Goal: Task Accomplishment & Management: Manage account settings

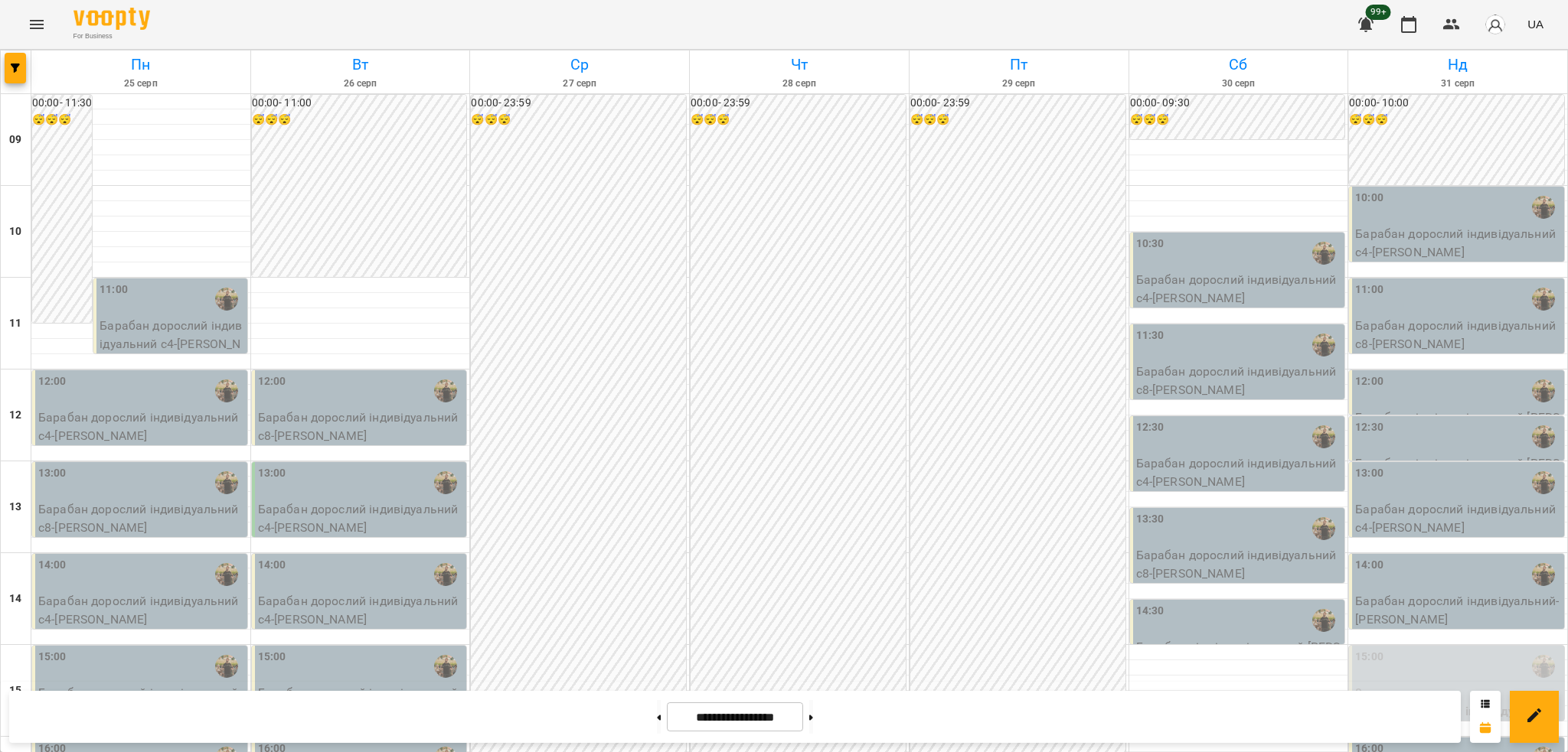
scroll to position [306, 0]
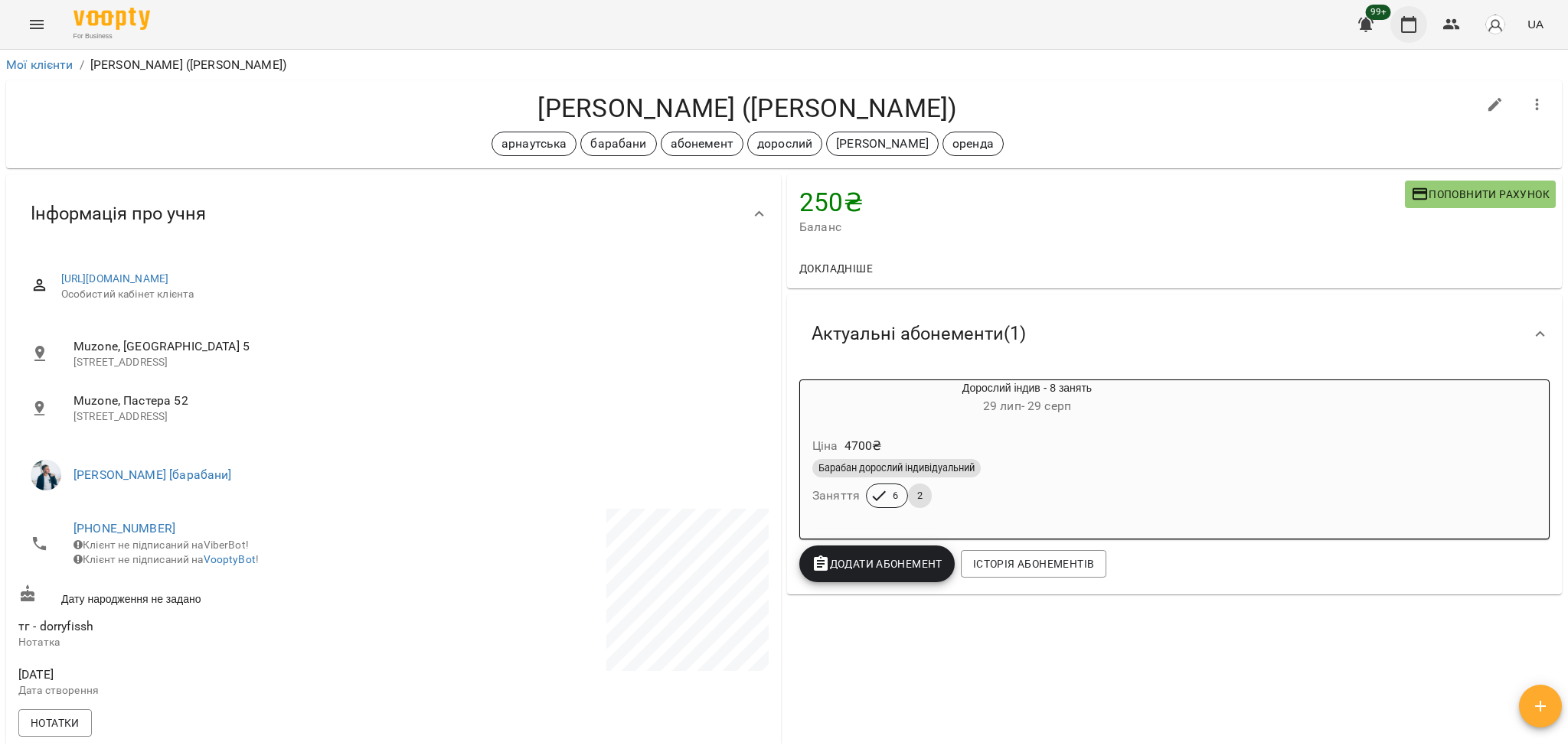
click at [1407, 31] on icon "button" at bounding box center [1408, 24] width 16 height 17
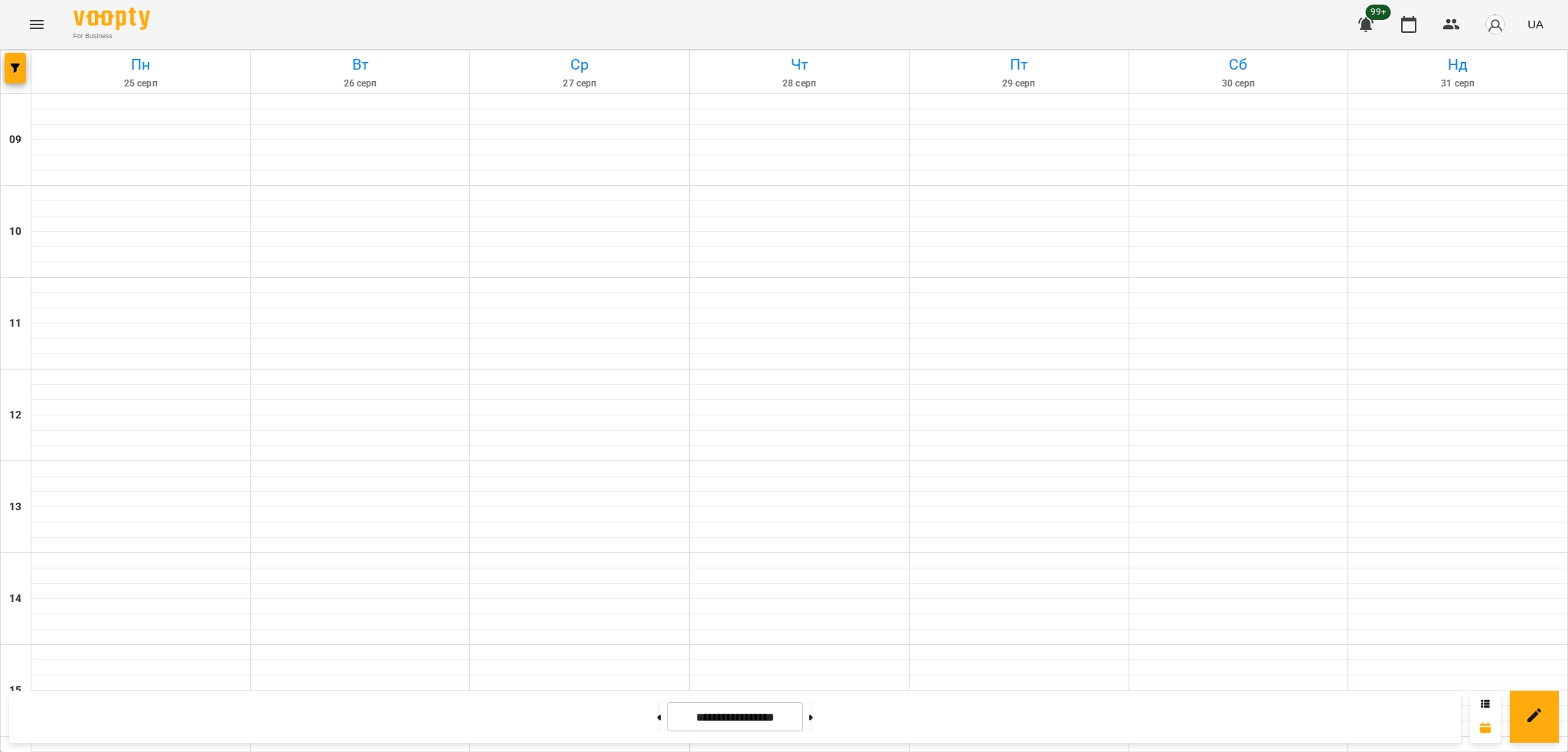
click at [31, 19] on icon "Menu" at bounding box center [36, 25] width 19 height 19
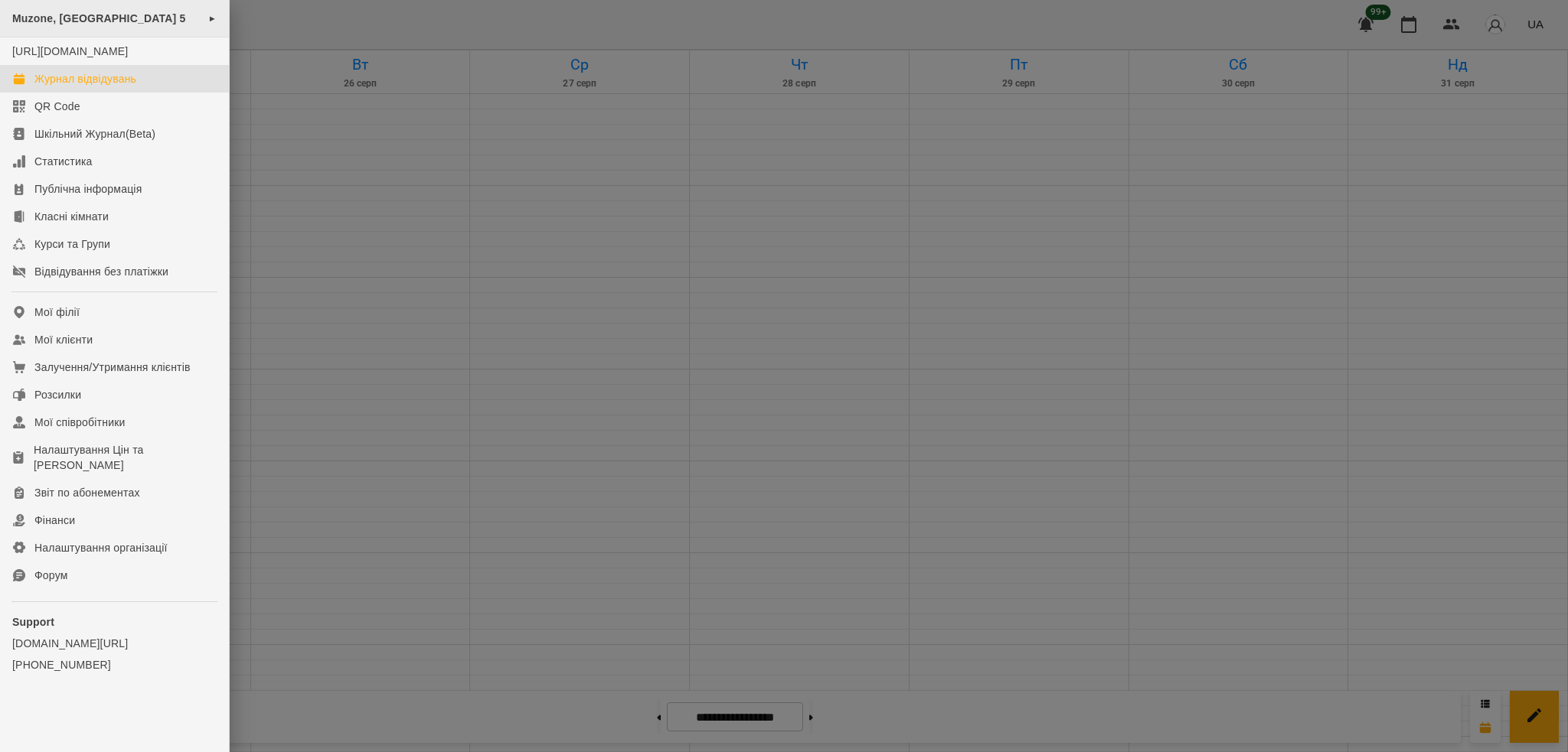
click at [191, 15] on div "Muzone, Велика Арнаутська 5 ►" at bounding box center [114, 19] width 229 height 37
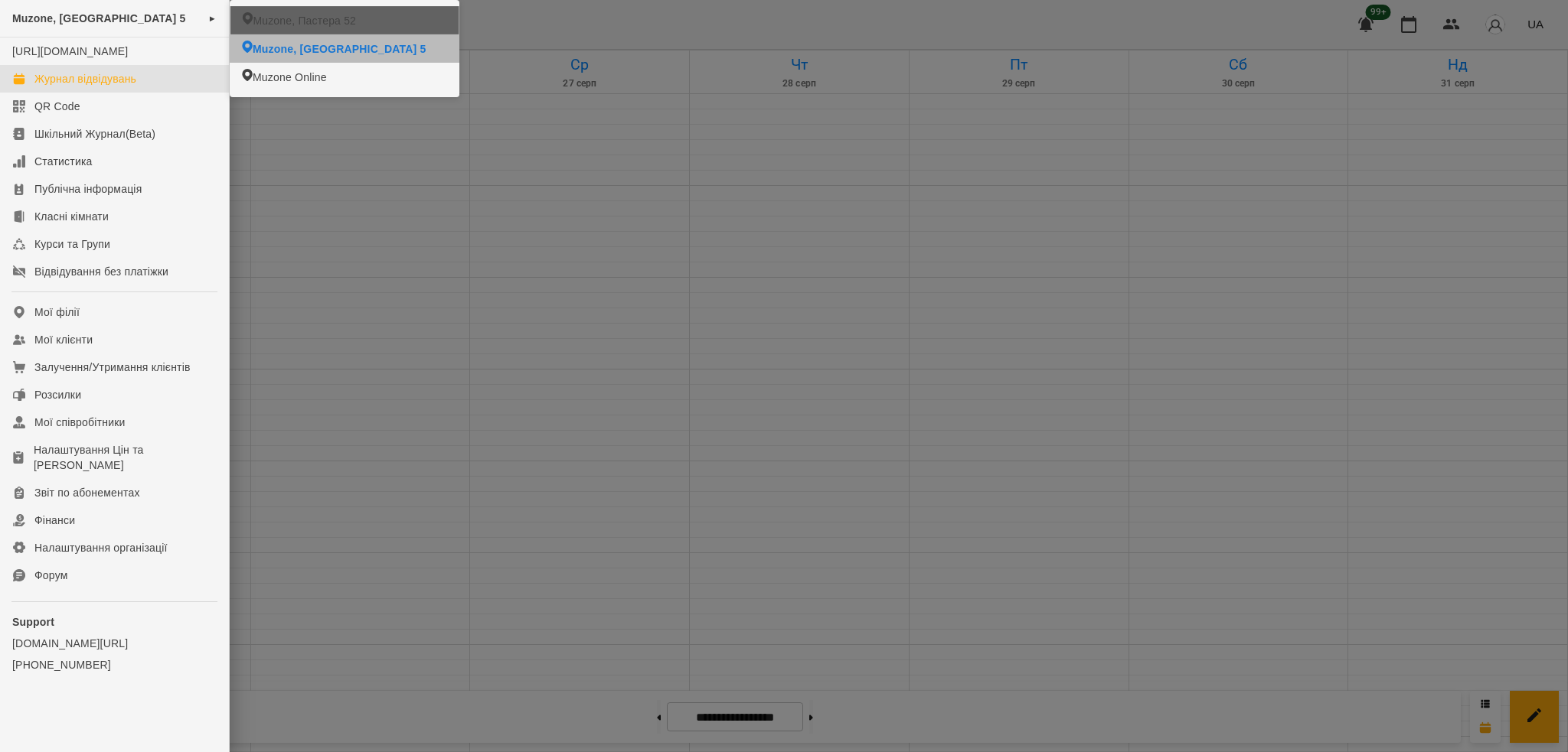
click at [297, 19] on span "Muzone, Пастера 52" at bounding box center [303, 21] width 103 height 16
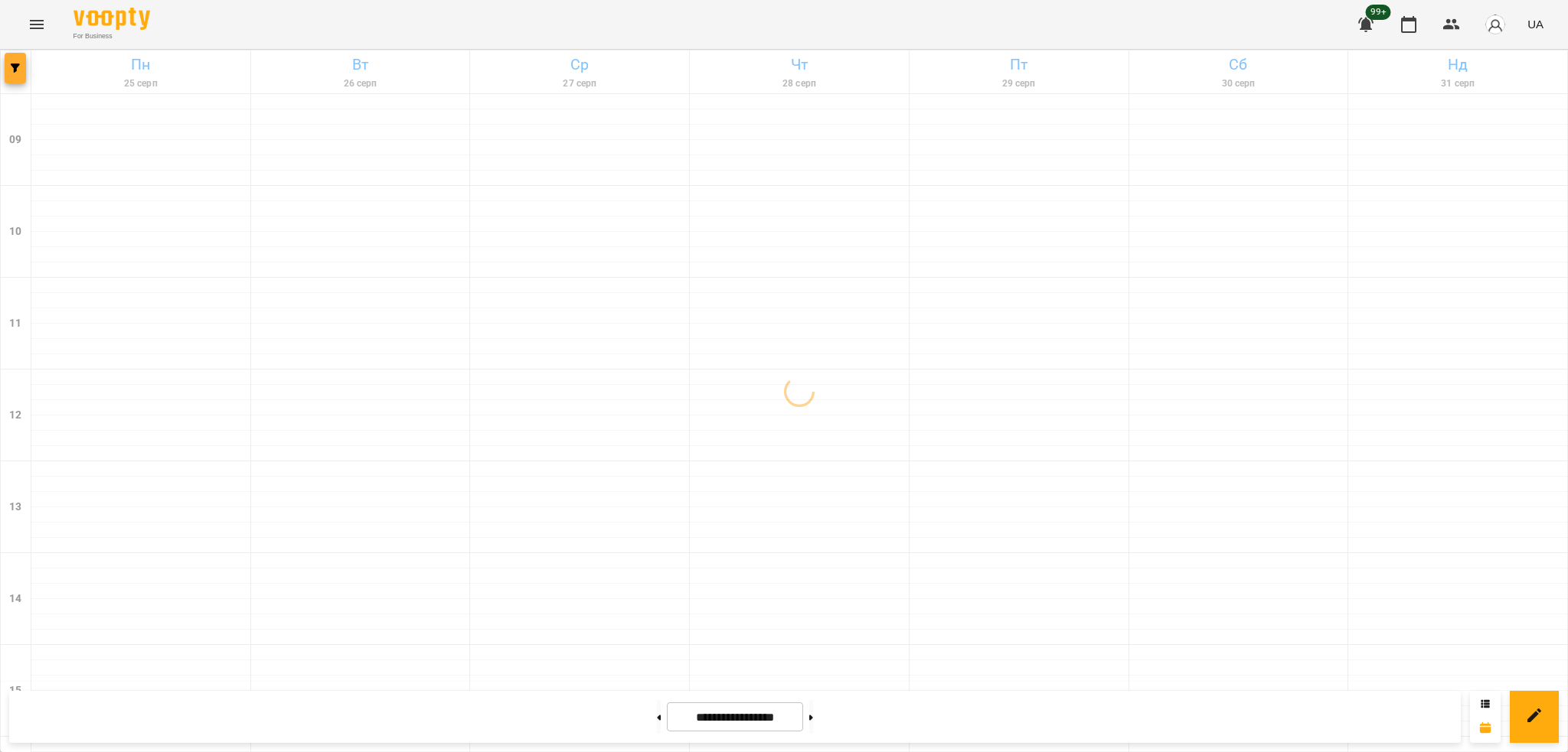
click at [20, 65] on span "button" at bounding box center [16, 68] width 22 height 9
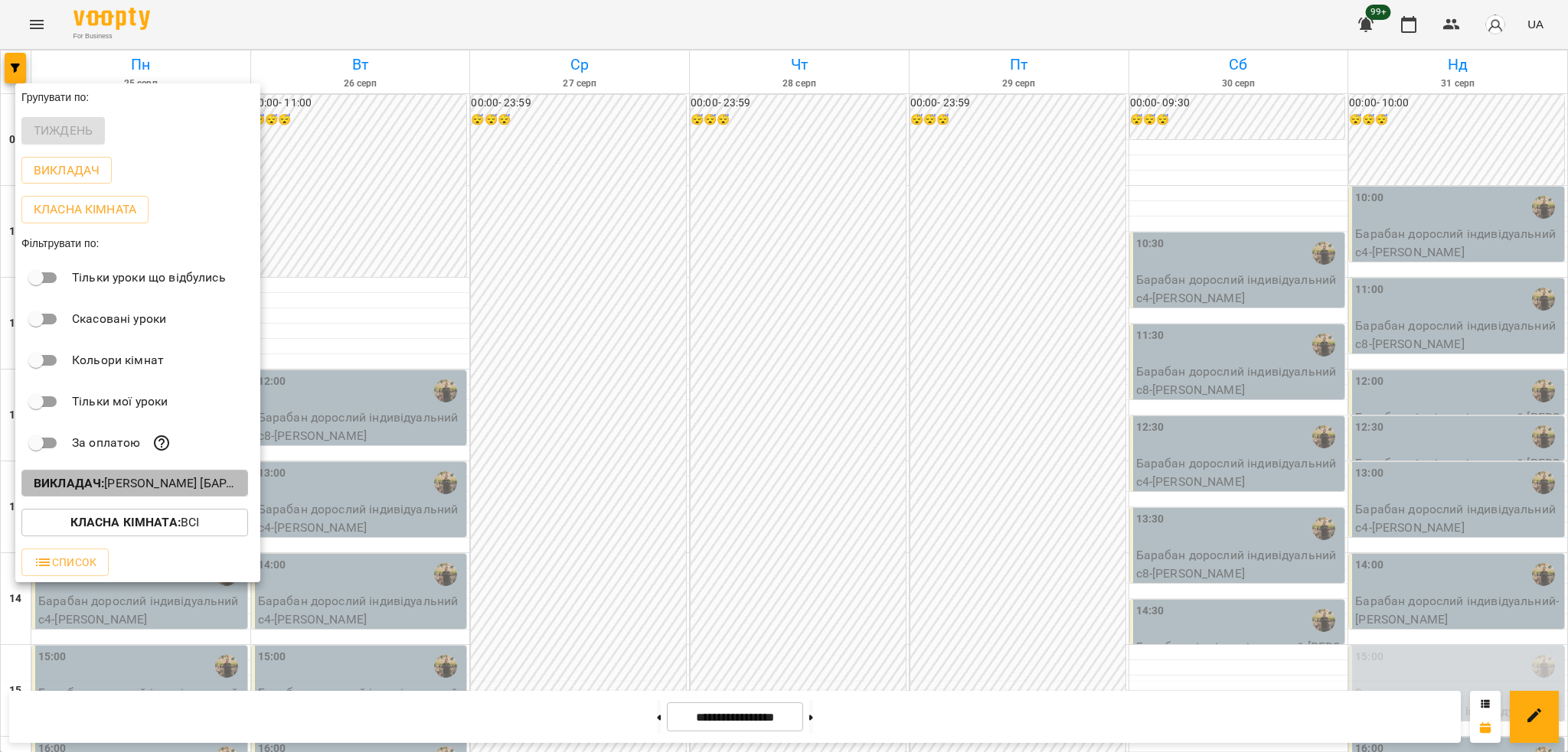
click at [192, 488] on p "Викладач : Слава Болбі [барабани/перкусія]" at bounding box center [134, 483] width 202 height 19
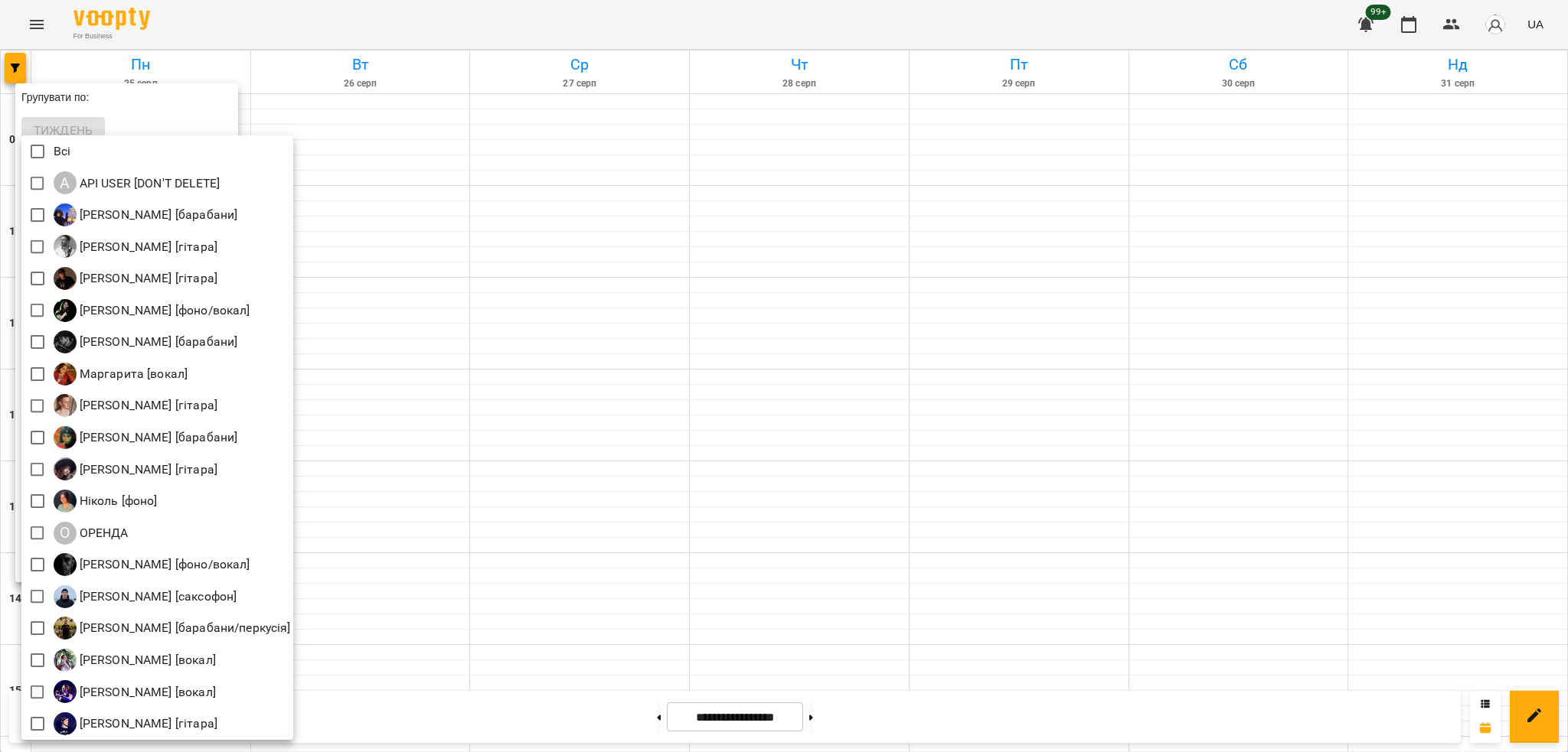
click at [521, 503] on div at bounding box center [784, 376] width 1568 height 752
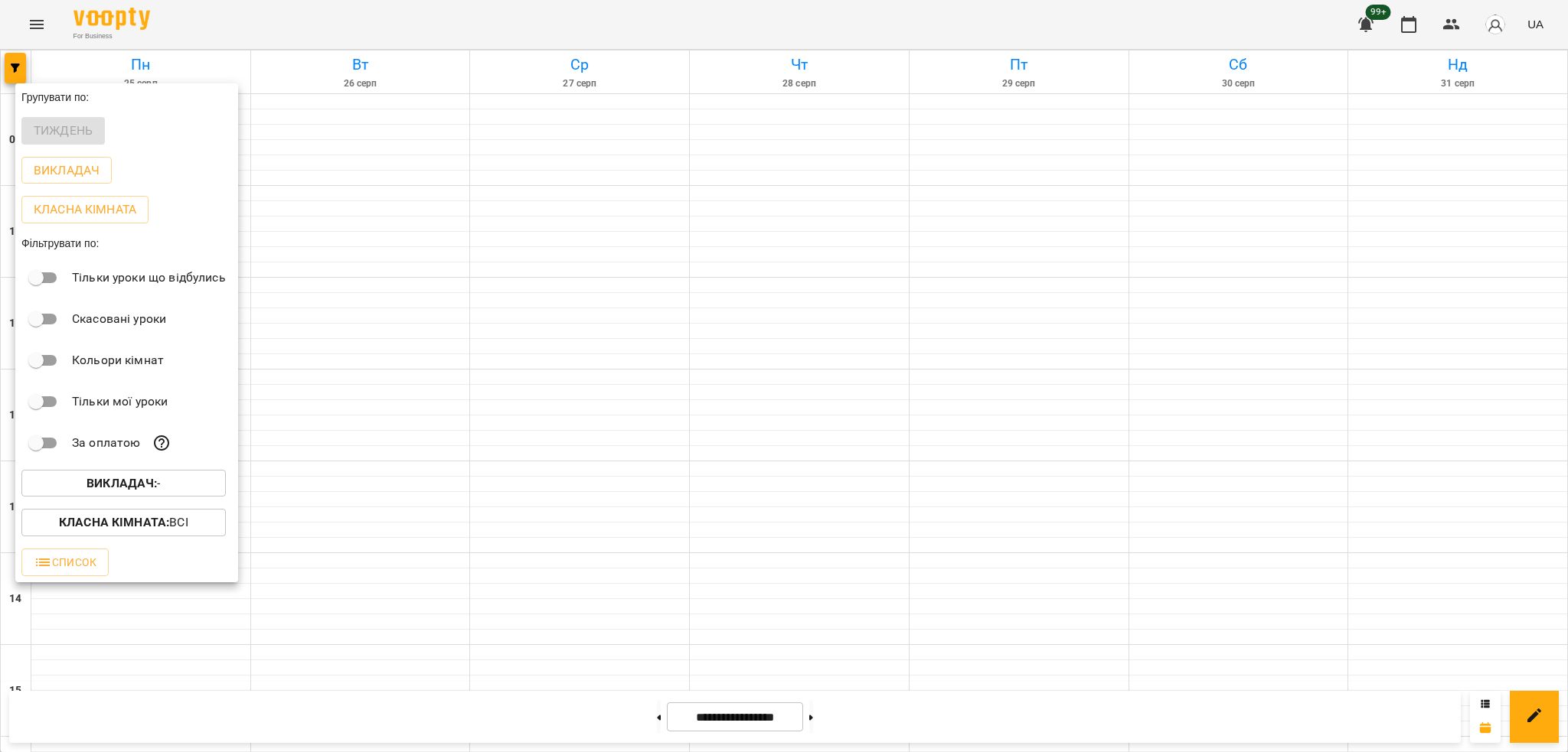
click at [16, 72] on div at bounding box center [784, 376] width 1568 height 752
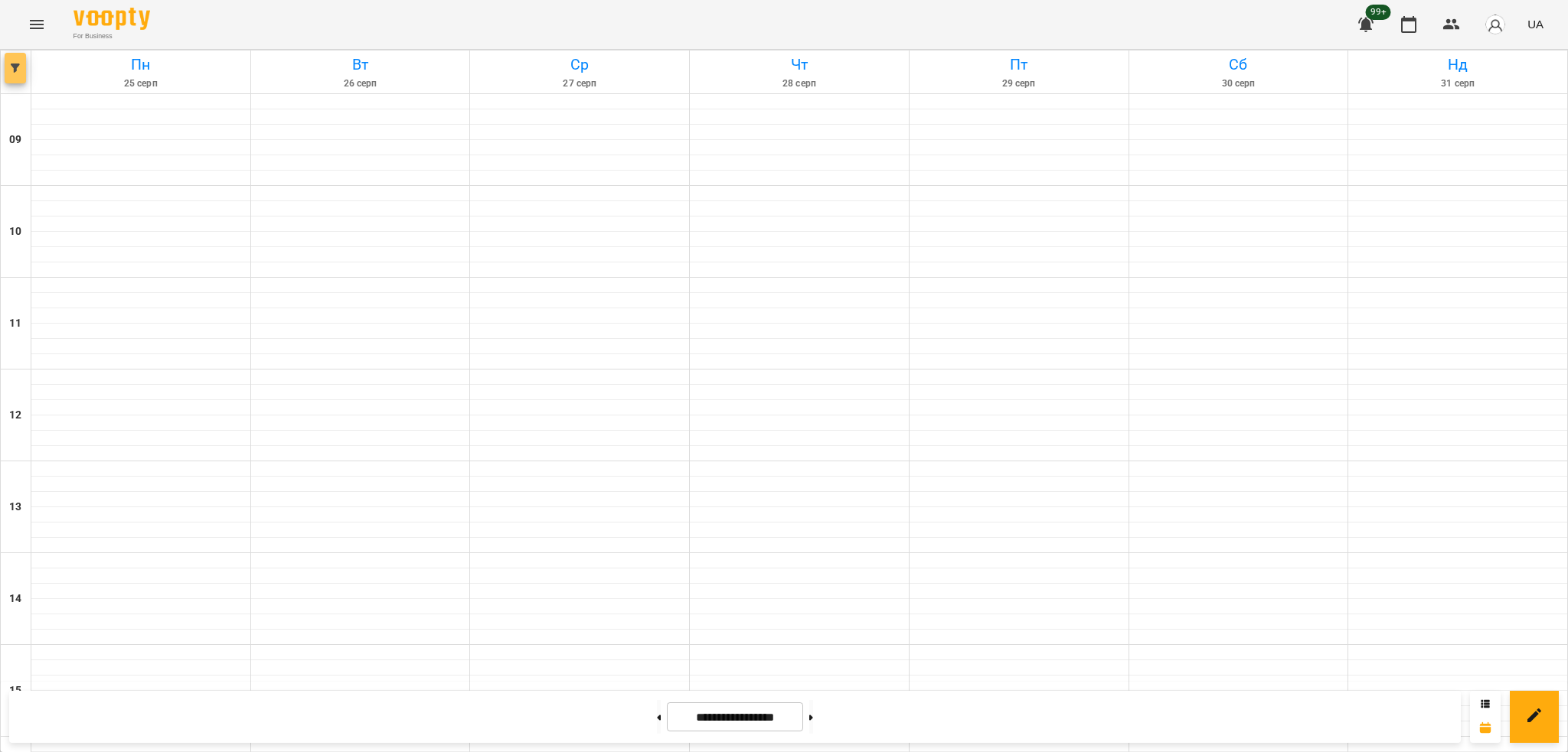
click at [16, 72] on icon "button" at bounding box center [15, 68] width 9 height 9
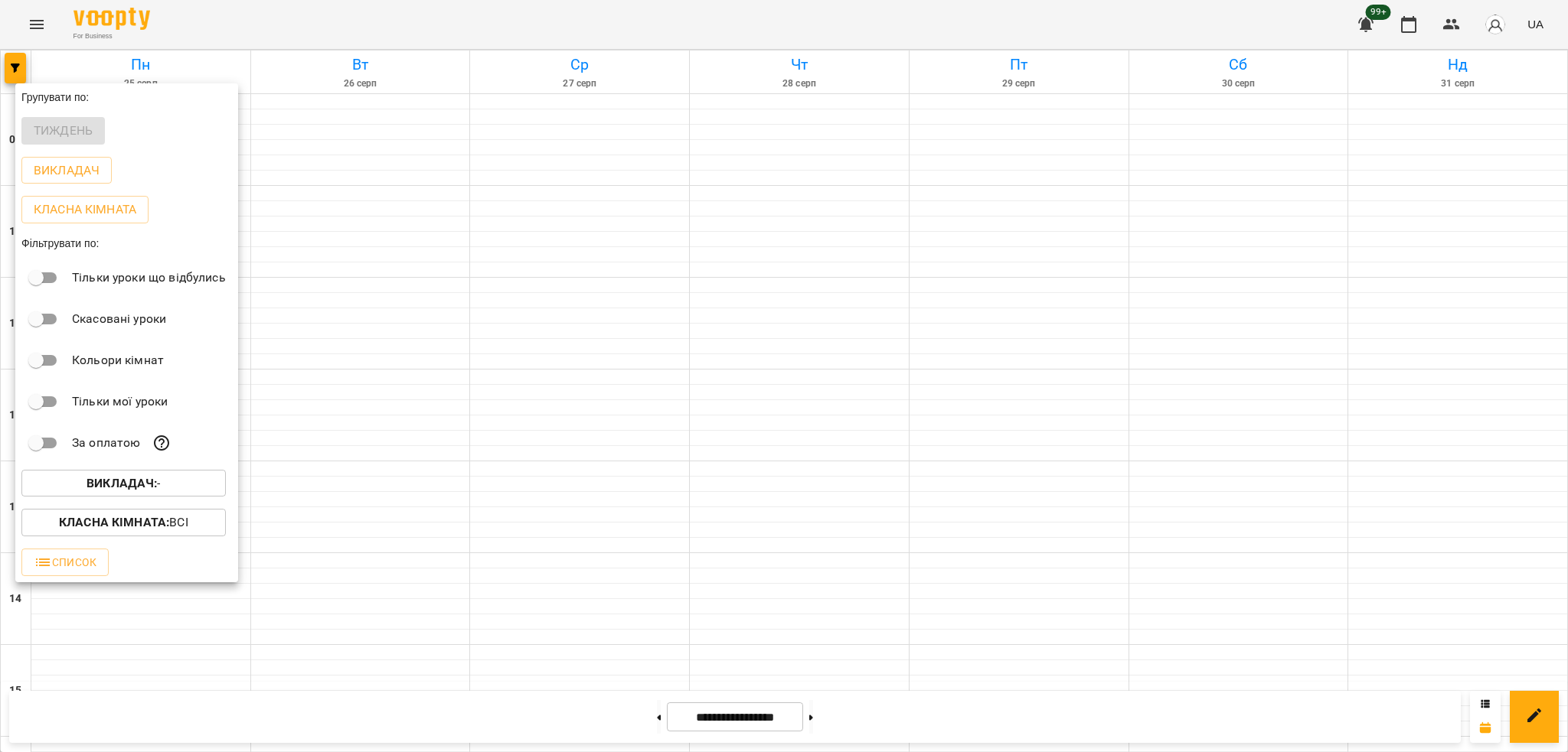
click at [175, 482] on span "Викладач : -" at bounding box center [123, 483] width 180 height 19
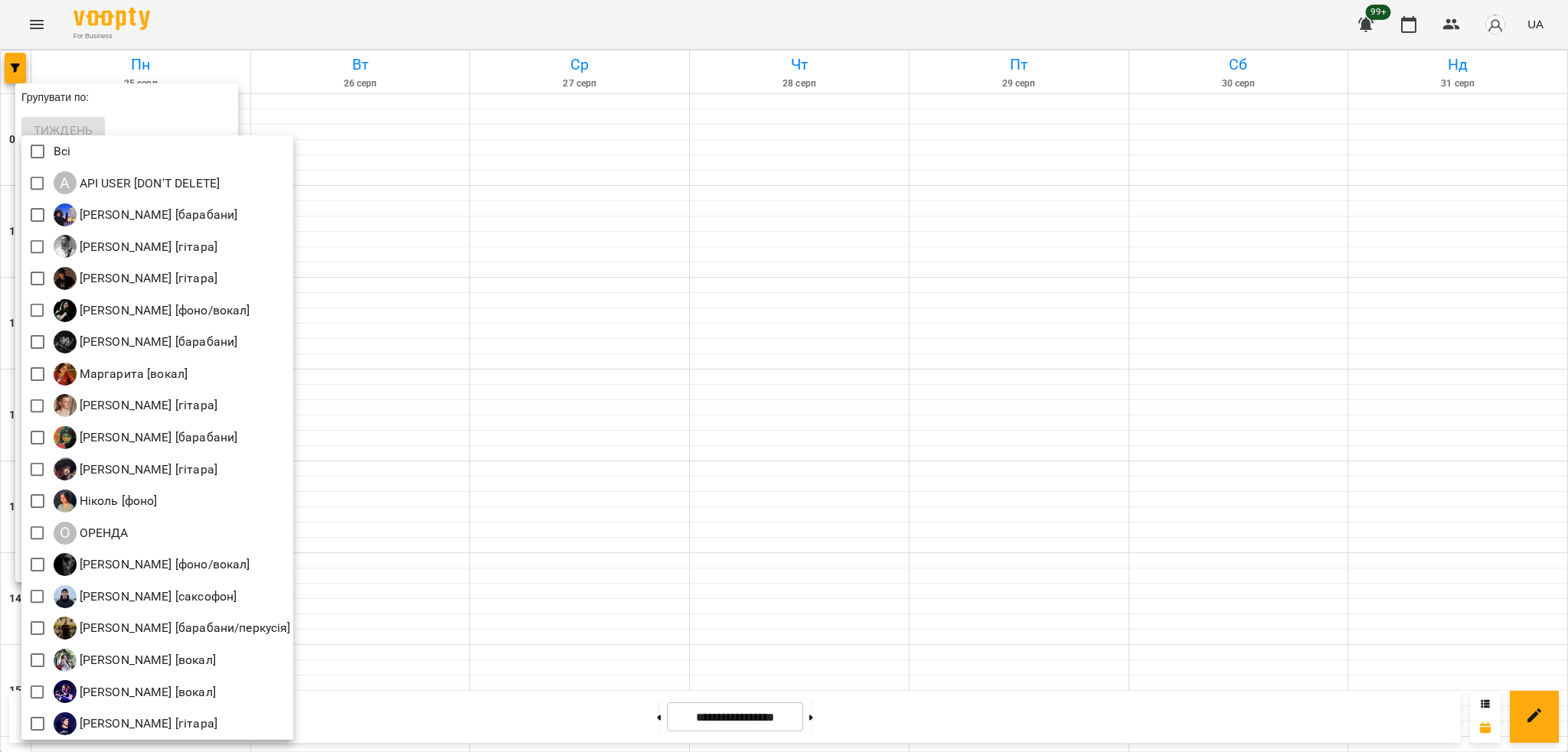
click at [403, 264] on div at bounding box center [784, 376] width 1568 height 752
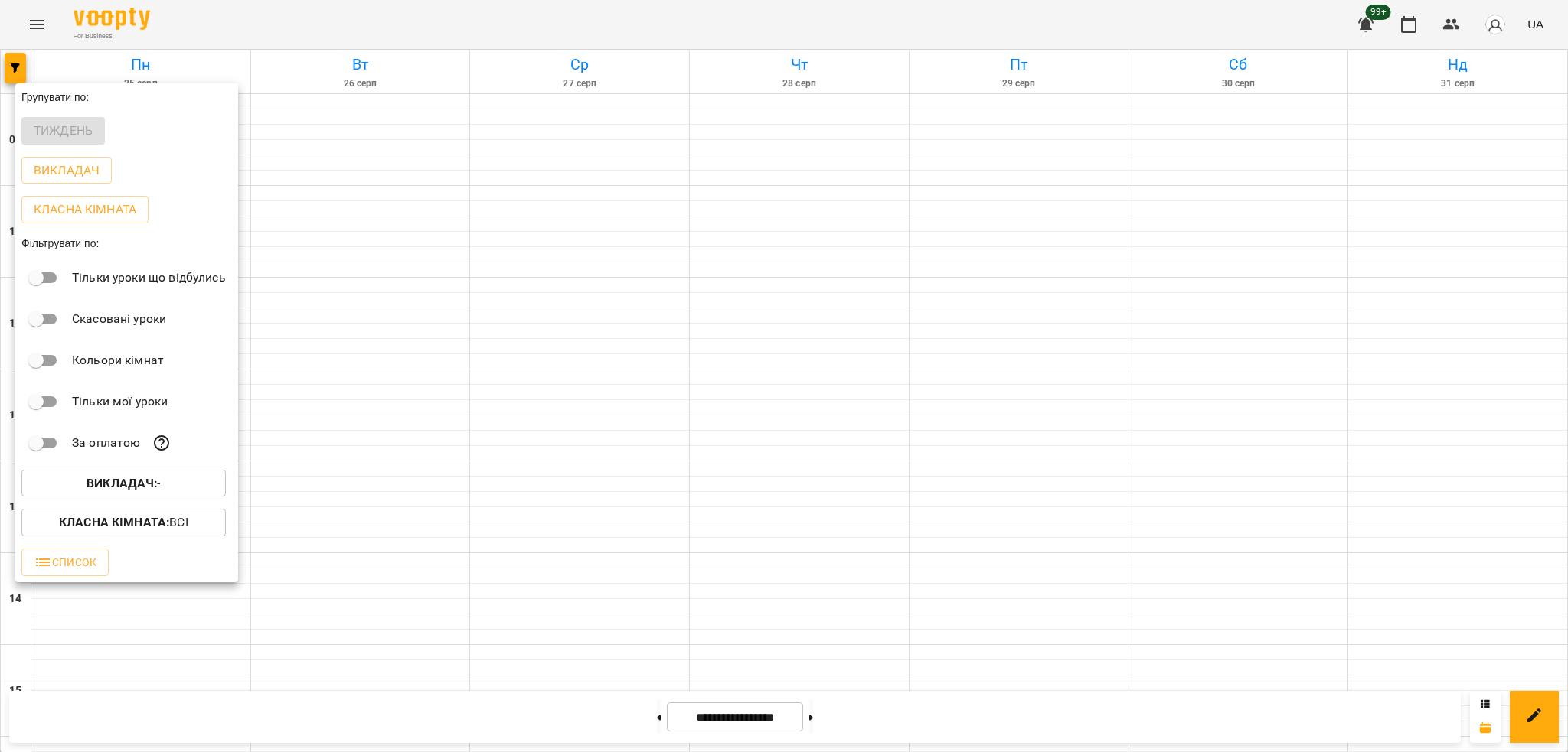
click at [32, 26] on div at bounding box center [784, 376] width 1568 height 752
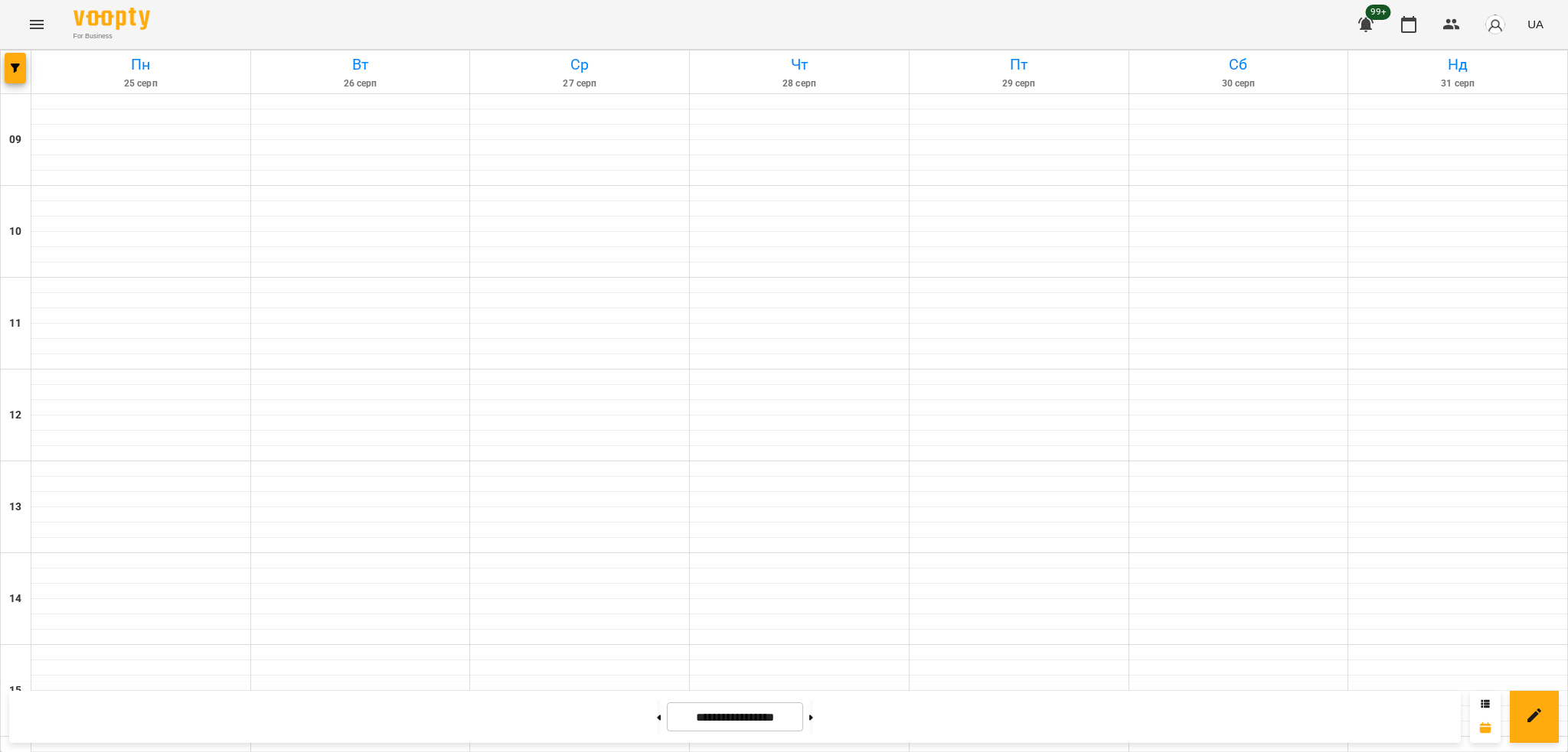
click at [37, 23] on icon "Menu" at bounding box center [36, 25] width 19 height 19
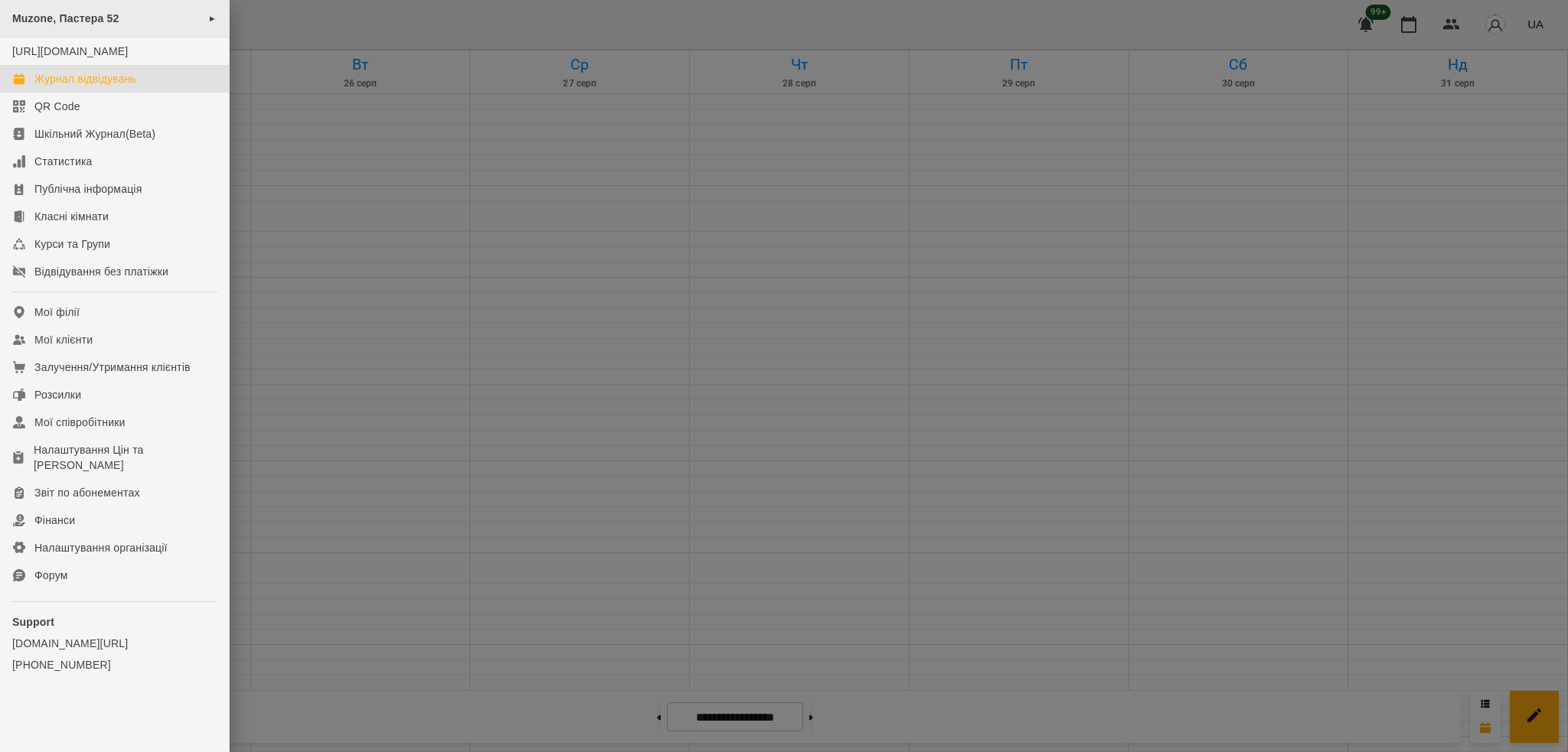
click at [114, 26] on div "Muzone, Пастера 52 ►" at bounding box center [114, 19] width 229 height 37
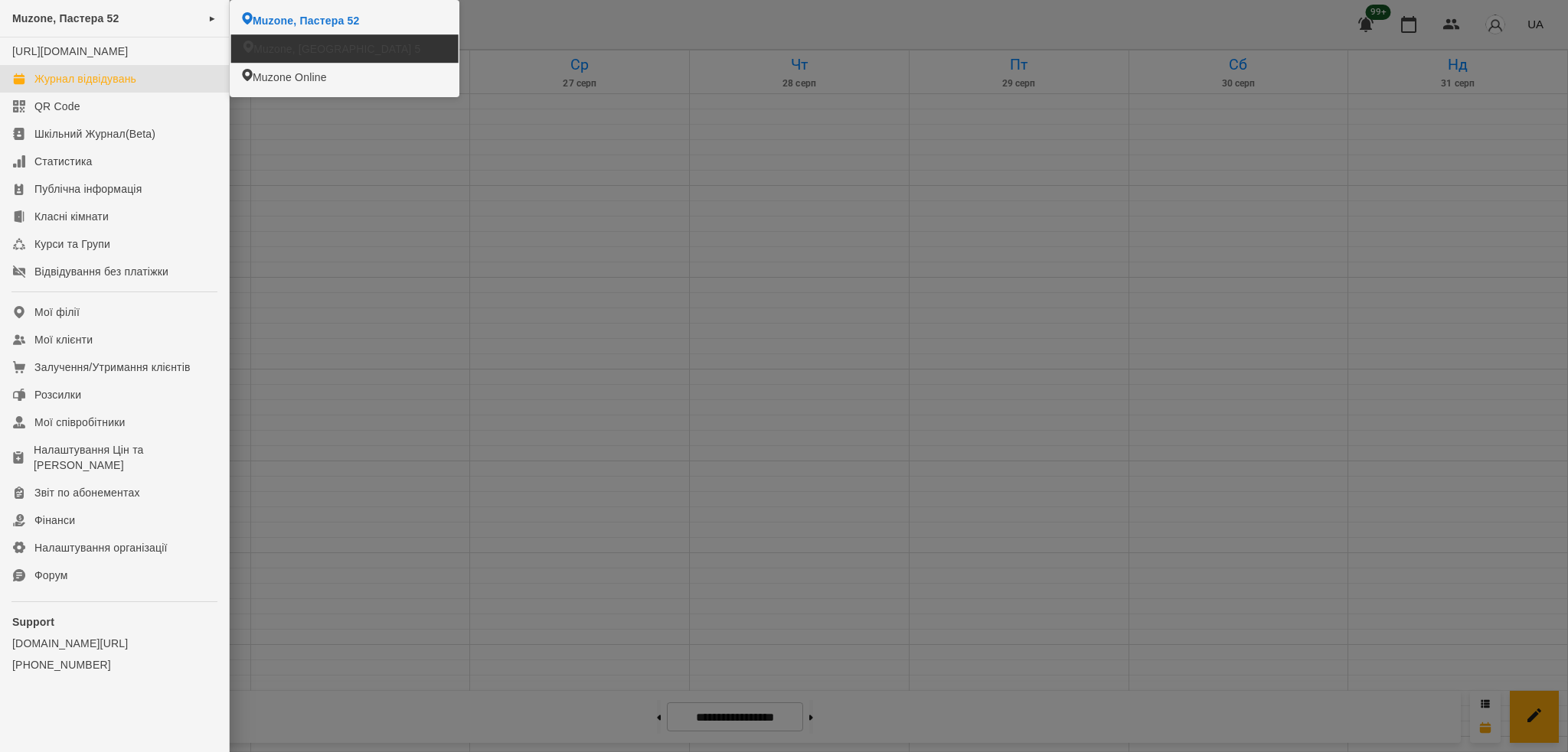
click at [313, 42] on span "Muzone, [GEOGRAPHIC_DATA] 5" at bounding box center [336, 49] width 166 height 16
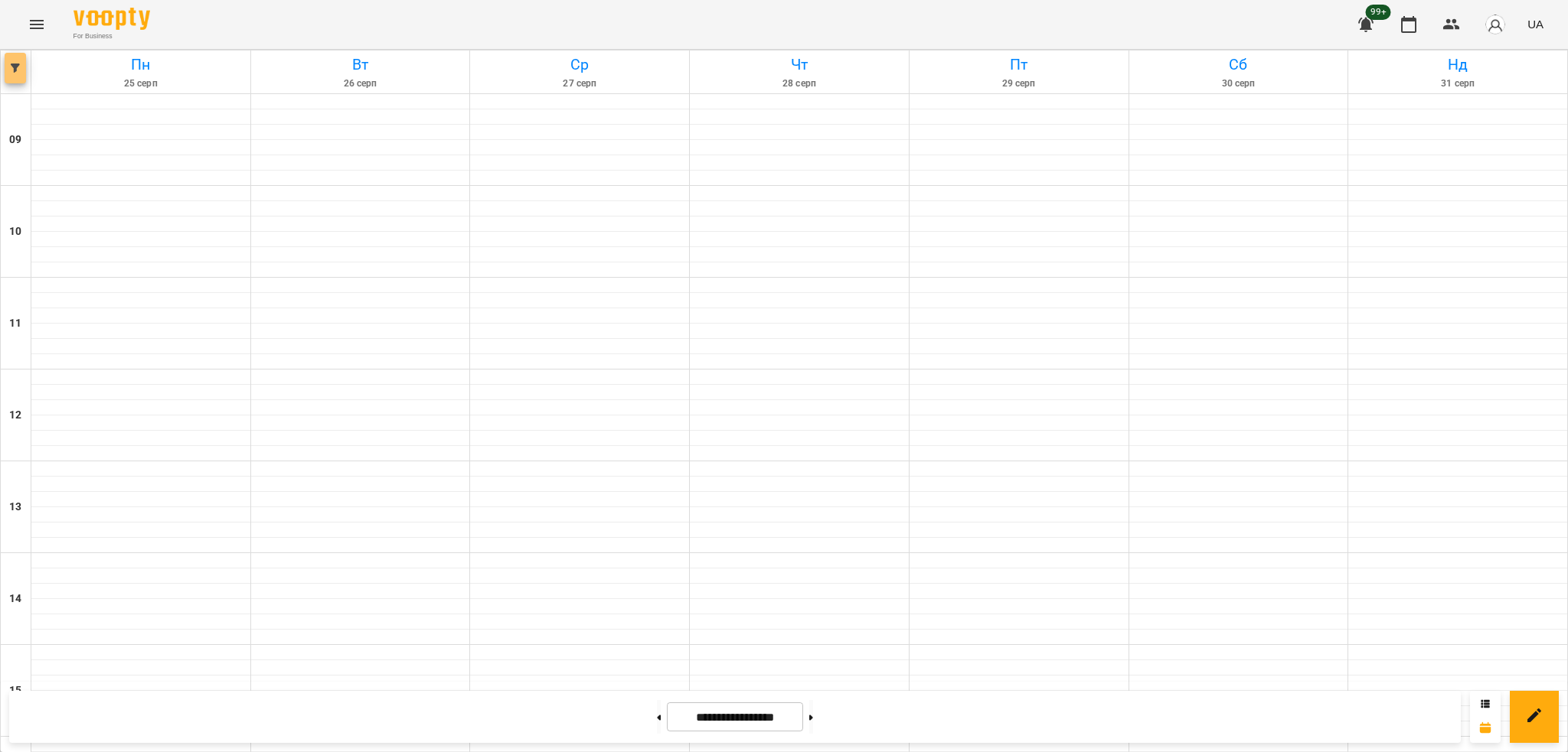
click at [23, 65] on button "button" at bounding box center [16, 68] width 22 height 31
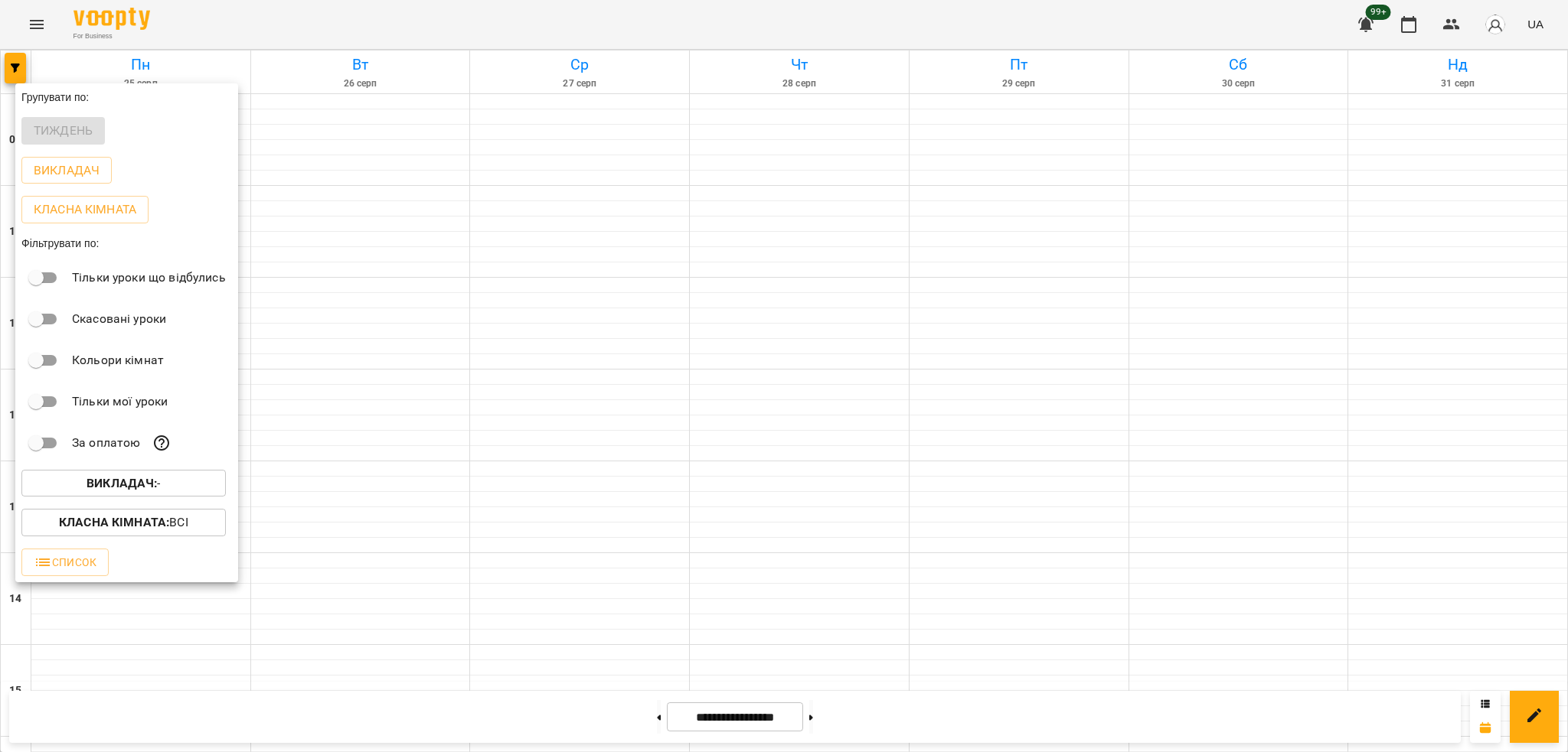
click at [150, 490] on b "Викладач :" at bounding box center [122, 482] width 71 height 15
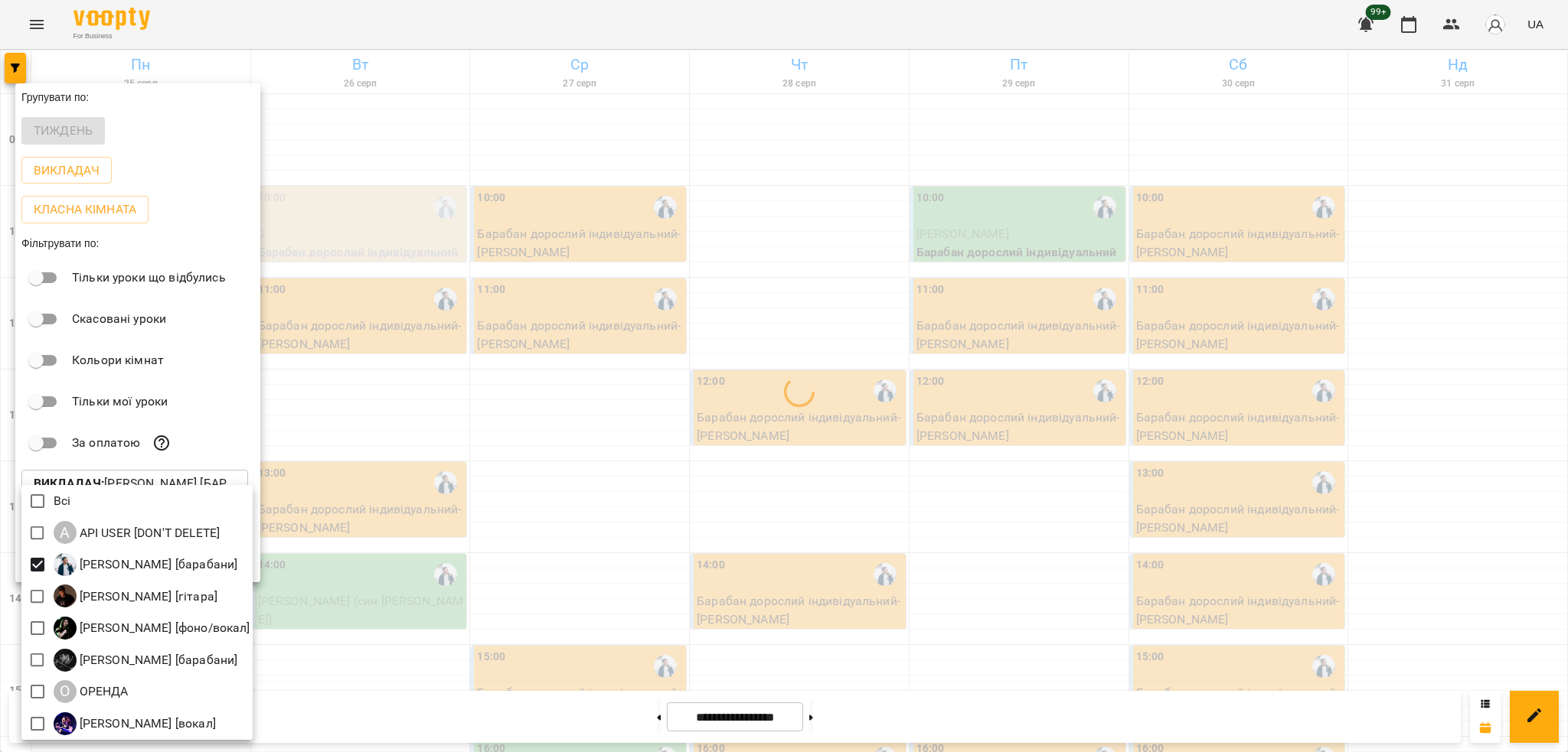
click at [686, 516] on div at bounding box center [784, 376] width 1568 height 752
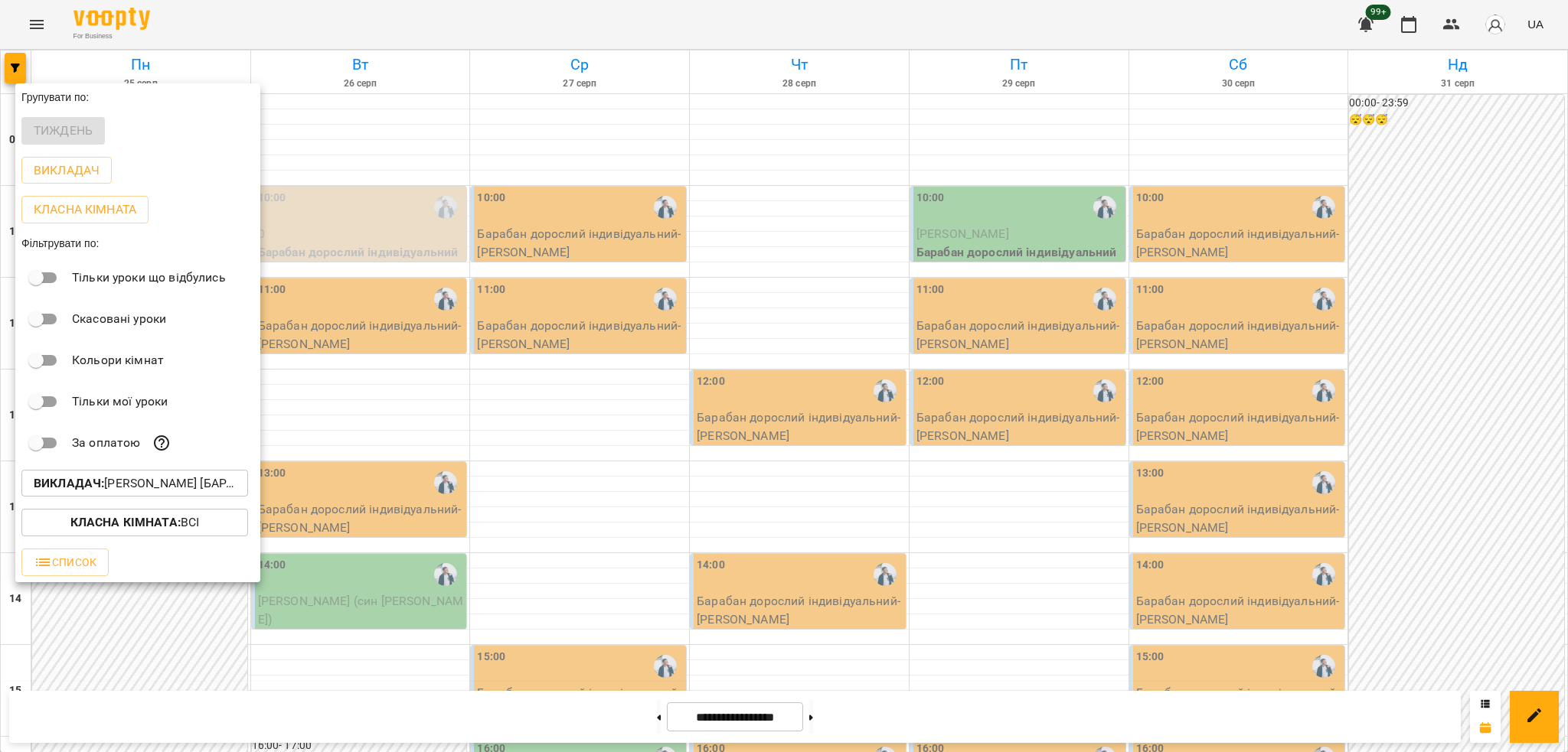
click at [423, 434] on div at bounding box center [784, 376] width 1568 height 752
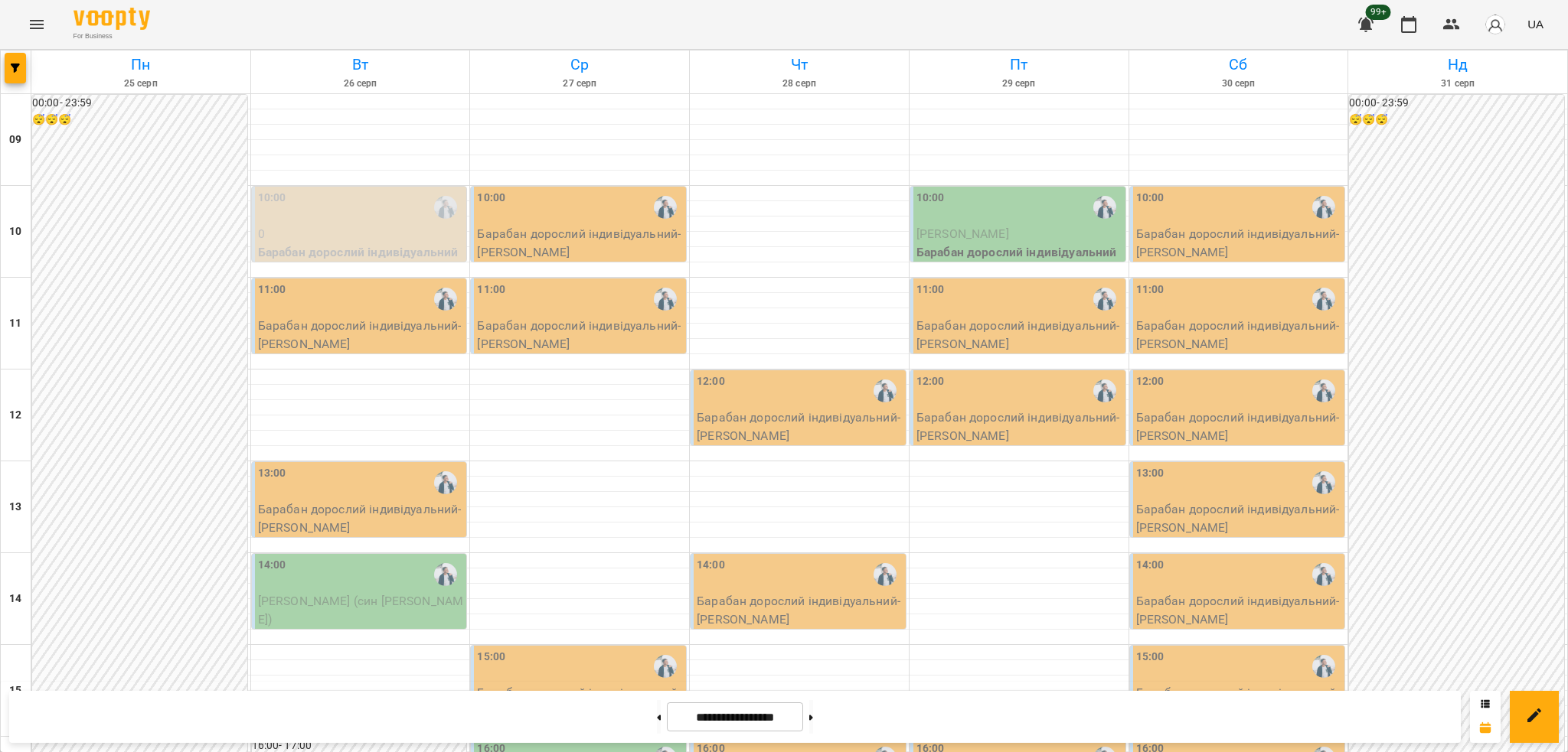
scroll to position [306, 0]
click at [657, 720] on button at bounding box center [659, 717] width 4 height 33
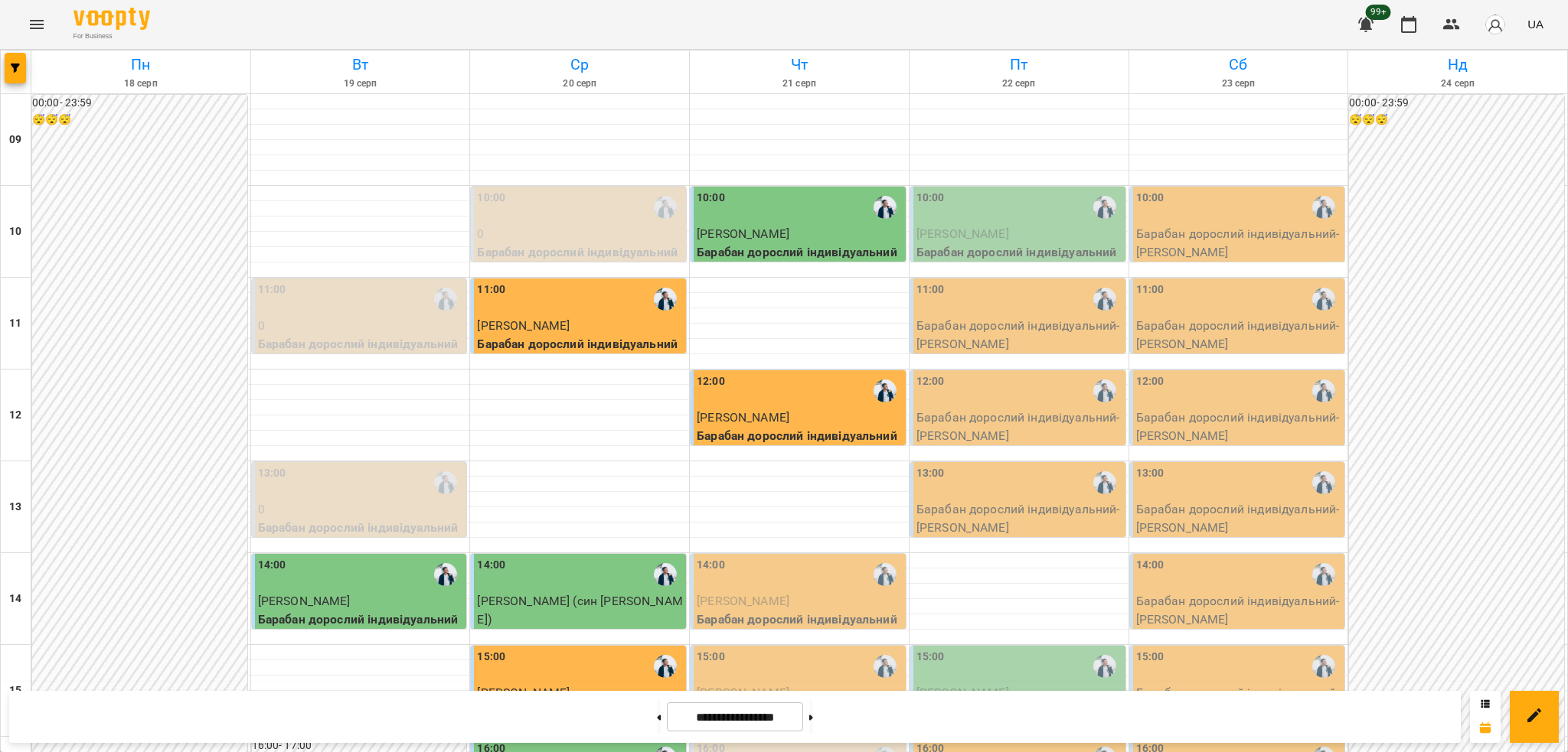
scroll to position [0, 0]
click at [657, 715] on icon at bounding box center [659, 718] width 4 height 6
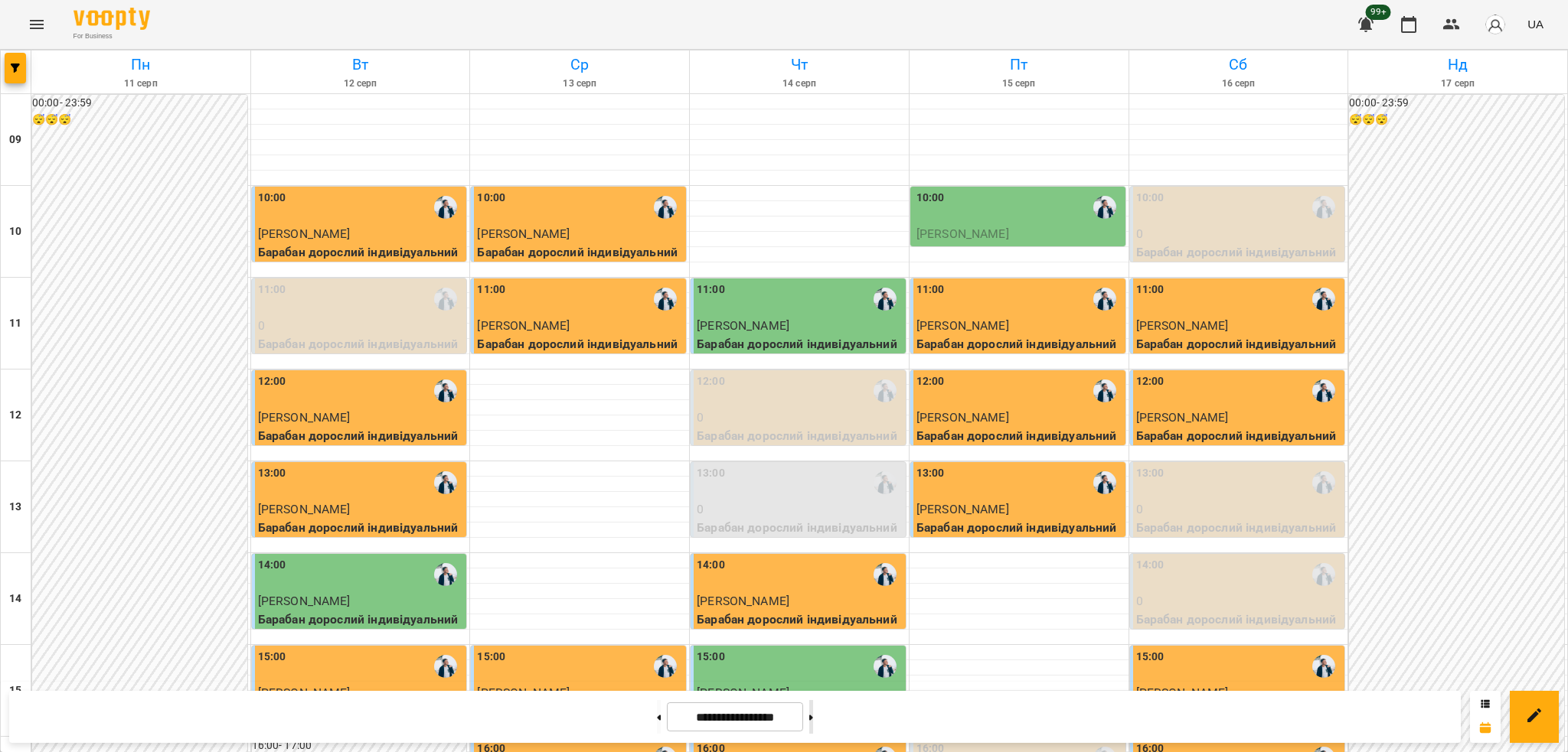
click at [813, 714] on button at bounding box center [812, 717] width 4 height 33
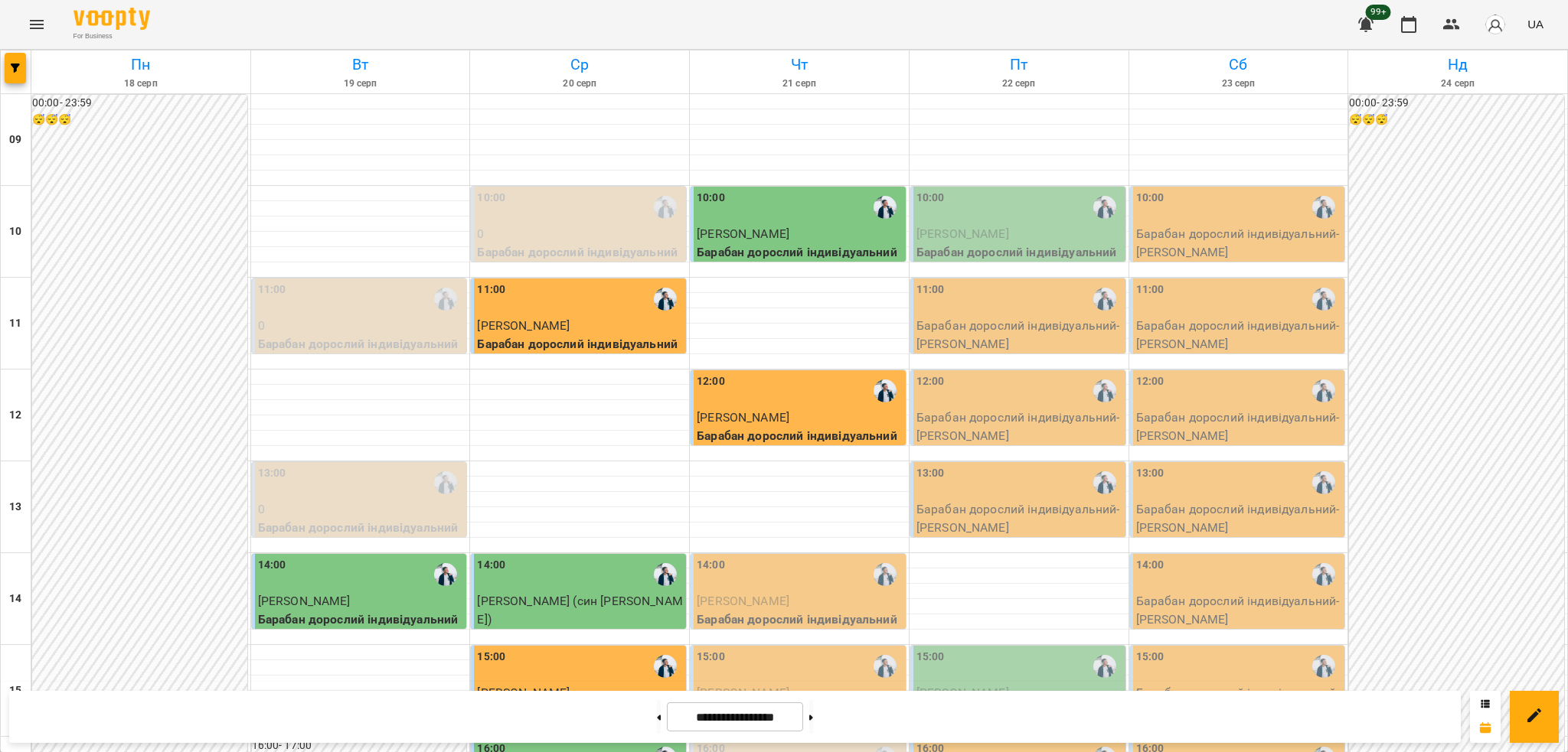
scroll to position [407, 0]
click at [813, 717] on button at bounding box center [812, 717] width 4 height 33
type input "**********"
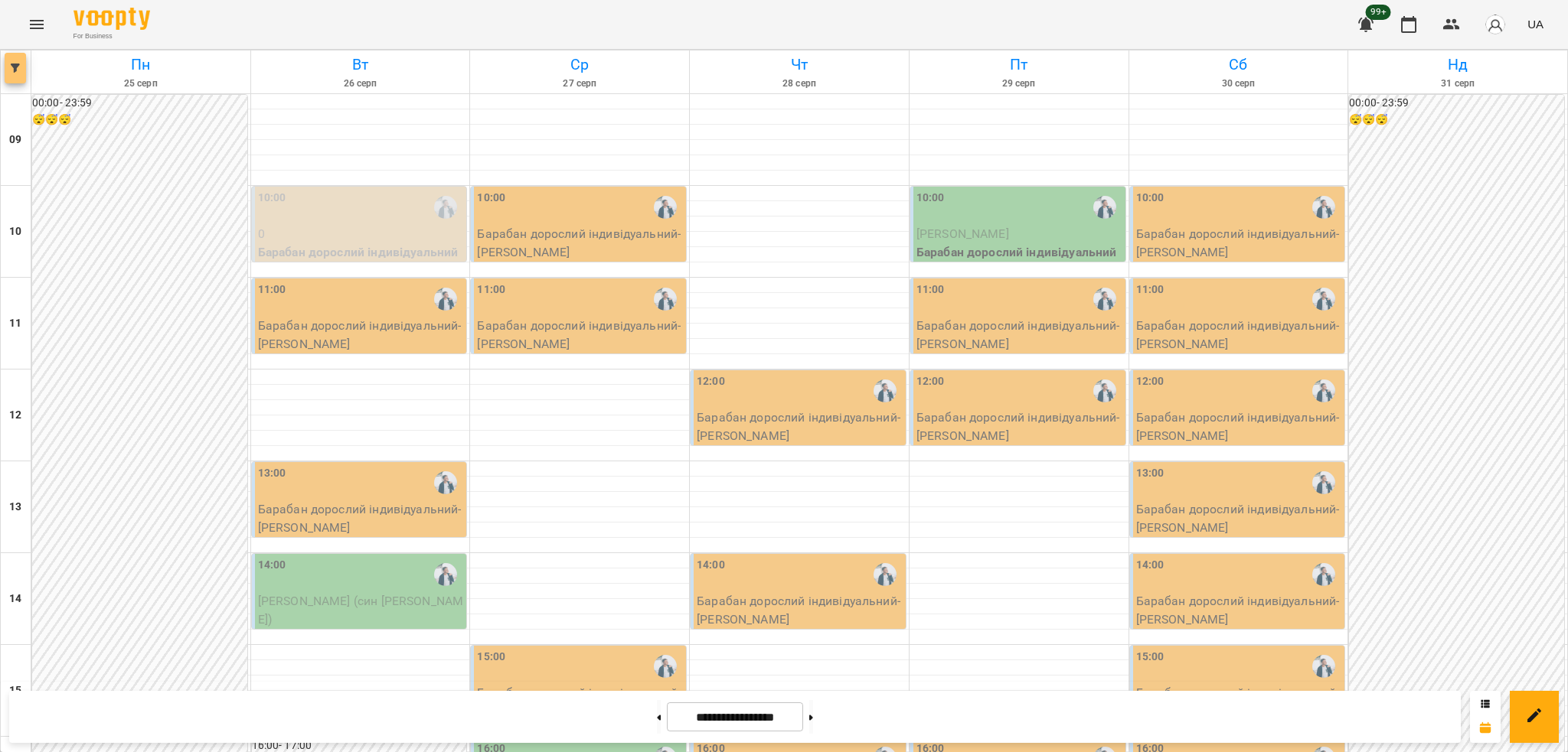
click at [20, 74] on button "button" at bounding box center [16, 68] width 22 height 31
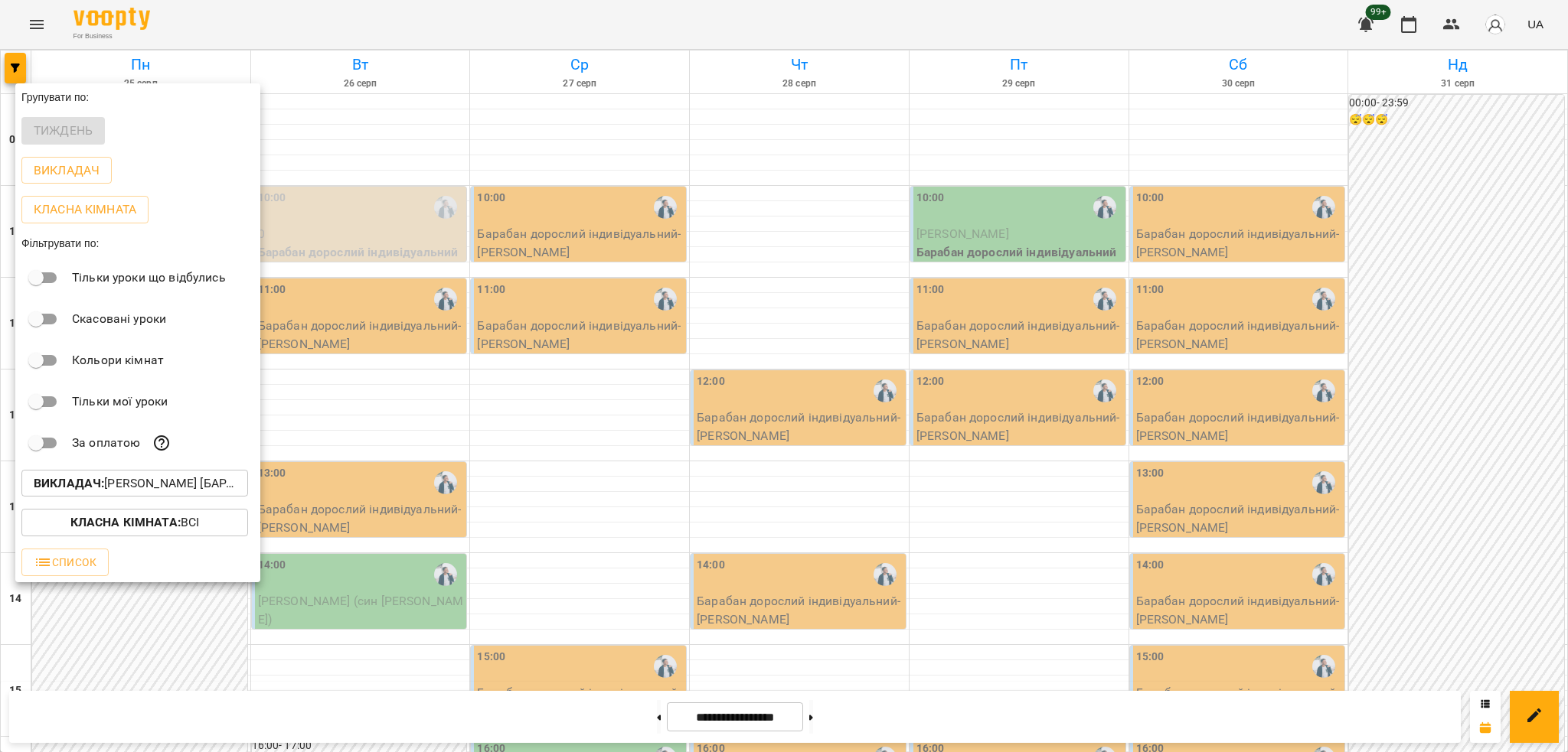
click at [185, 475] on button "Викладач : [PERSON_NAME] [барабани]" at bounding box center [135, 483] width 227 height 28
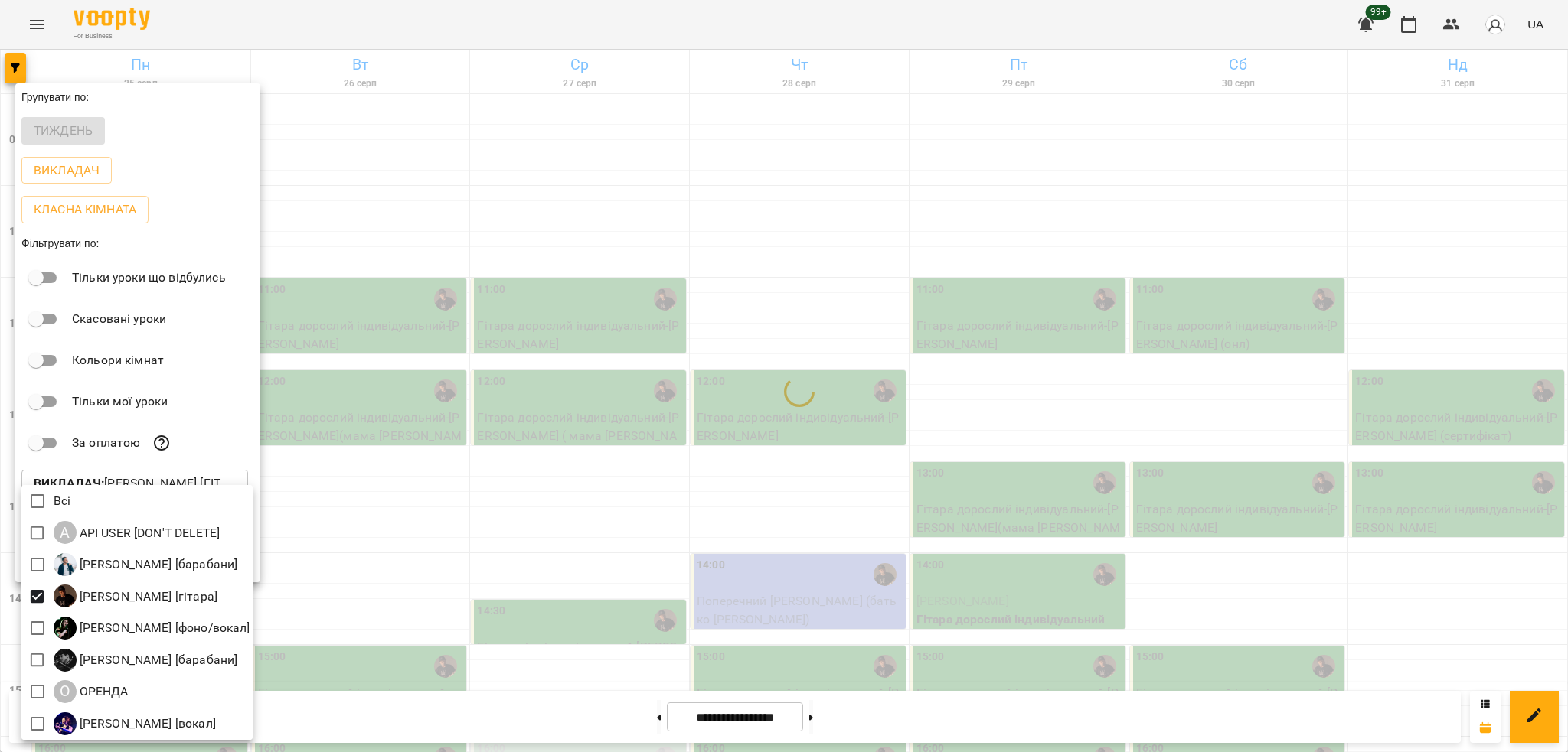
click at [559, 345] on div at bounding box center [784, 376] width 1568 height 752
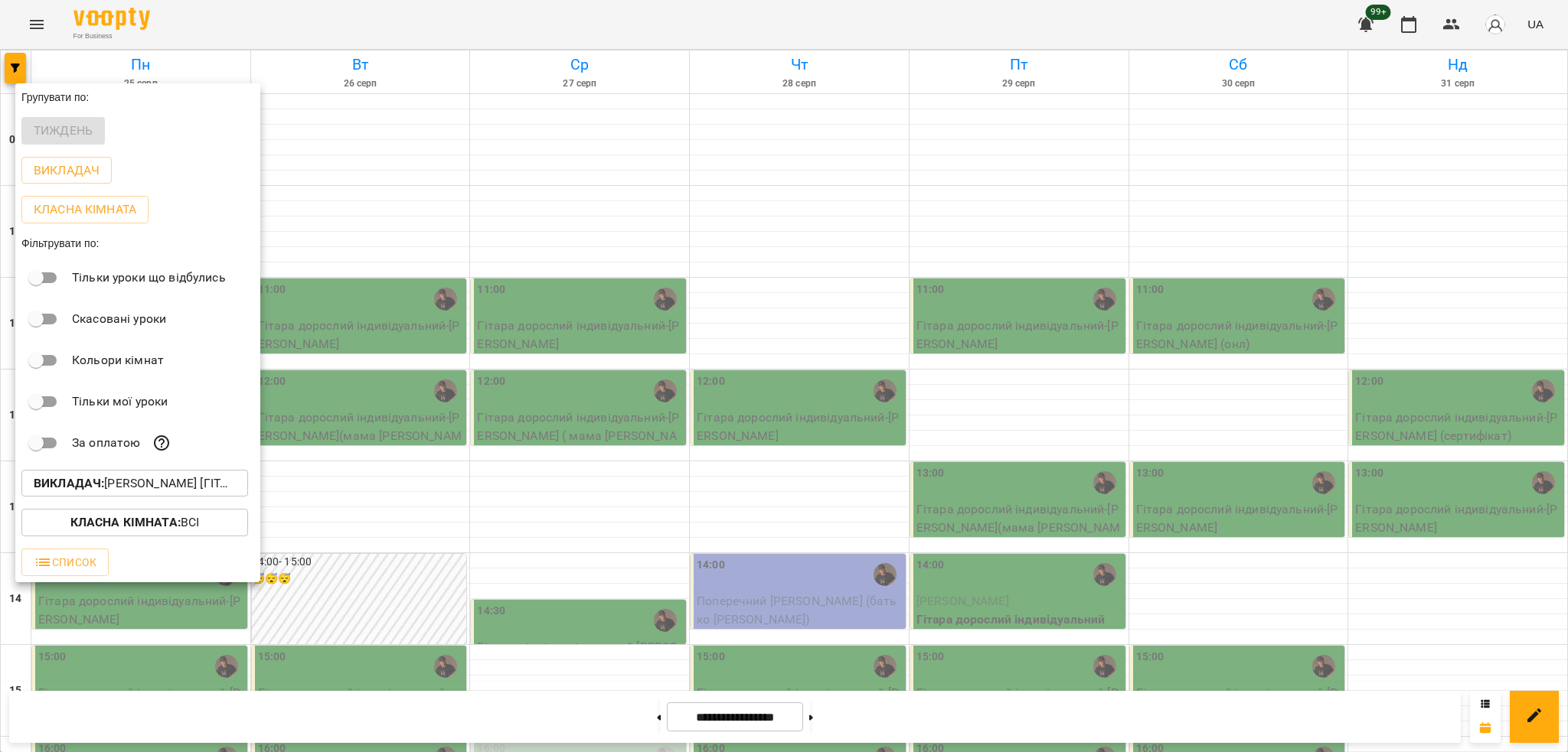
click at [545, 283] on div at bounding box center [784, 376] width 1568 height 752
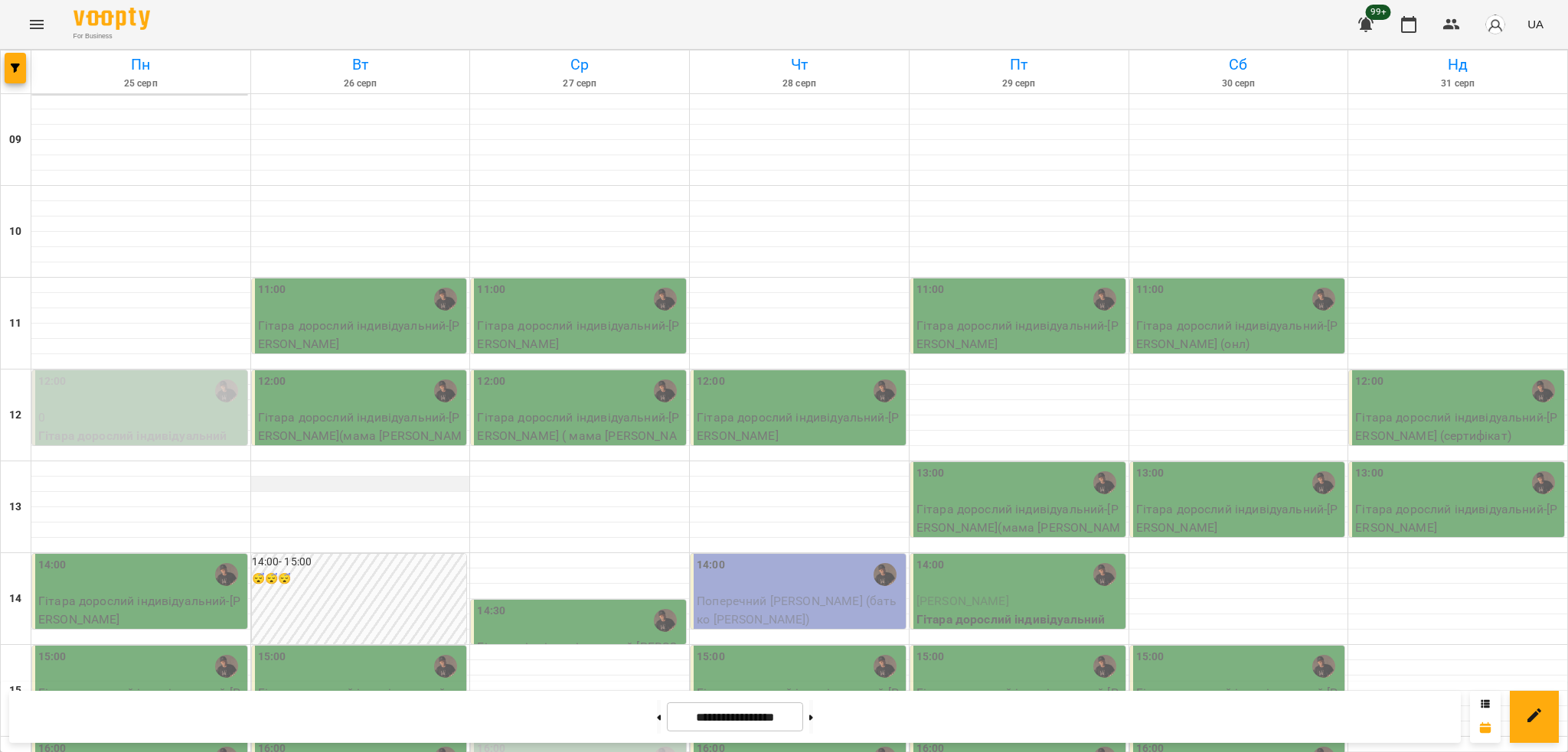
scroll to position [510, 0]
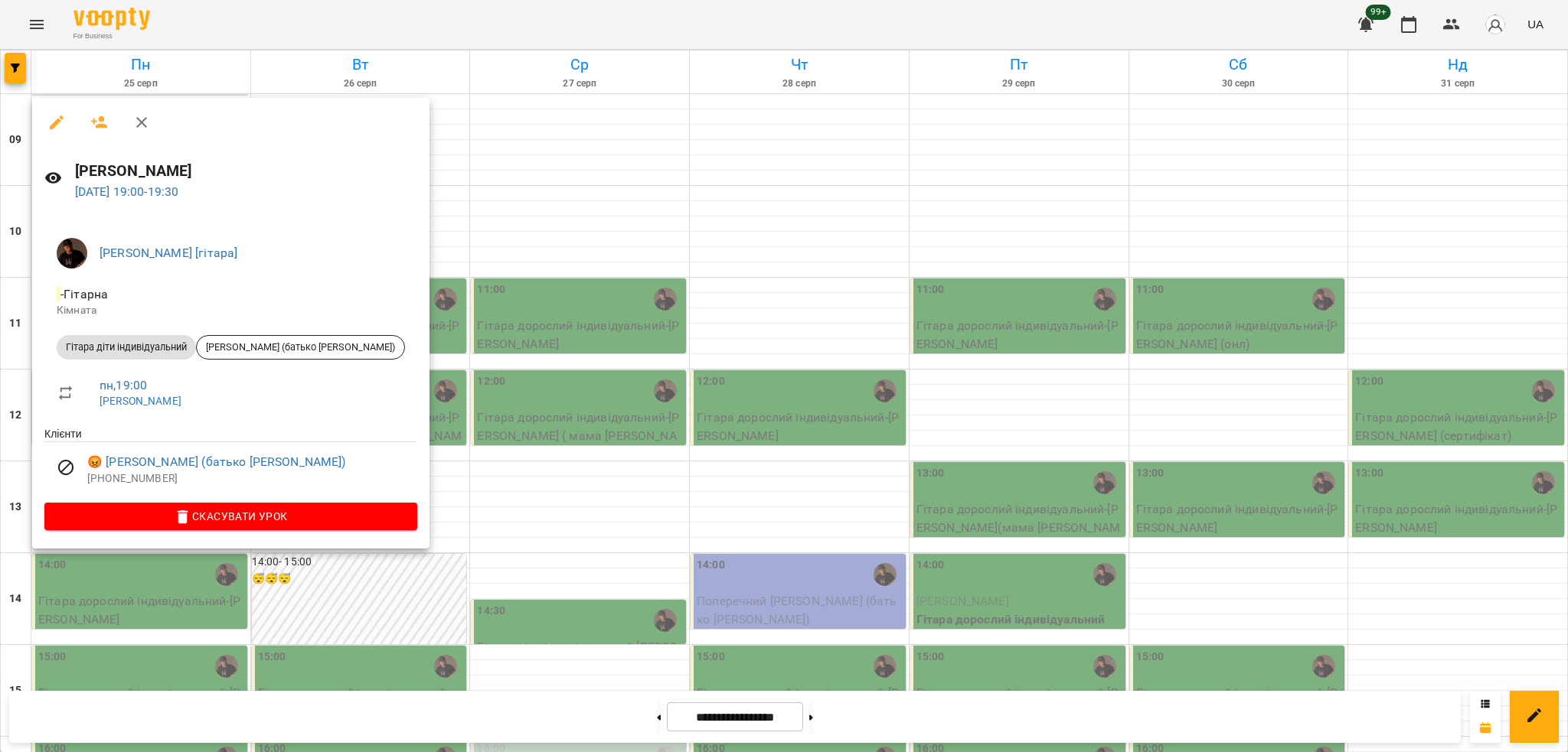
click at [576, 514] on div at bounding box center [784, 376] width 1568 height 752
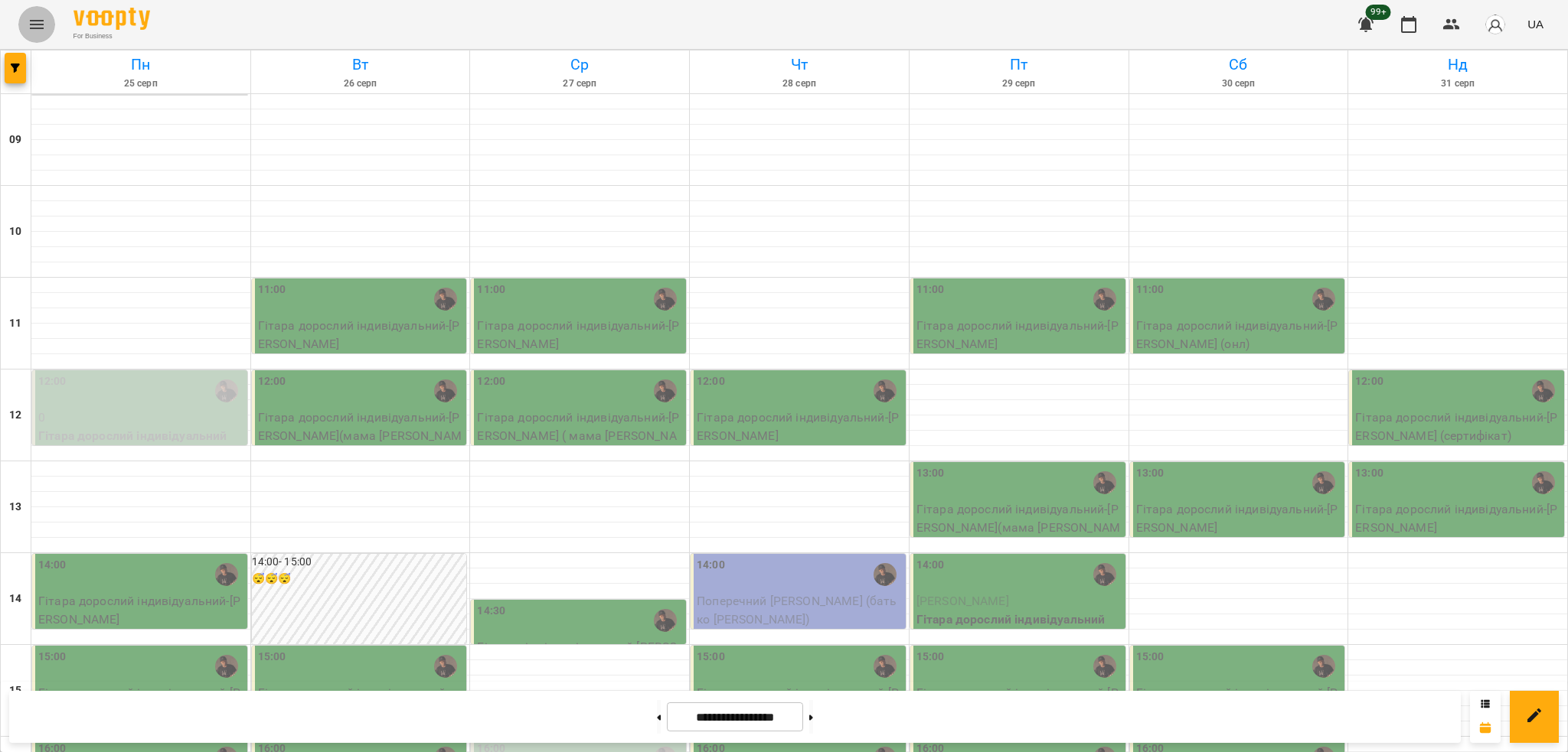
click at [43, 25] on icon "Menu" at bounding box center [36, 25] width 19 height 19
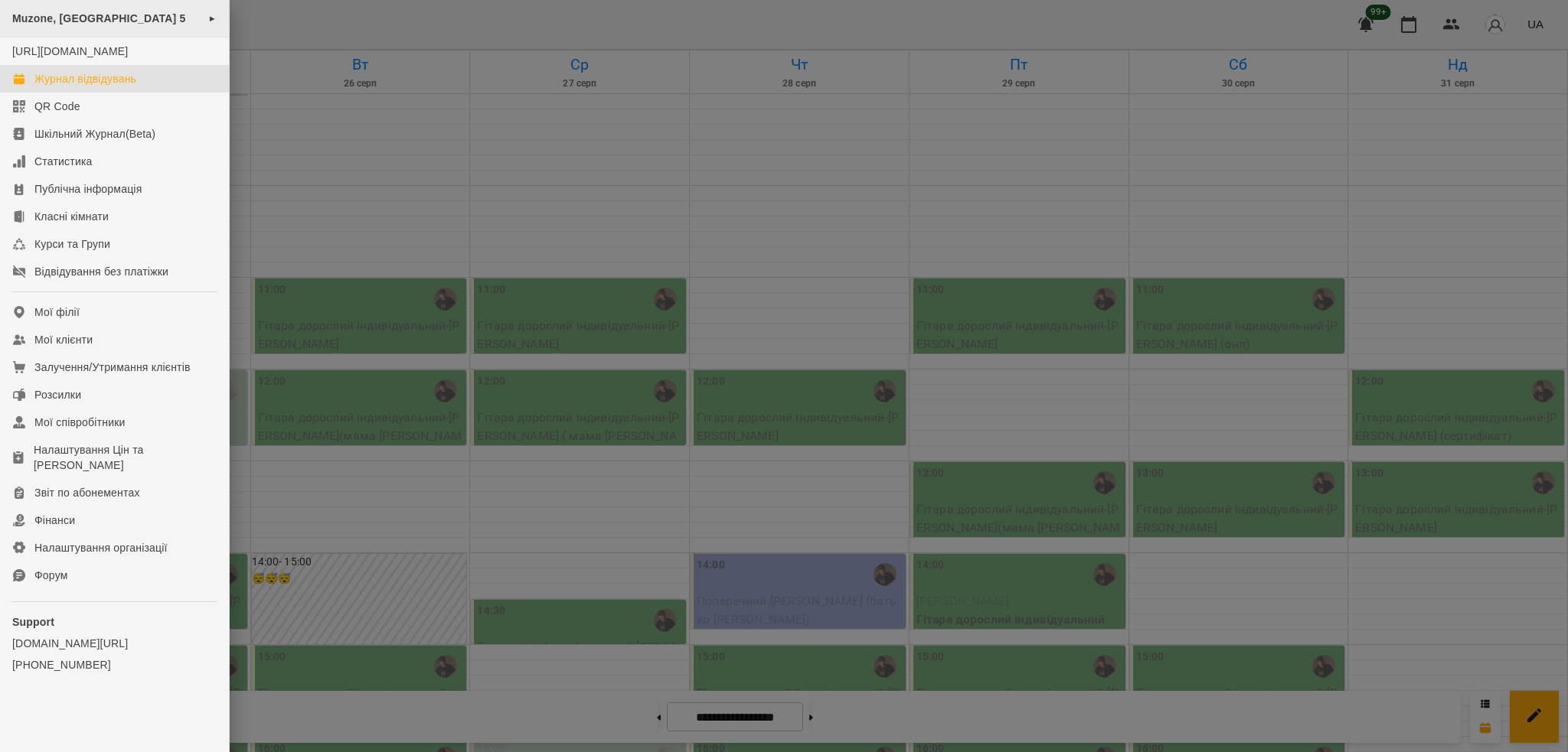
click at [184, 22] on div "Muzone, Велика Арнаутська 5 ►" at bounding box center [114, 19] width 229 height 37
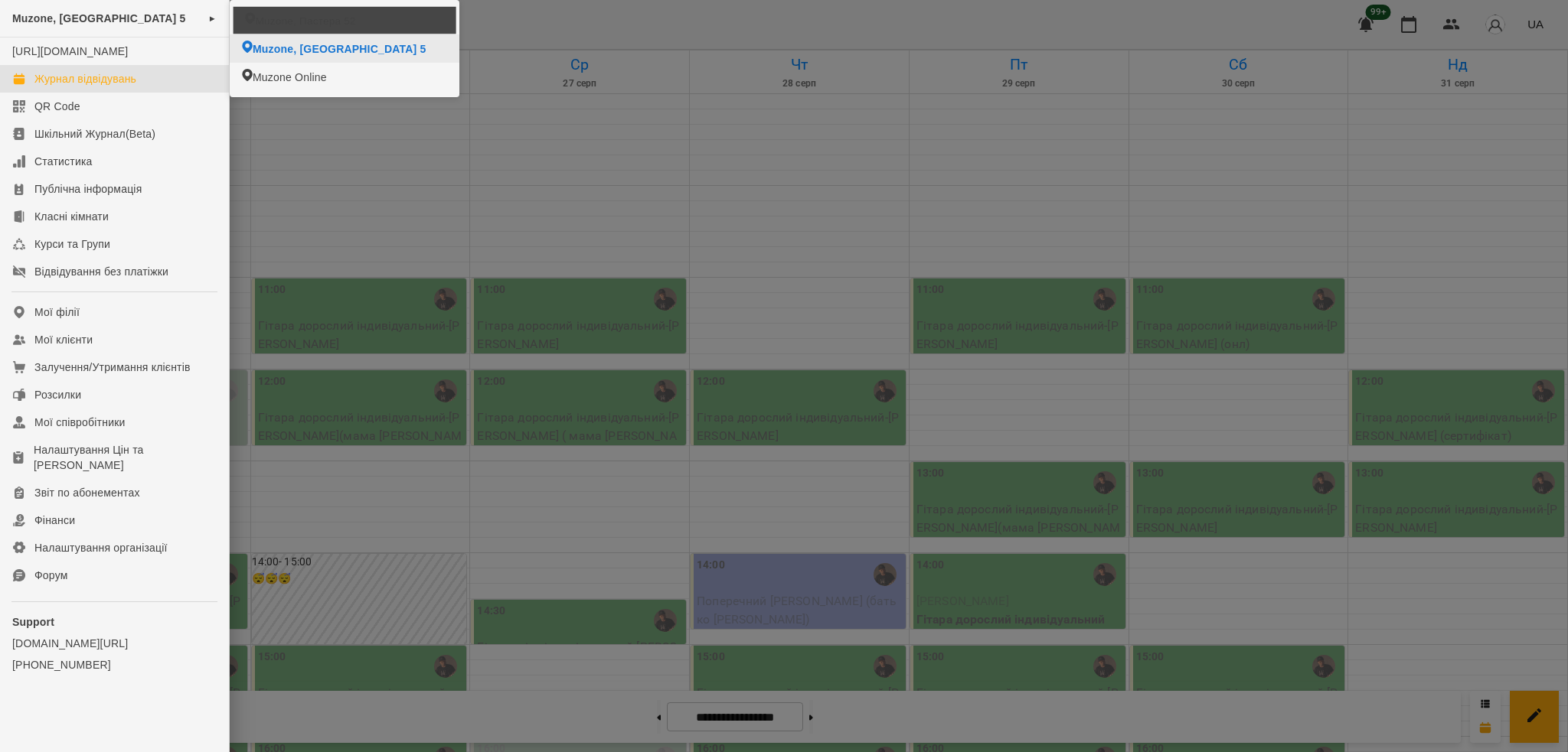
click at [283, 16] on span "Muzone, Пастера 52" at bounding box center [305, 20] width 100 height 15
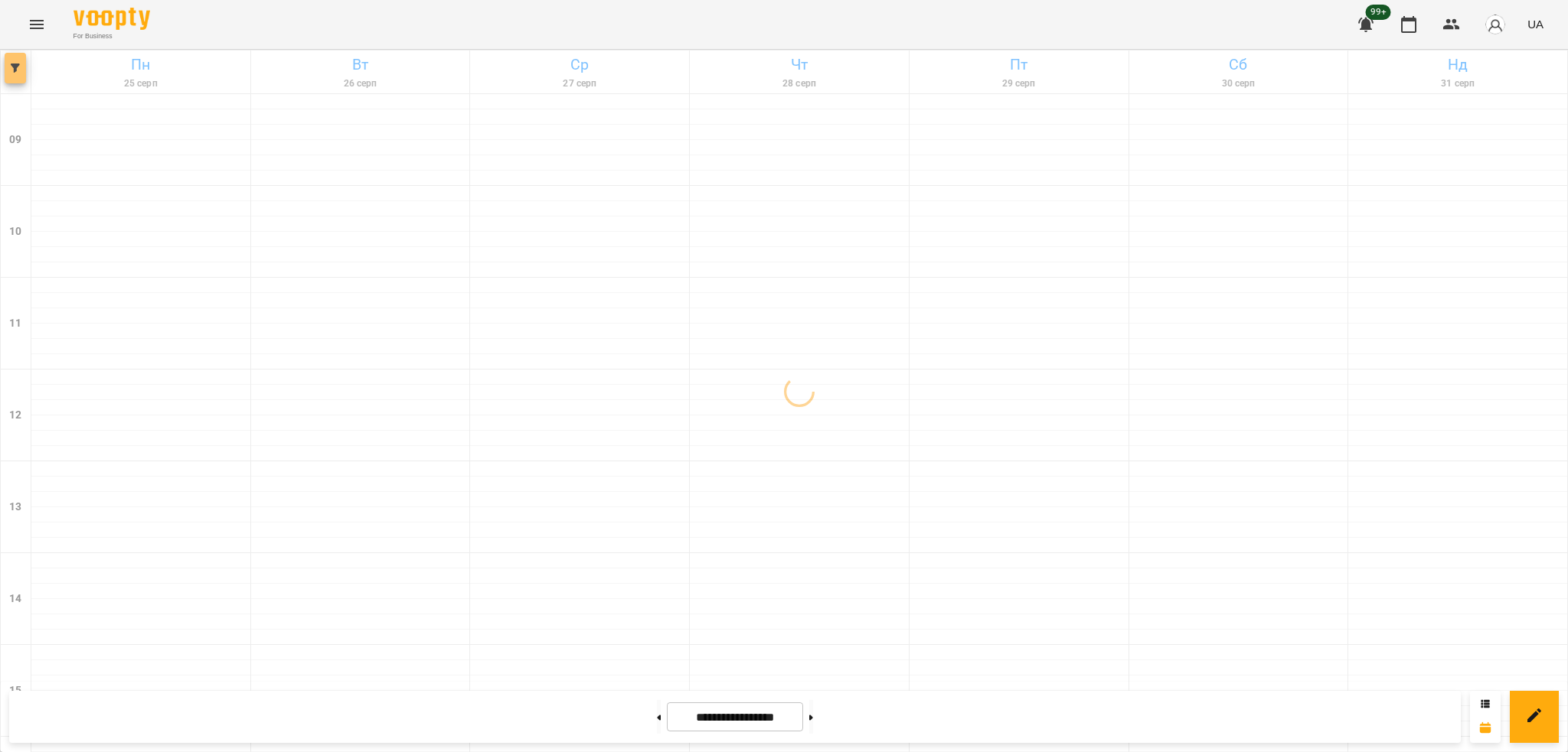
click at [9, 71] on span "button" at bounding box center [16, 68] width 22 height 9
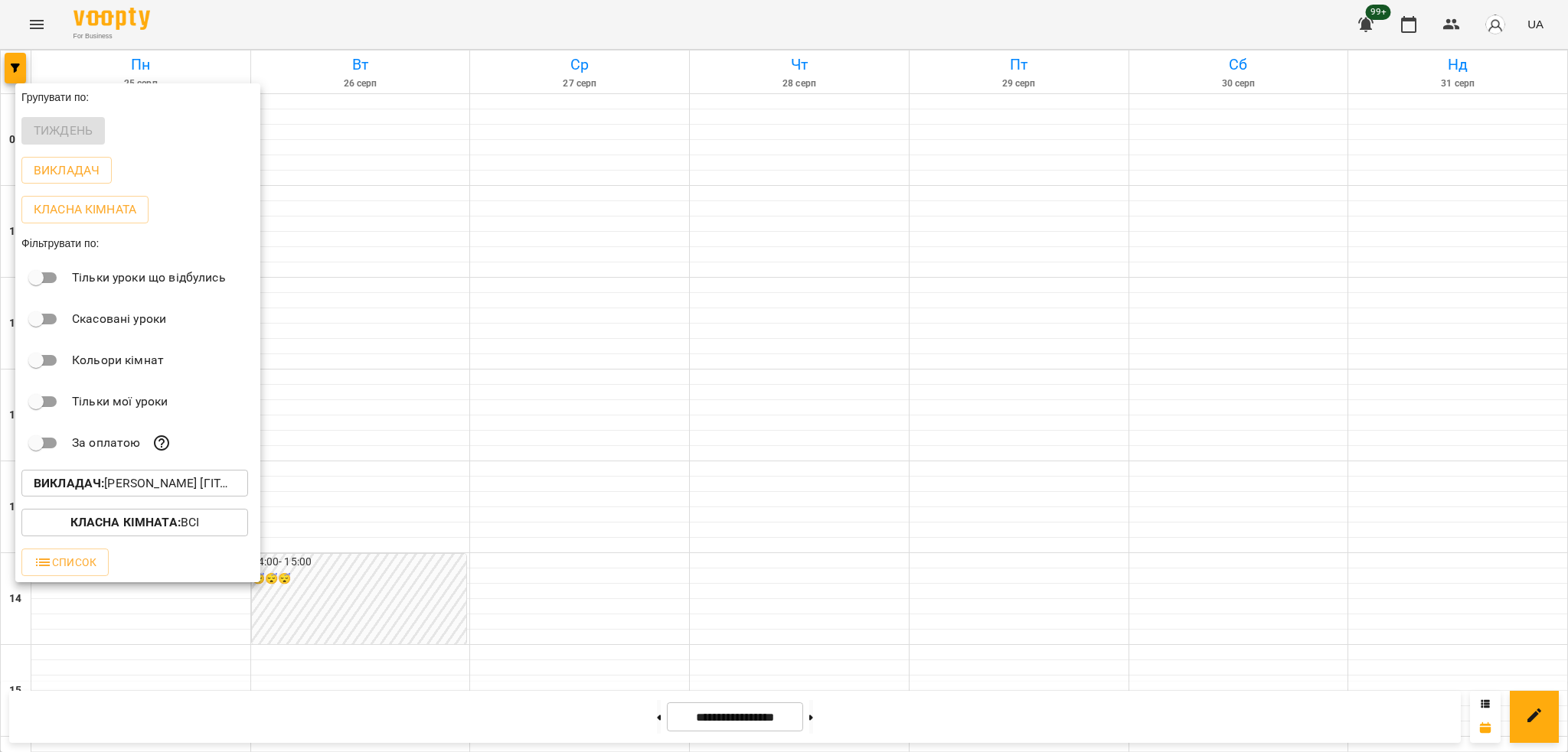
click at [187, 491] on p "Викладач : [PERSON_NAME] [гітара]" at bounding box center [134, 483] width 202 height 19
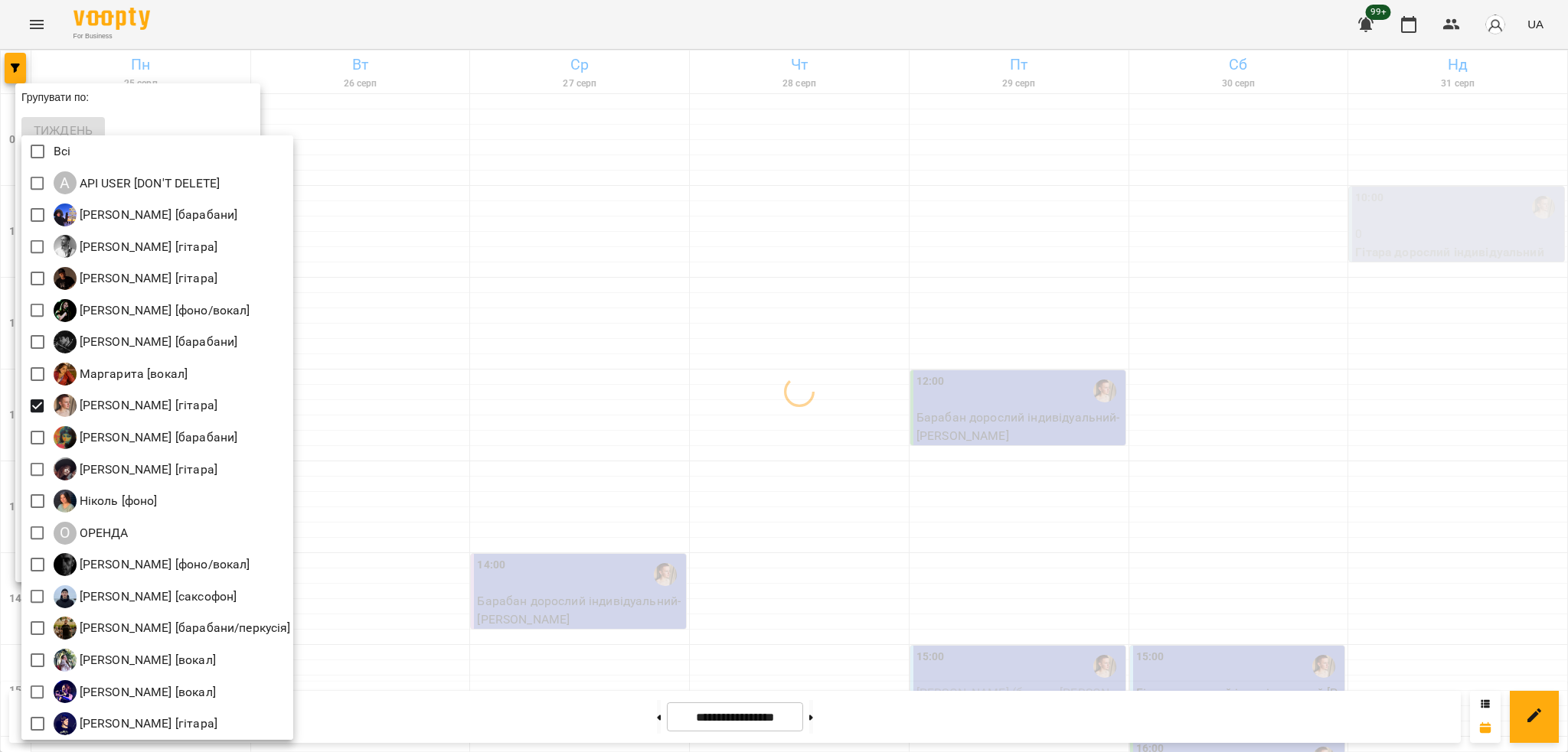
click at [382, 488] on div at bounding box center [784, 376] width 1568 height 752
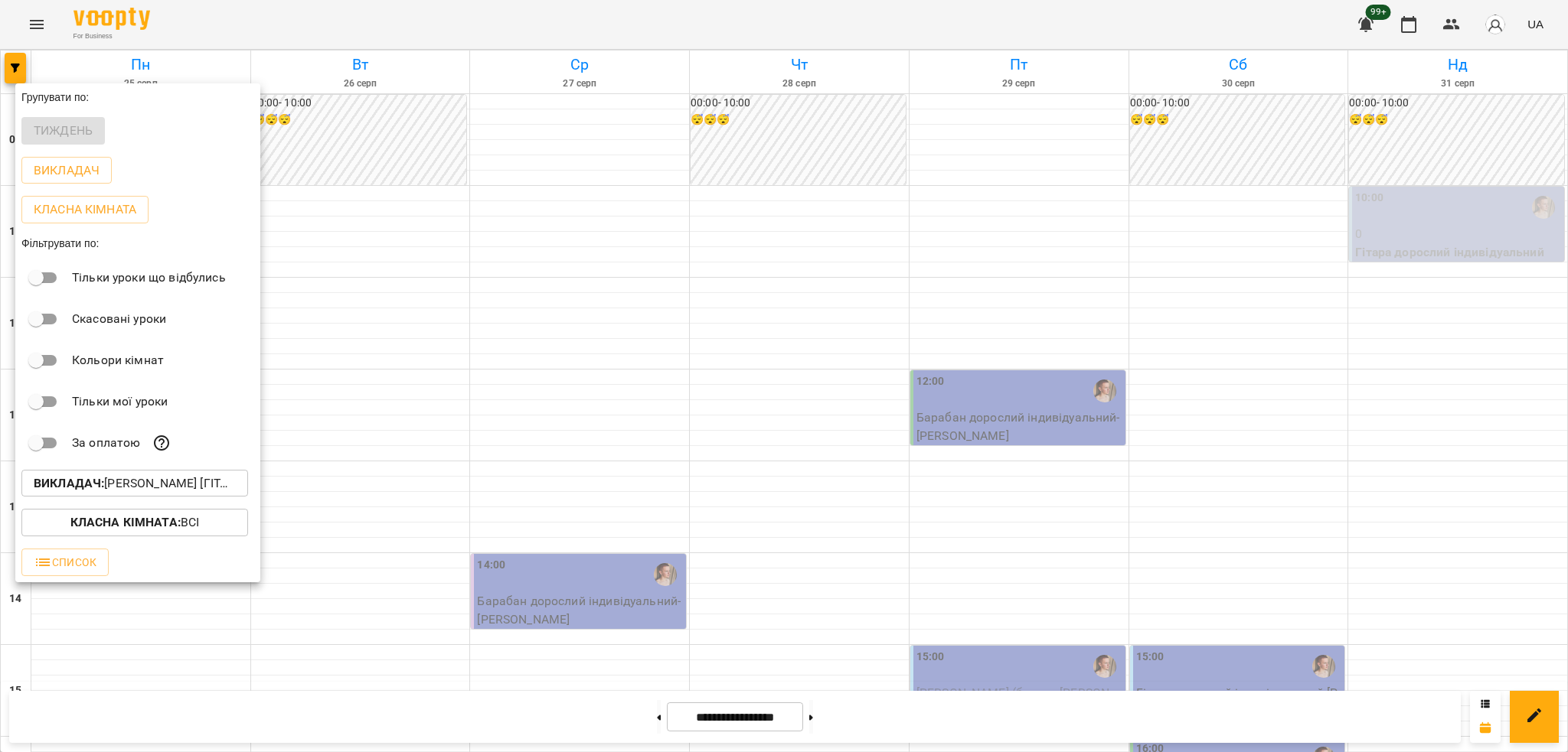
click at [425, 546] on div at bounding box center [784, 376] width 1568 height 752
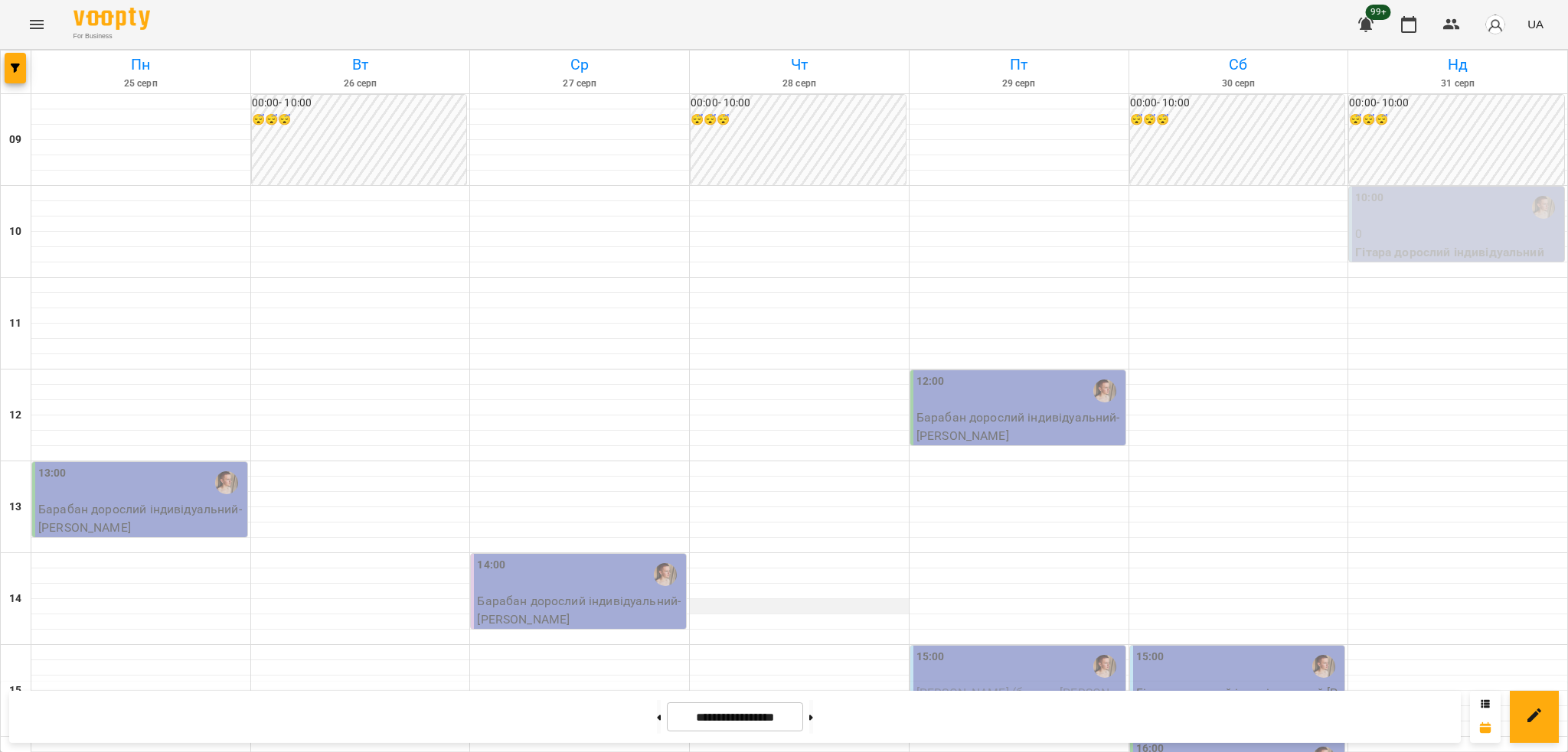
scroll to position [306, 0]
click at [1171, 649] on div "15:00" at bounding box center [1238, 666] width 206 height 35
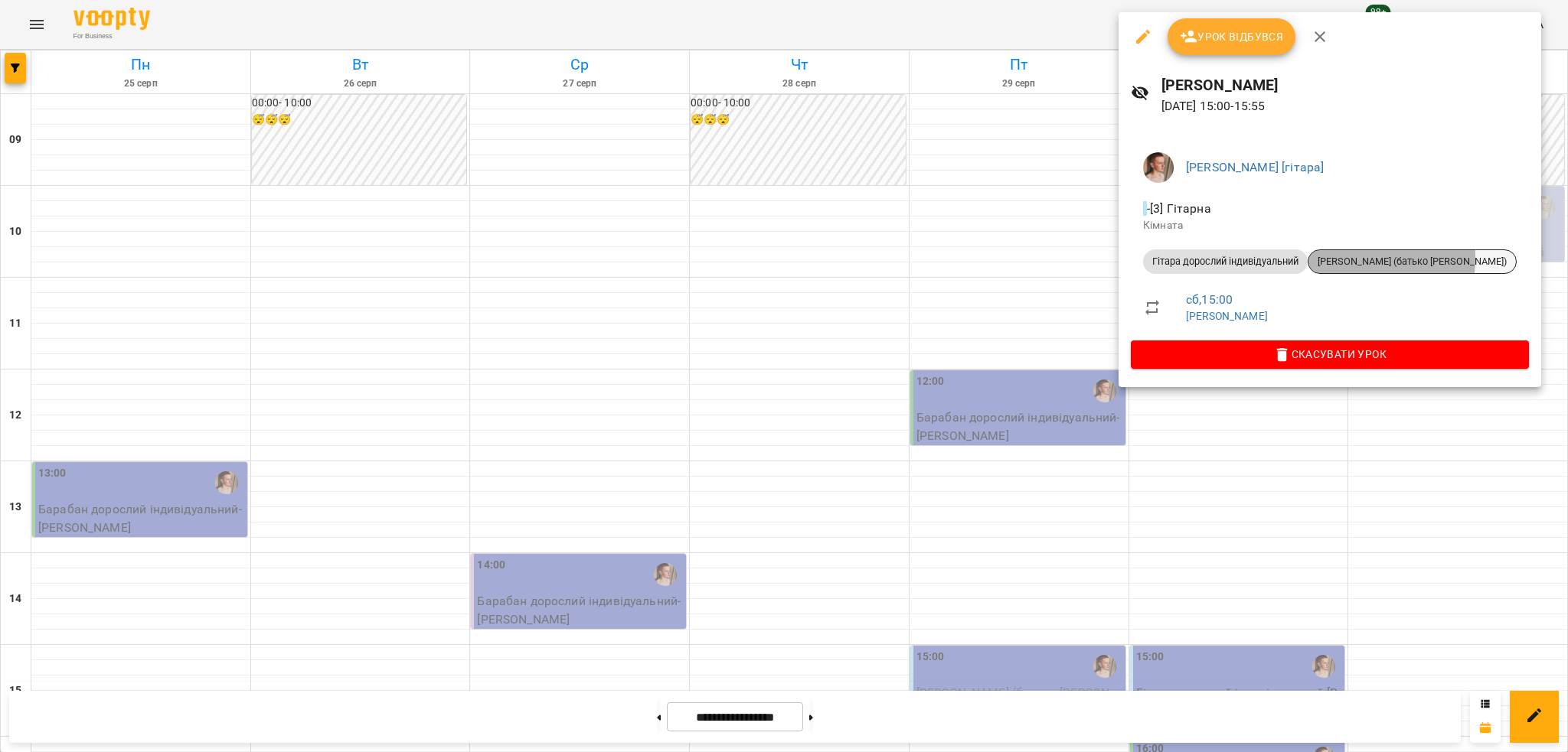
click at [1333, 258] on span "[PERSON_NAME] (батько [PERSON_NAME])" at bounding box center [1411, 262] width 208 height 14
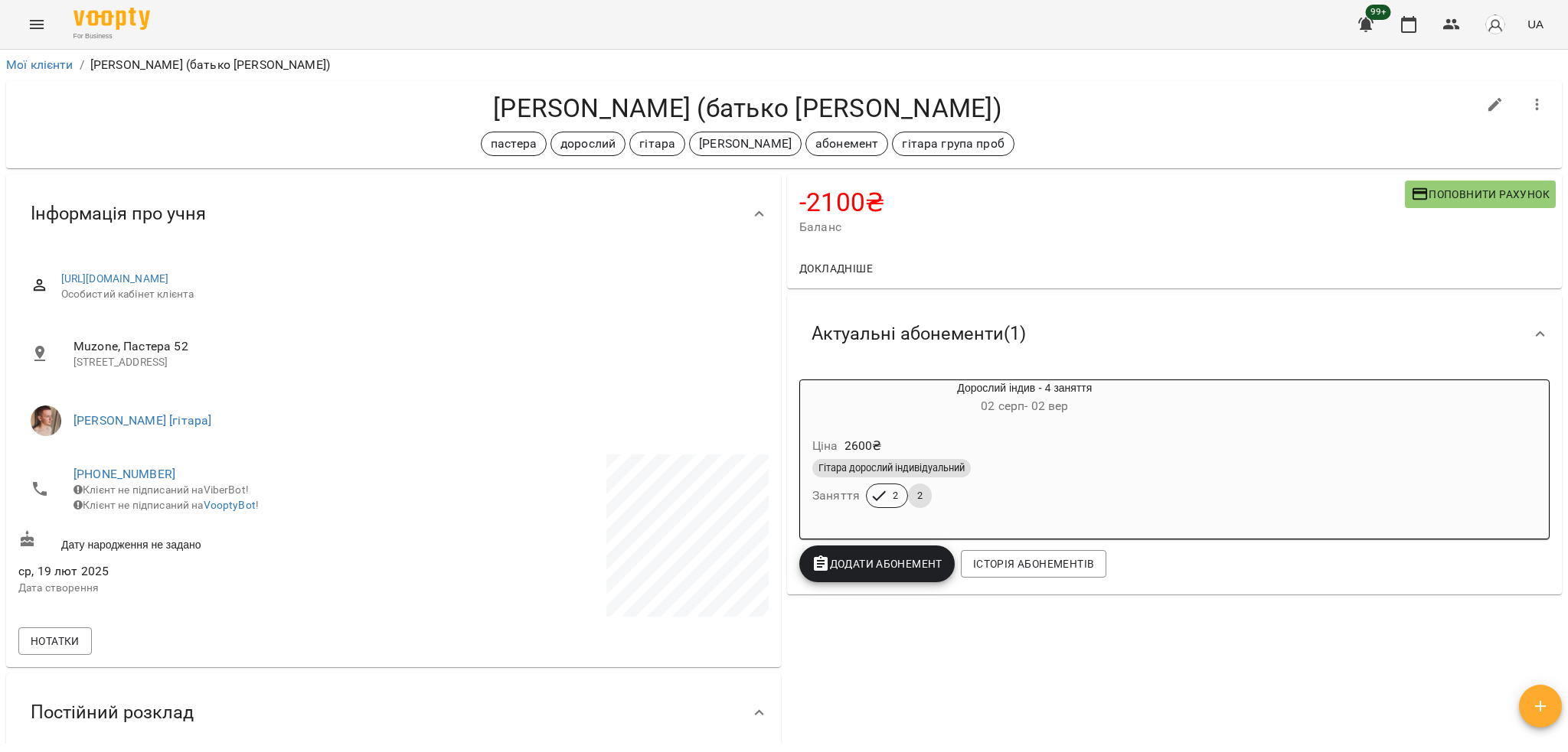
click at [1009, 470] on div "Гітара дорослий індивідуальний" at bounding box center [1024, 468] width 425 height 19
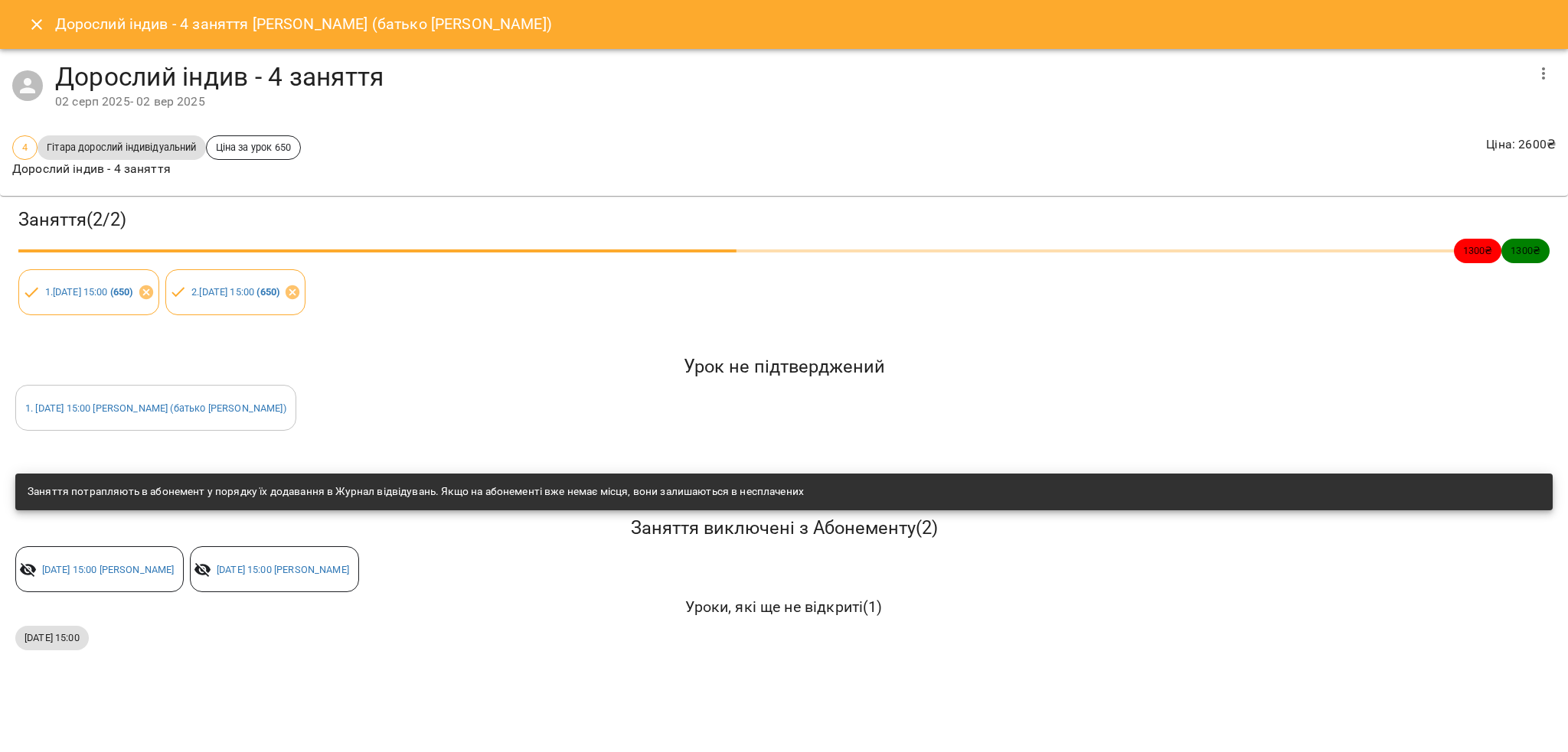
click at [39, 25] on icon "Close" at bounding box center [36, 25] width 19 height 19
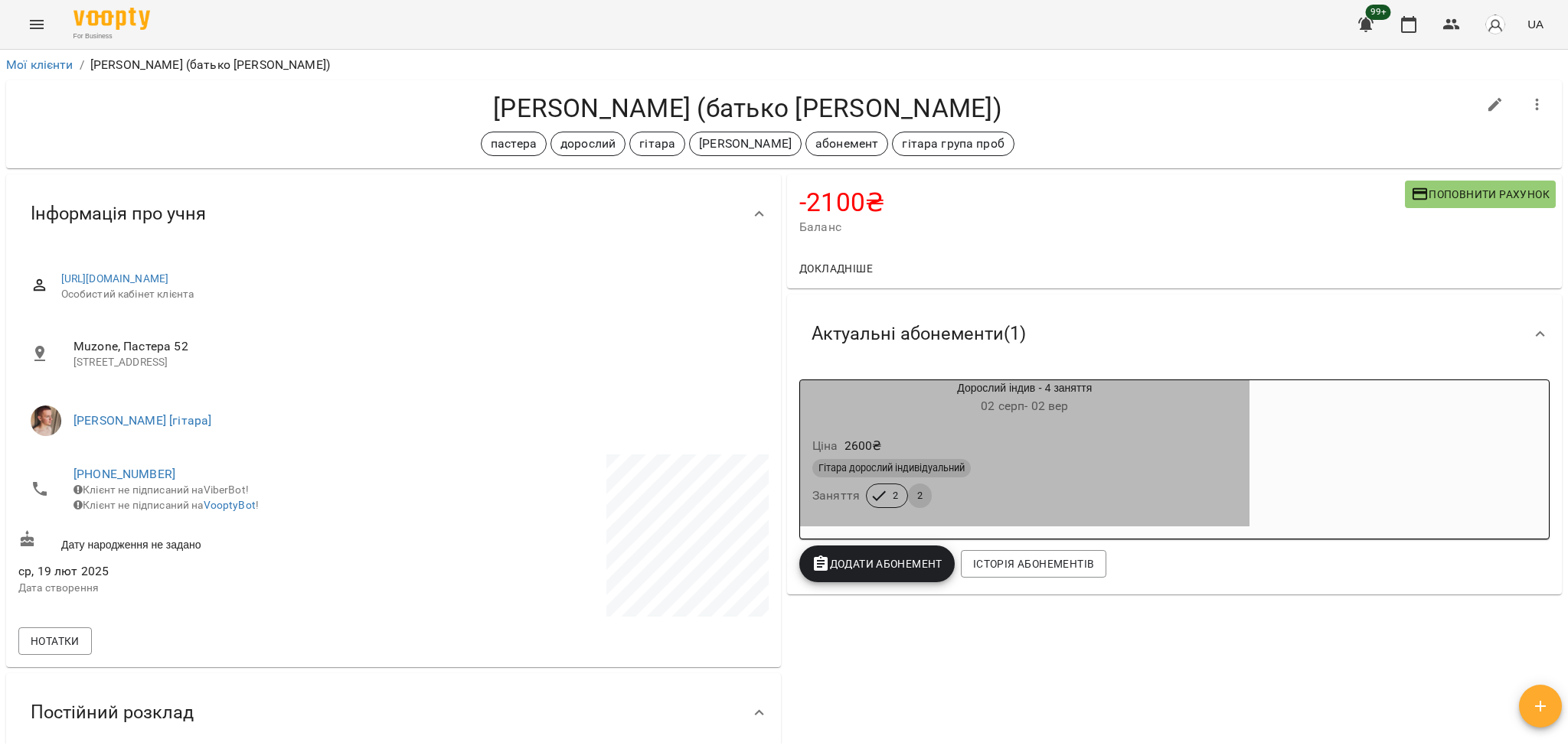
click at [913, 433] on div "Ціна 2600 ₴" at bounding box center [1025, 446] width 431 height 28
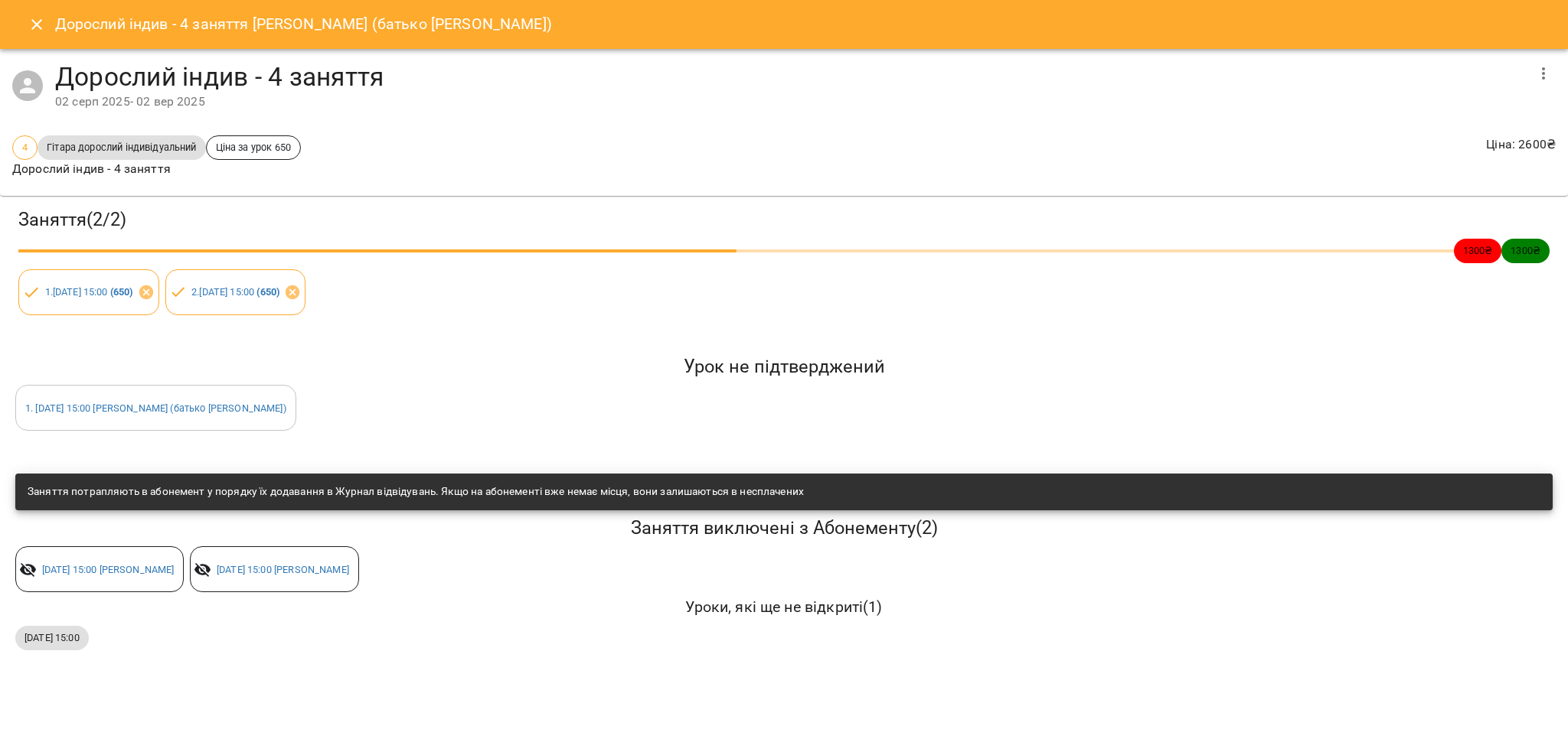
click at [33, 17] on icon "Close" at bounding box center [36, 25] width 19 height 19
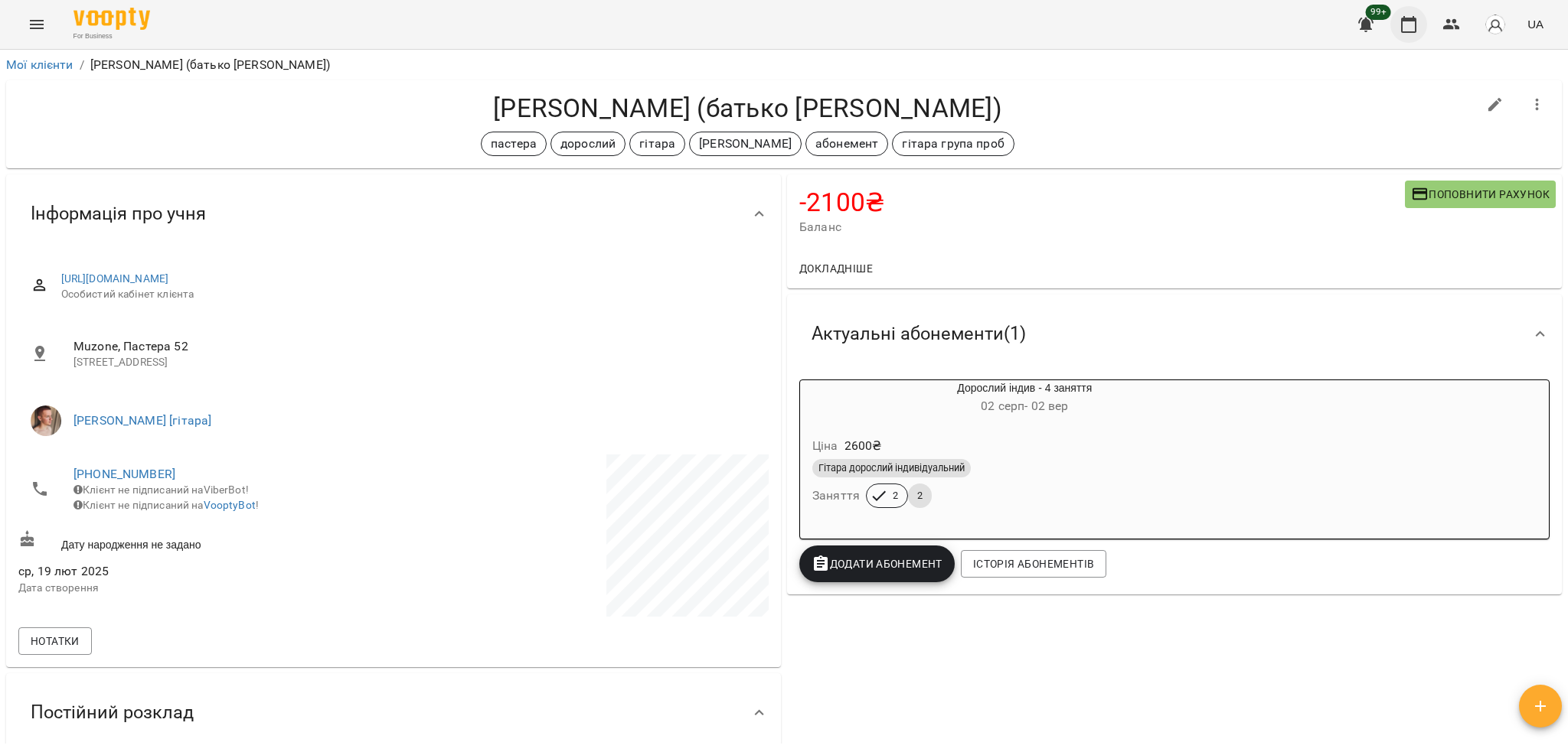
click at [1412, 28] on icon "button" at bounding box center [1408, 25] width 19 height 19
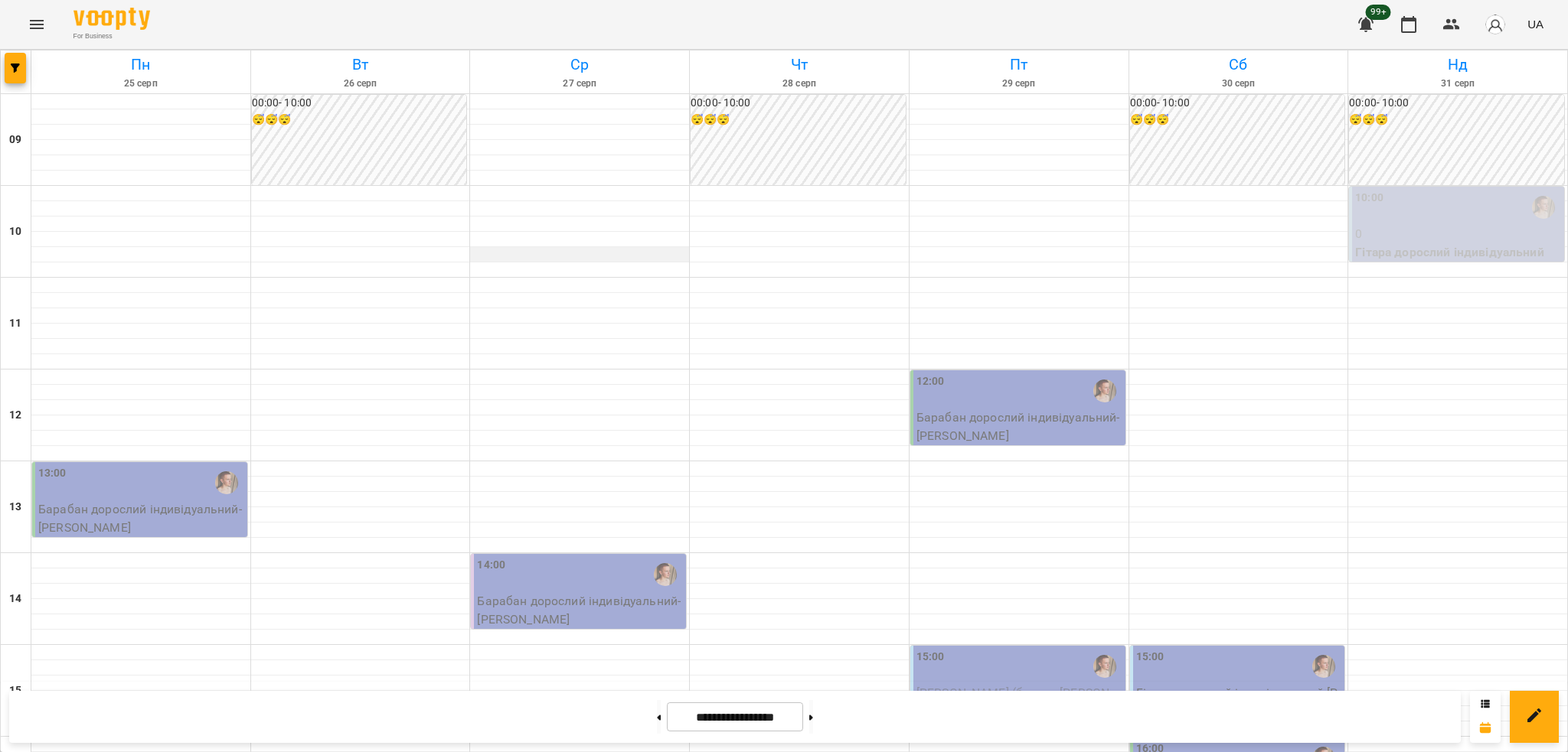
scroll to position [306, 0]
click at [813, 716] on icon at bounding box center [812, 717] width 4 height 5
click at [657, 716] on button at bounding box center [659, 717] width 4 height 33
type input "**********"
click at [1140, 649] on div "15:00" at bounding box center [1149, 666] width 29 height 35
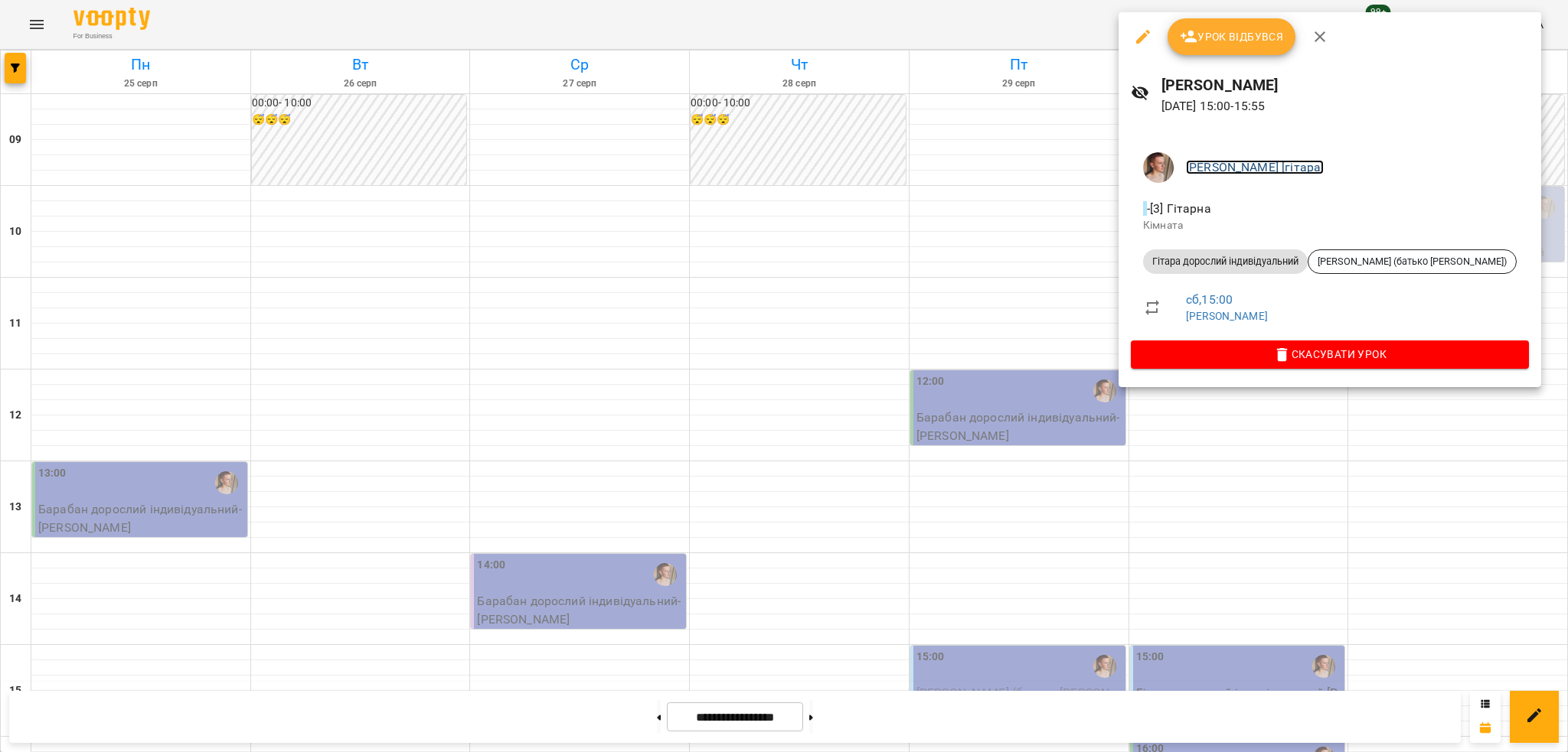
click at [1202, 172] on link "[PERSON_NAME] [гітара]" at bounding box center [1255, 166] width 138 height 15
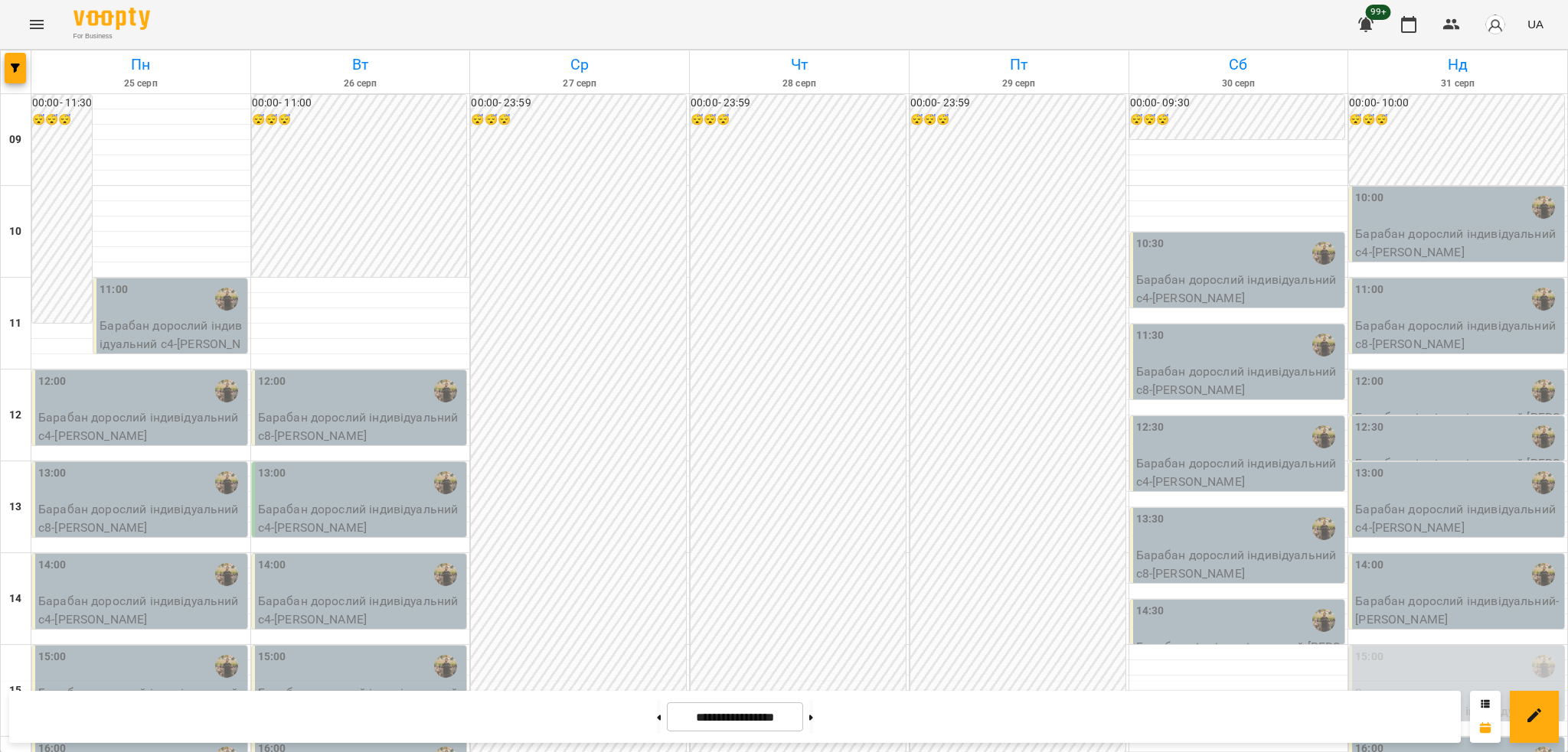
scroll to position [306, 0]
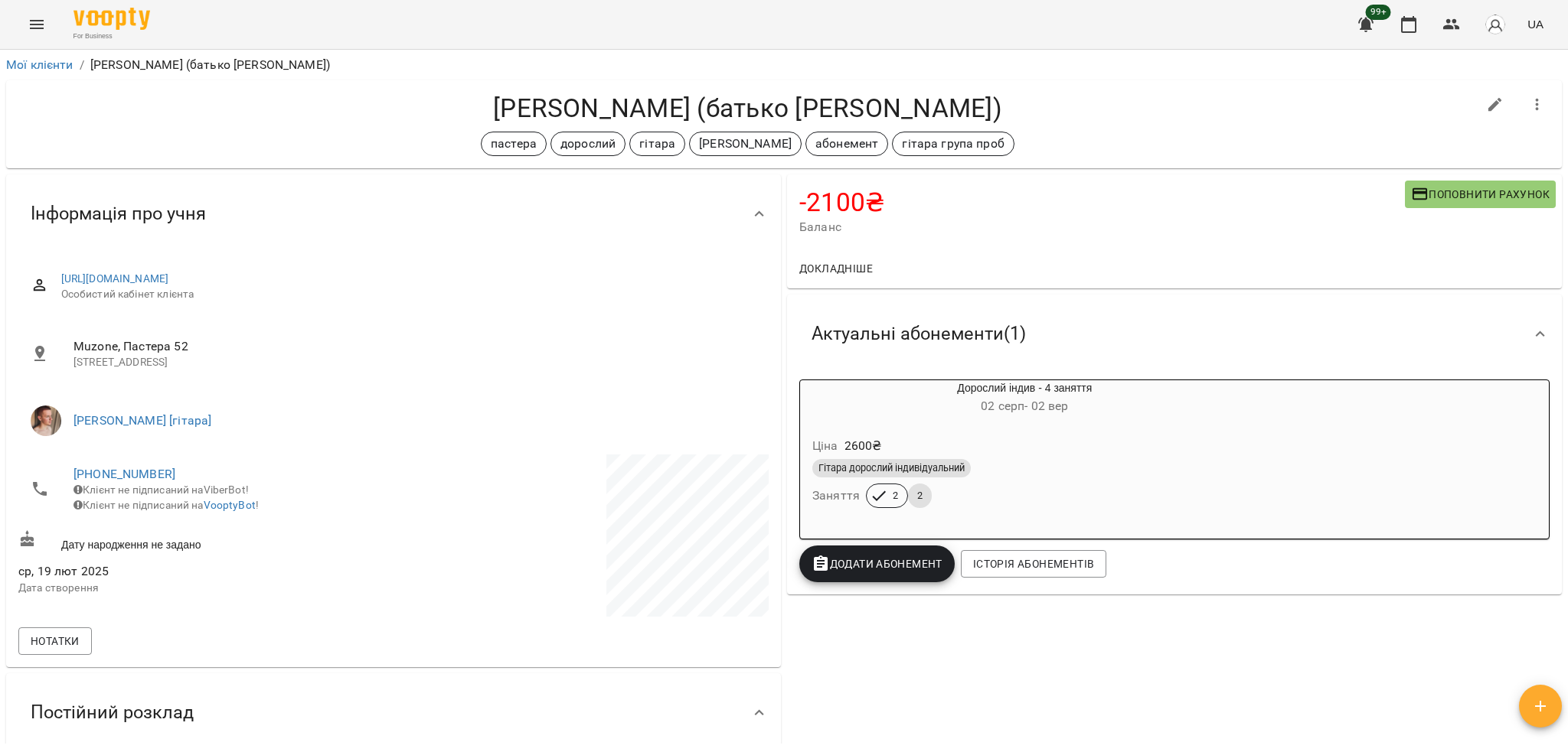
click at [927, 440] on div "Ціна 2600 ₴" at bounding box center [1025, 446] width 431 height 28
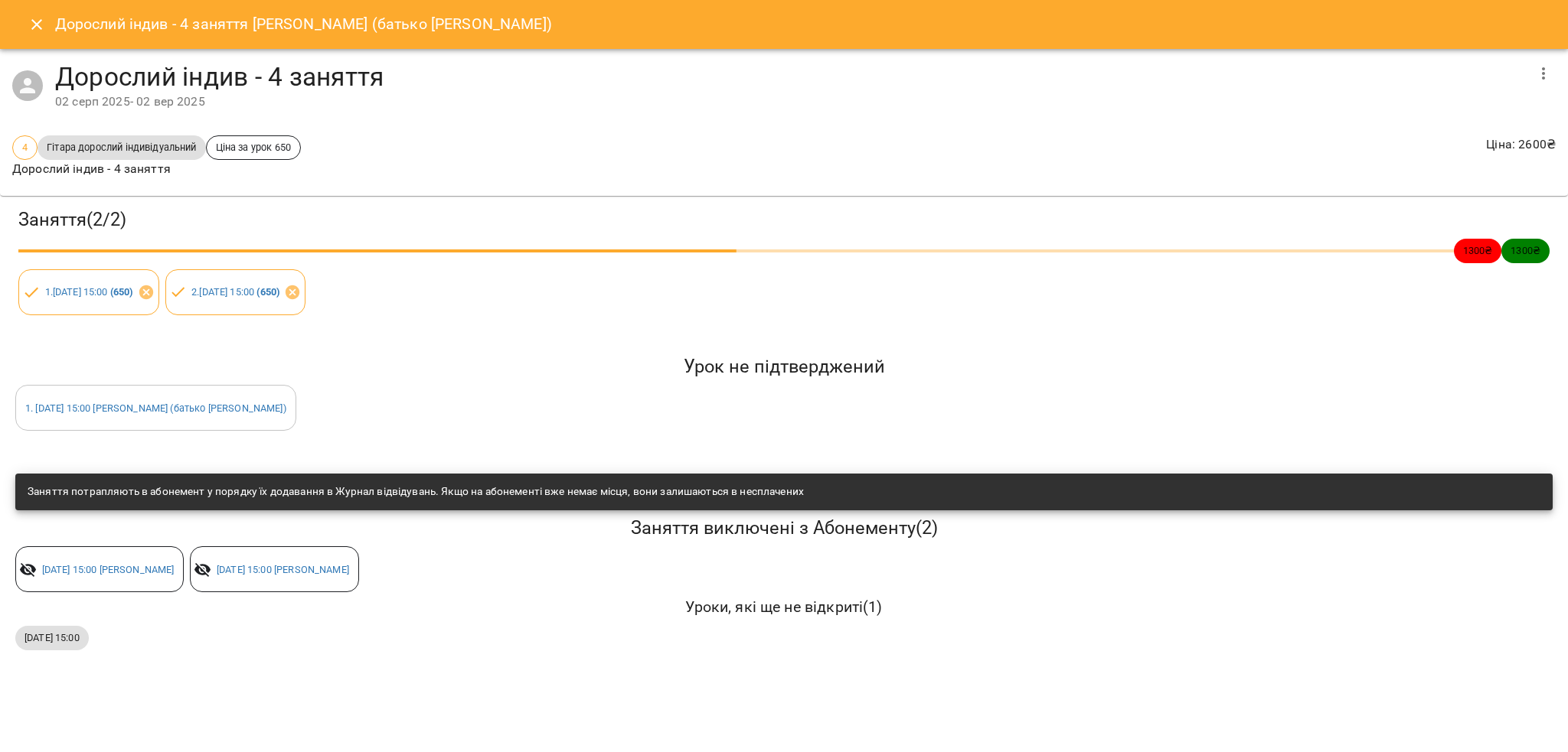
click at [45, 23] on button "Close" at bounding box center [36, 24] width 36 height 36
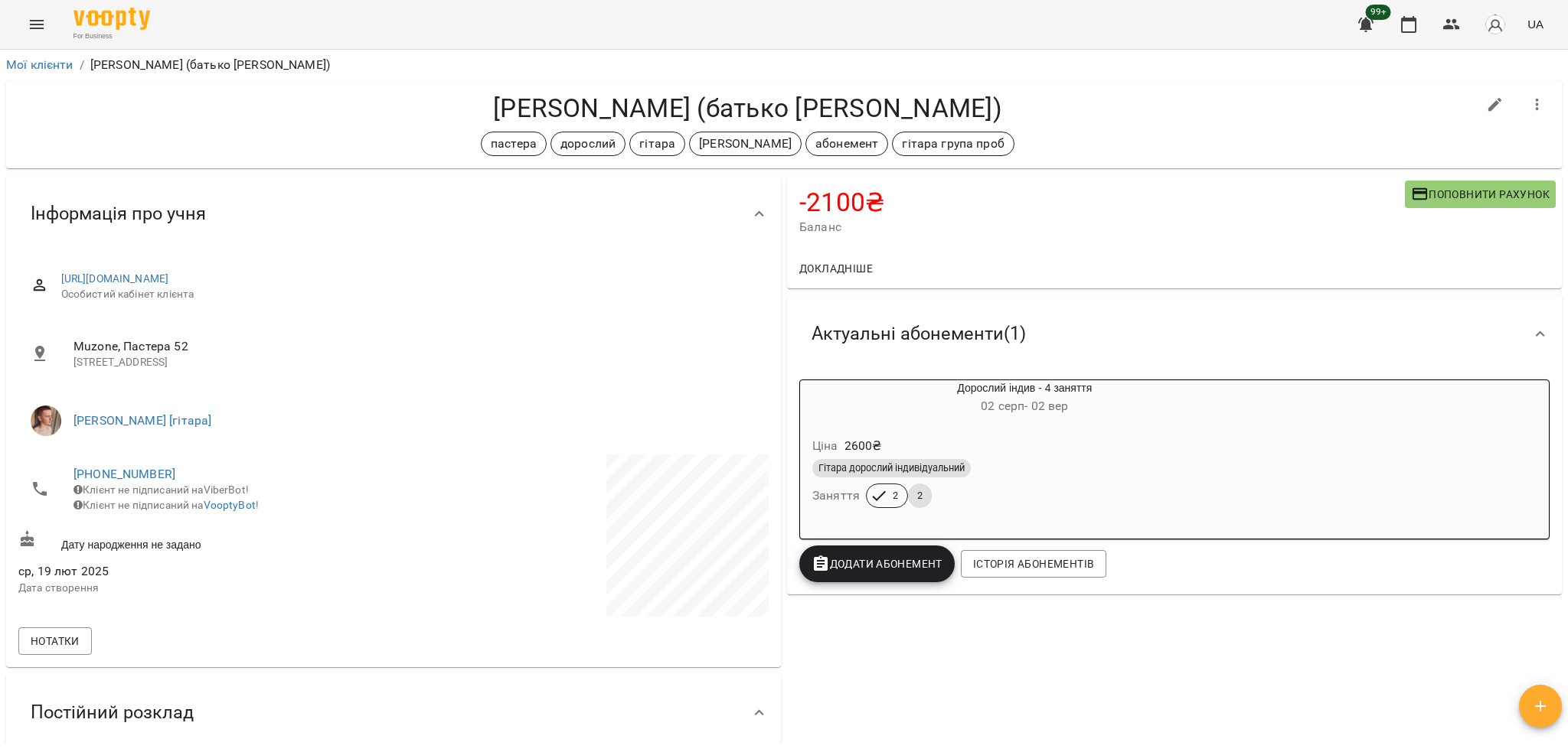
click at [967, 464] on div "Гітара дорослий індивідуальний" at bounding box center [1024, 468] width 425 height 19
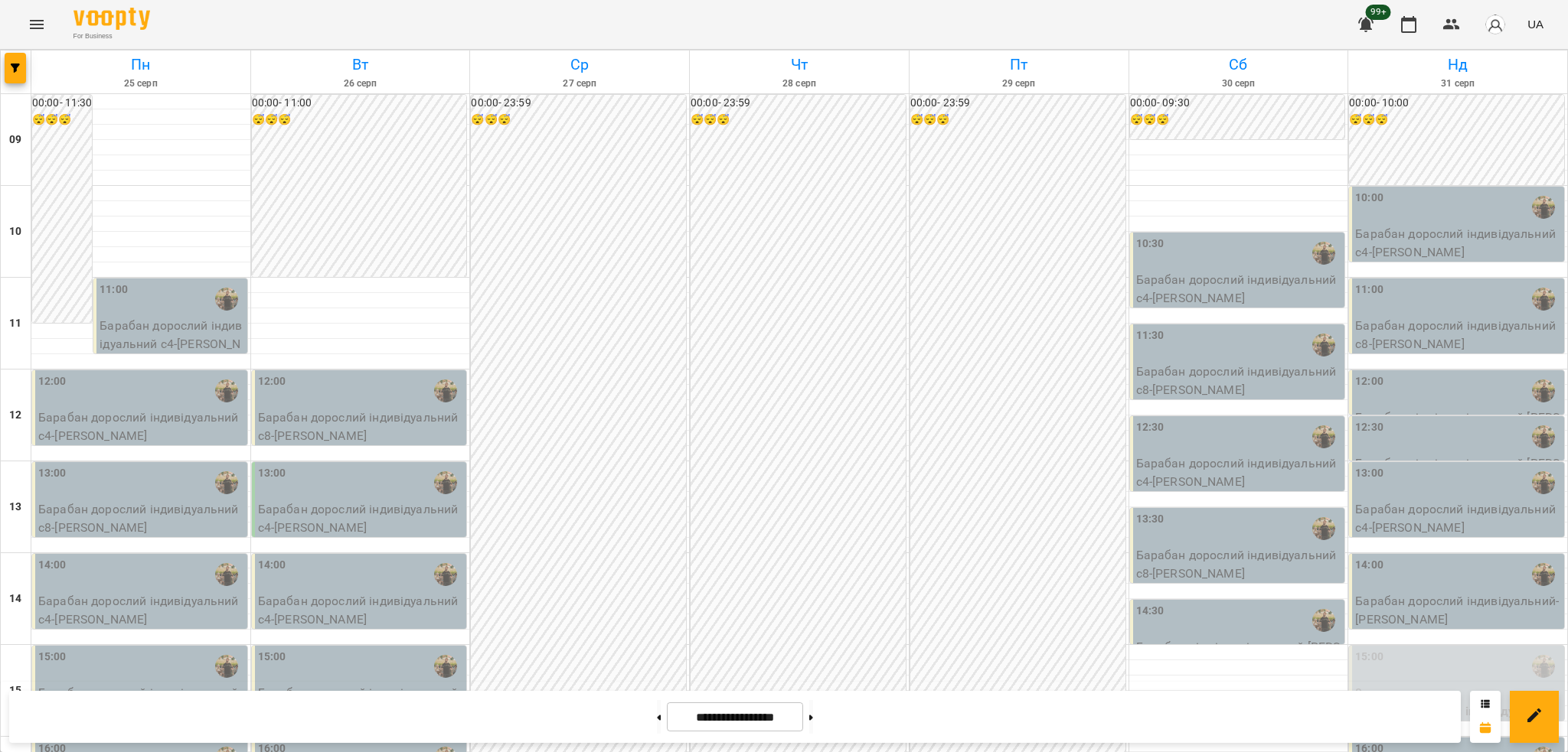
click at [30, 27] on icon "Menu" at bounding box center [36, 25] width 19 height 19
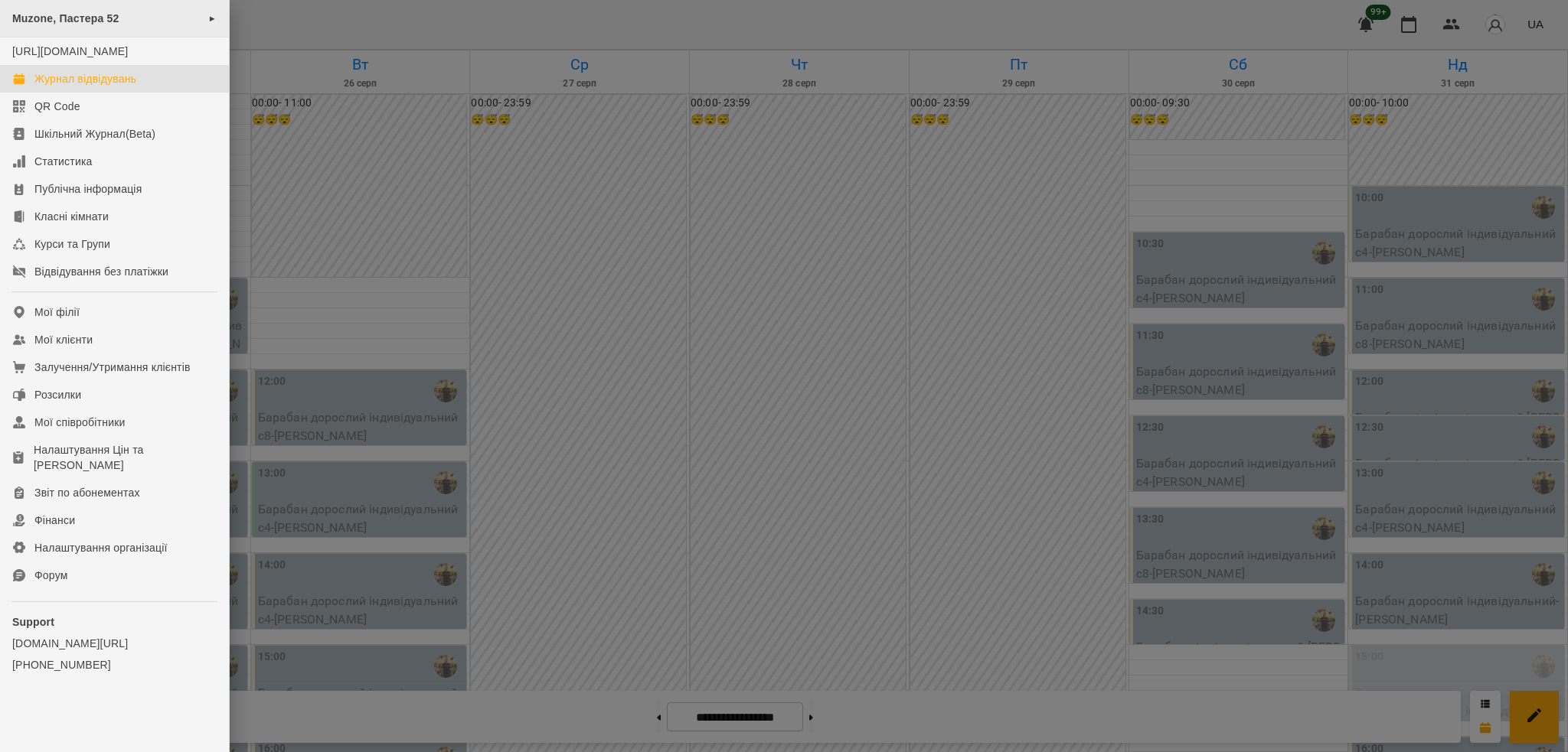
click at [104, 19] on span "Muzone, Пастера 52" at bounding box center [65, 18] width 107 height 12
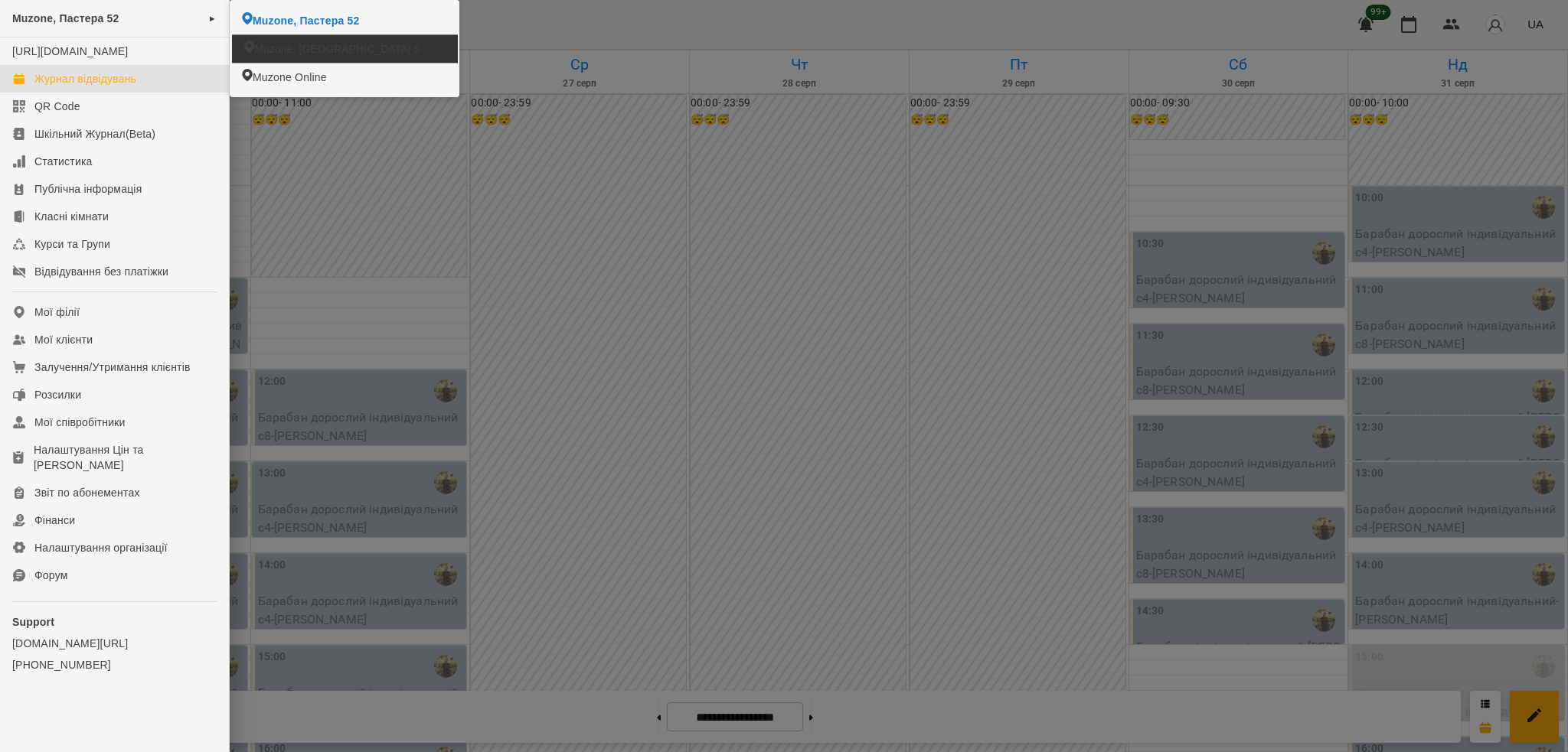
click at [293, 43] on span "Muzone, [GEOGRAPHIC_DATA] 5" at bounding box center [337, 49] width 165 height 16
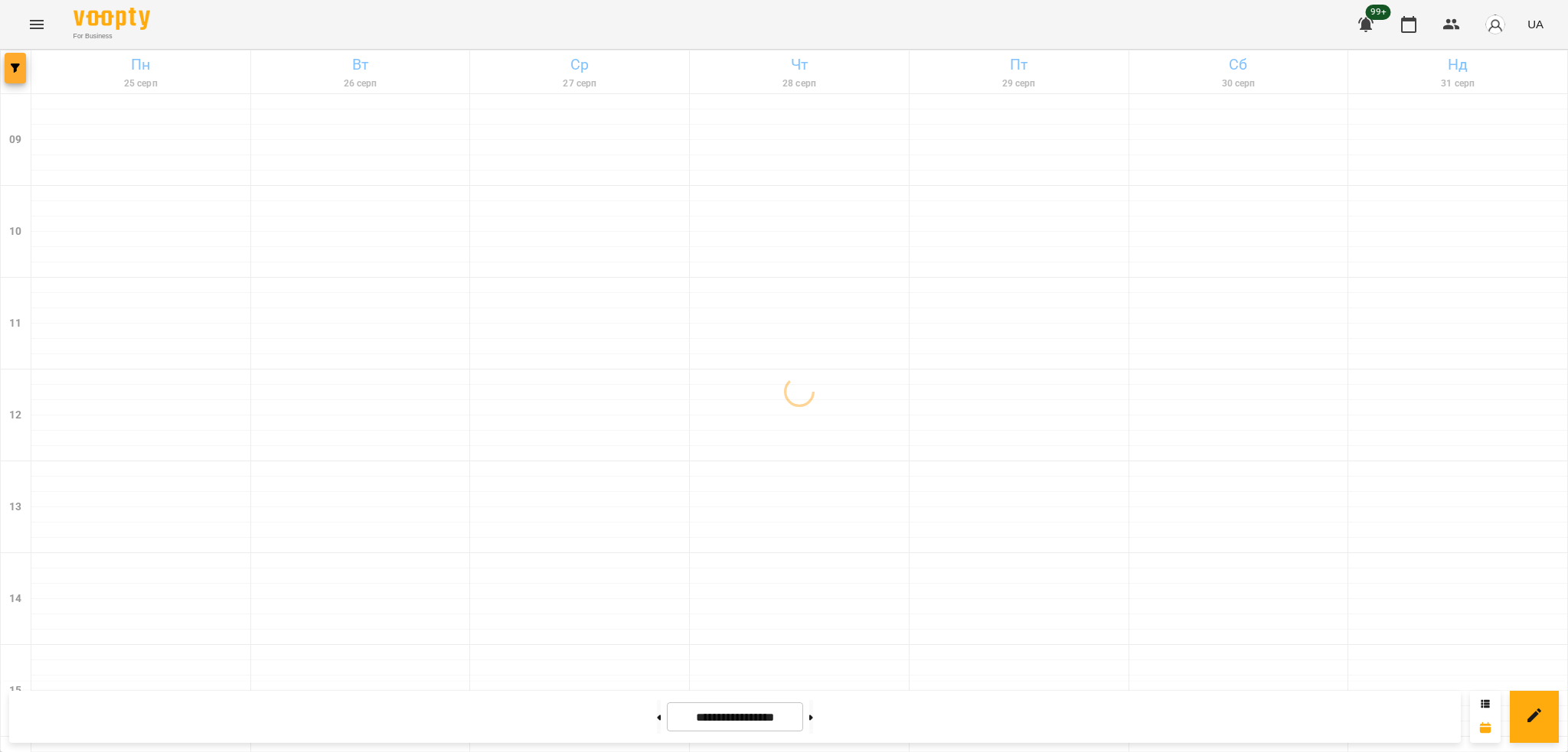
click at [17, 74] on button "button" at bounding box center [16, 68] width 22 height 31
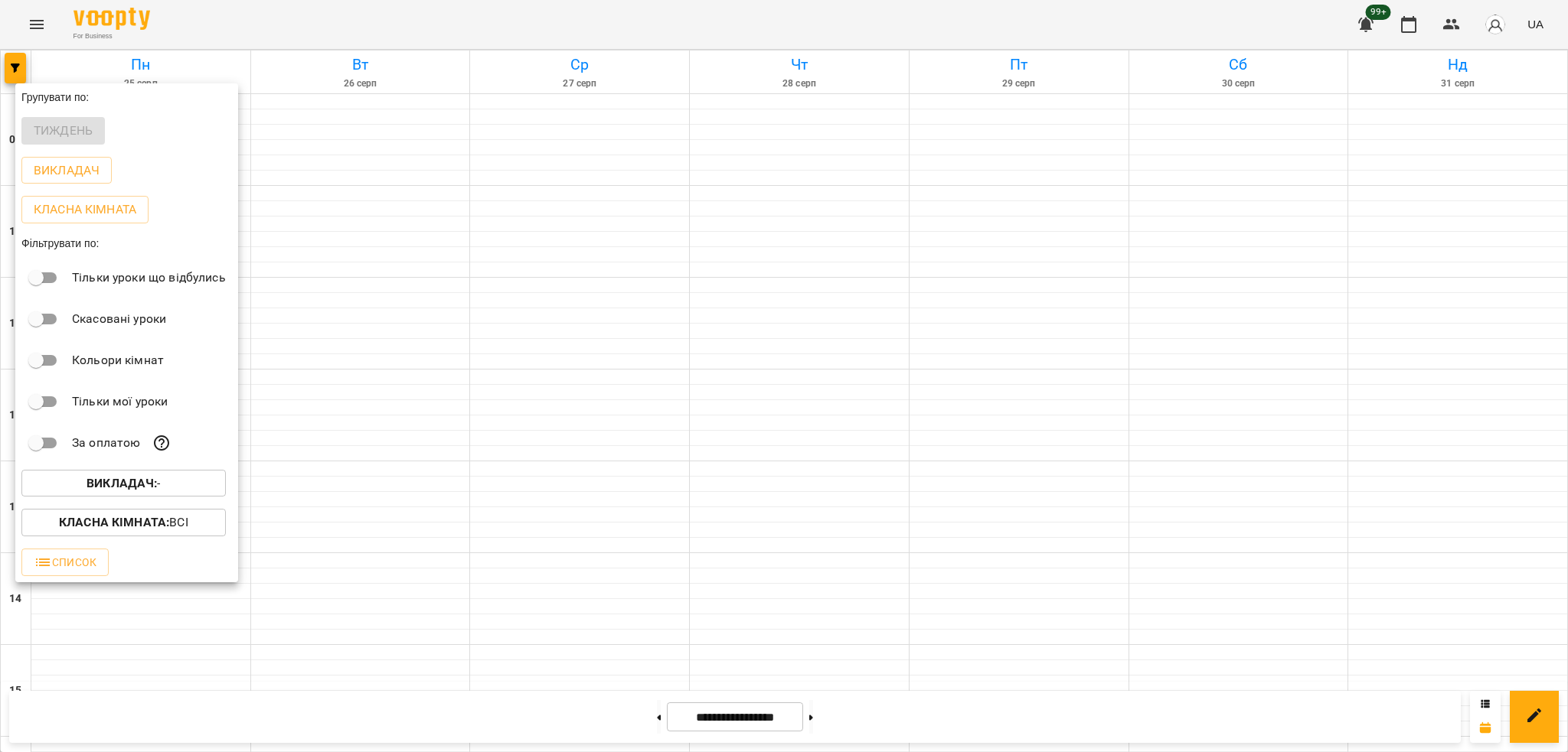
click at [144, 511] on div "Класна кімната : Всі" at bounding box center [127, 523] width 223 height 39
click at [157, 487] on b "Викладач :" at bounding box center [122, 482] width 71 height 15
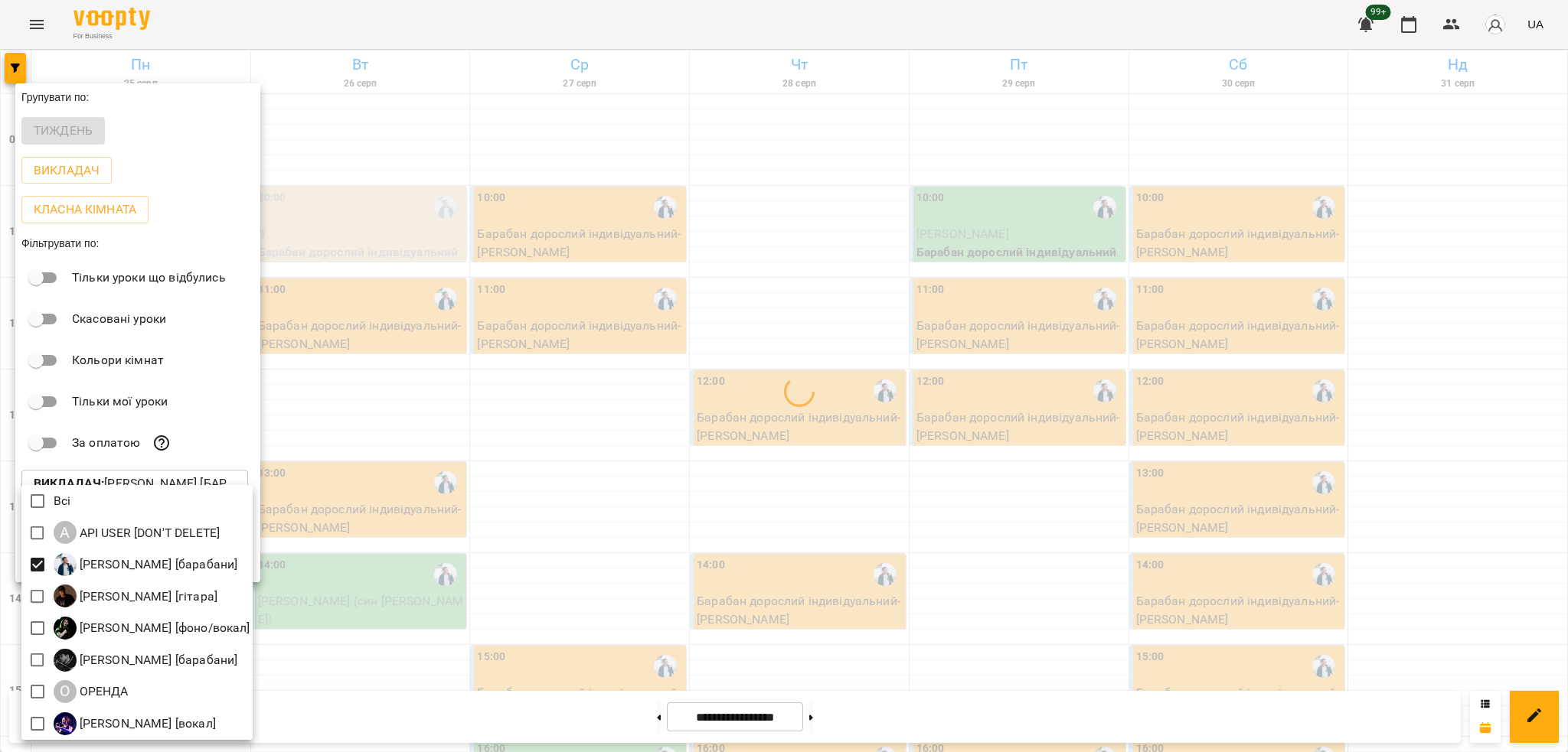
click at [425, 440] on div at bounding box center [784, 376] width 1568 height 752
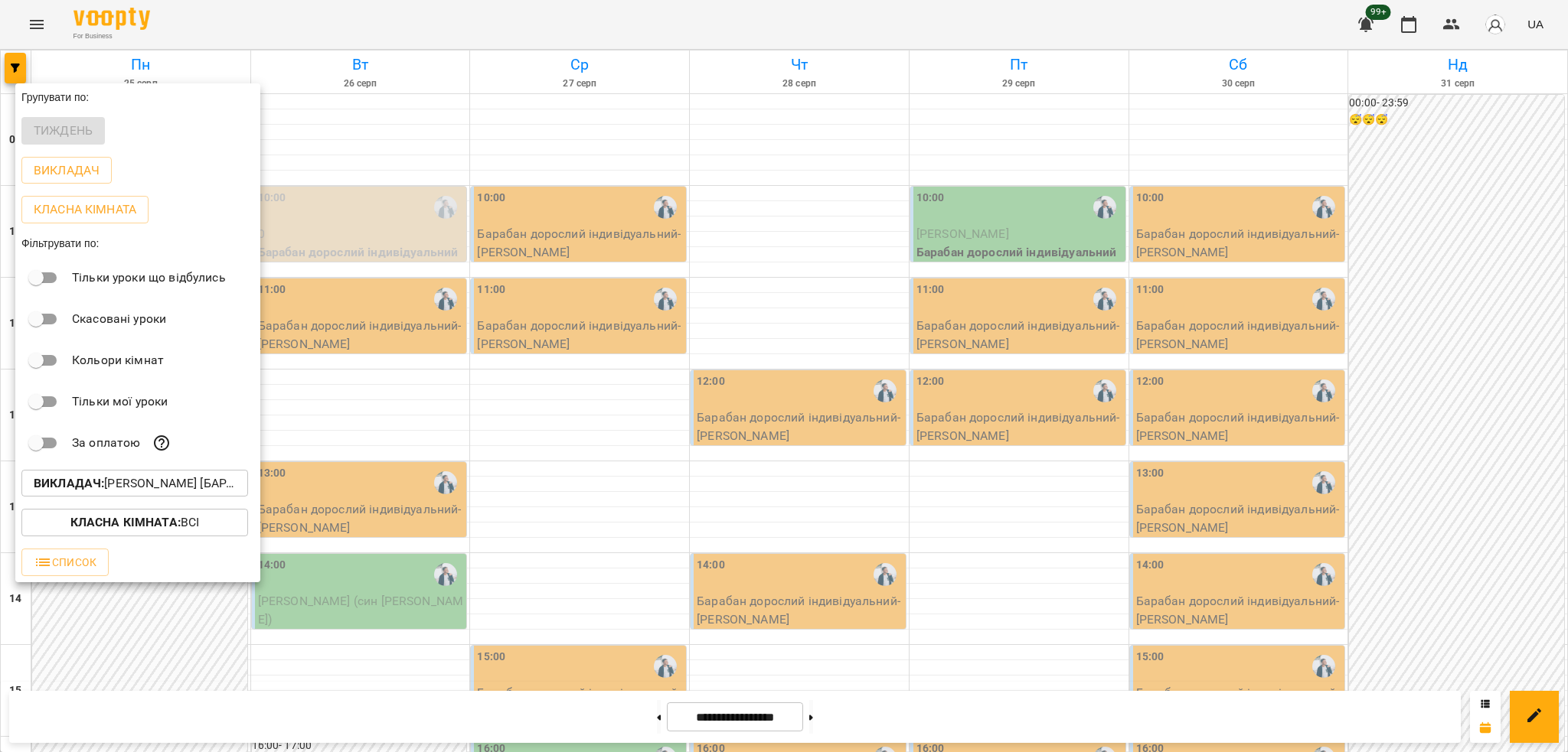
click at [437, 370] on div at bounding box center [784, 376] width 1568 height 752
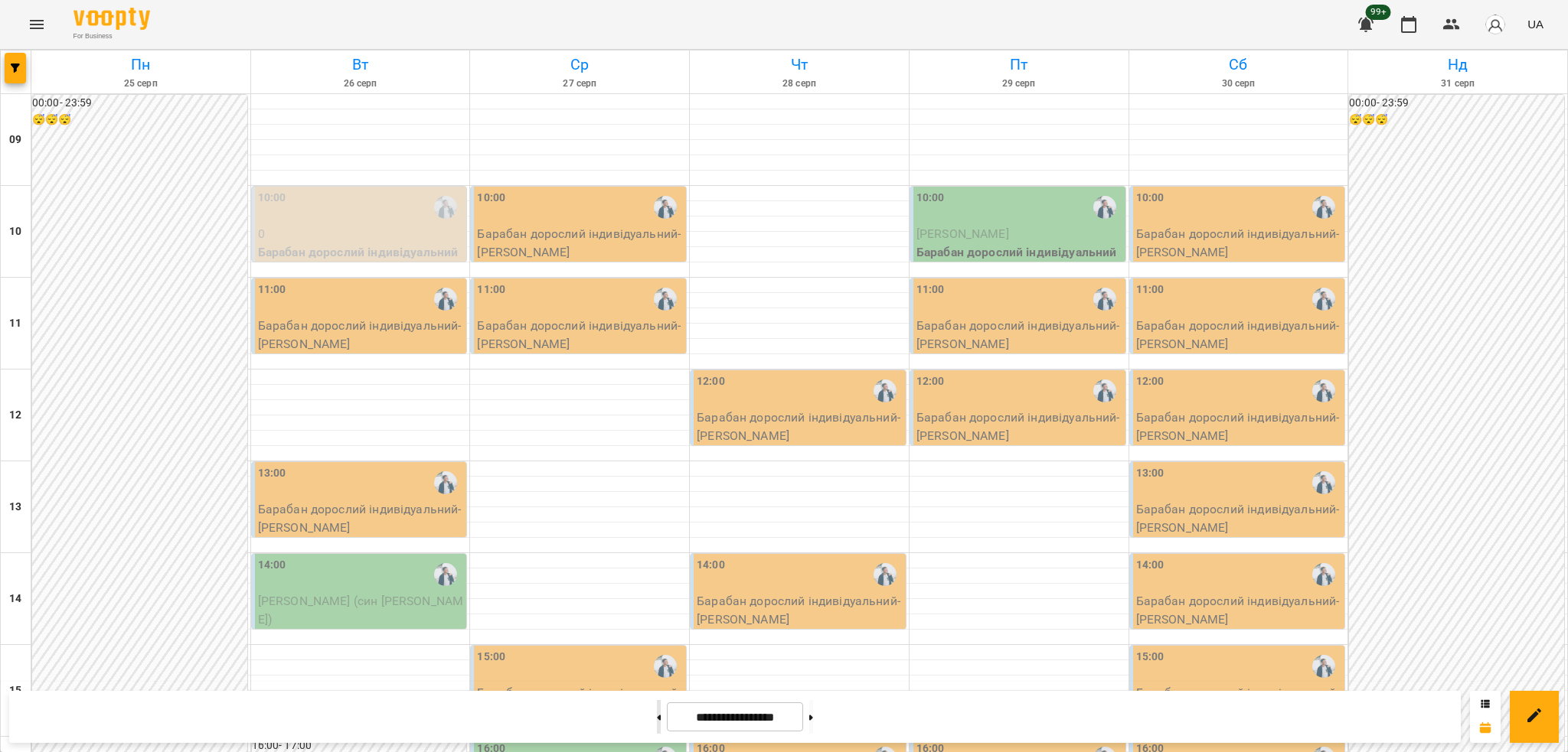
click at [657, 705] on button at bounding box center [659, 717] width 4 height 33
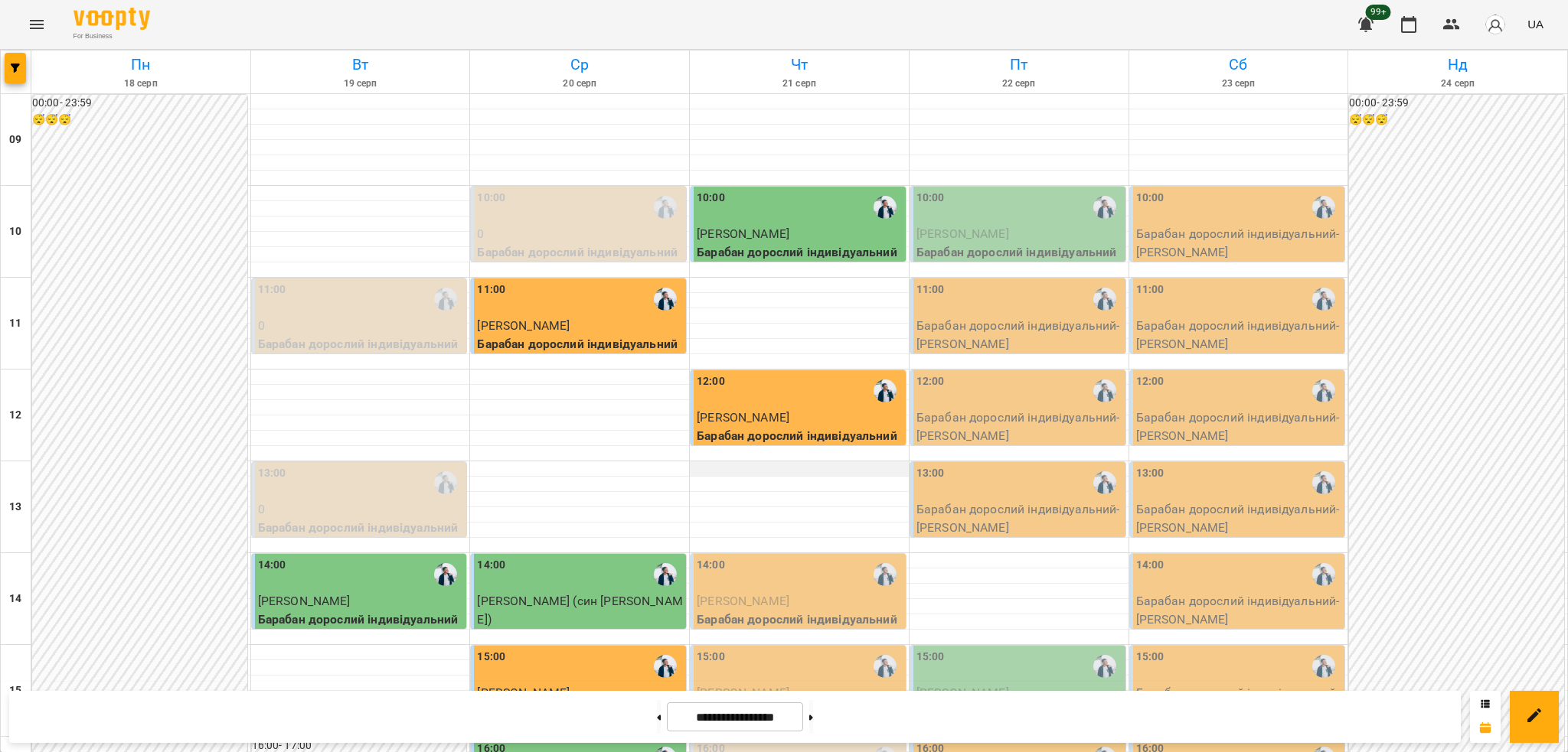
scroll to position [204, 0]
click at [813, 716] on button at bounding box center [812, 717] width 4 height 33
type input "**********"
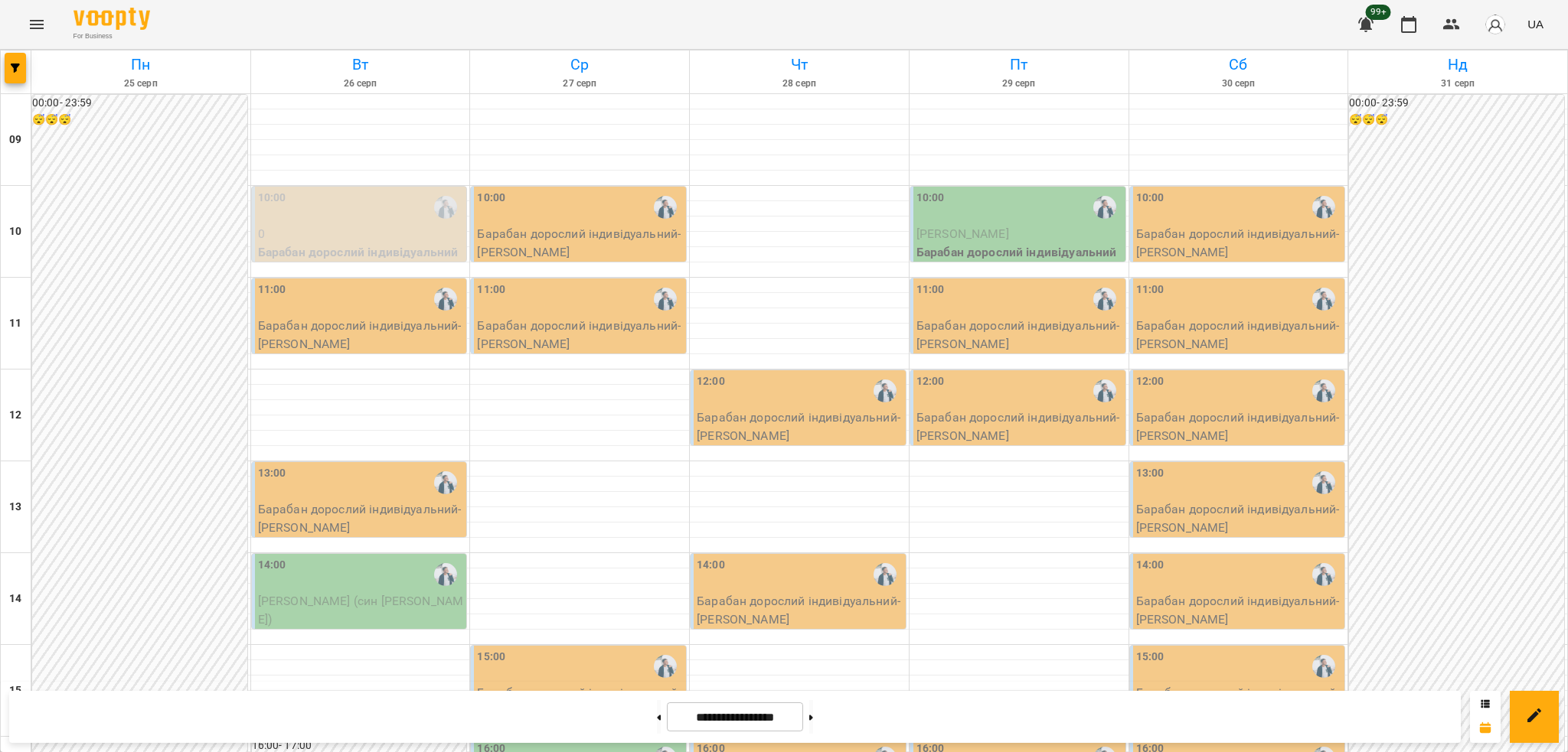
scroll to position [0, 0]
click at [23, 25] on button "Menu" at bounding box center [36, 24] width 36 height 36
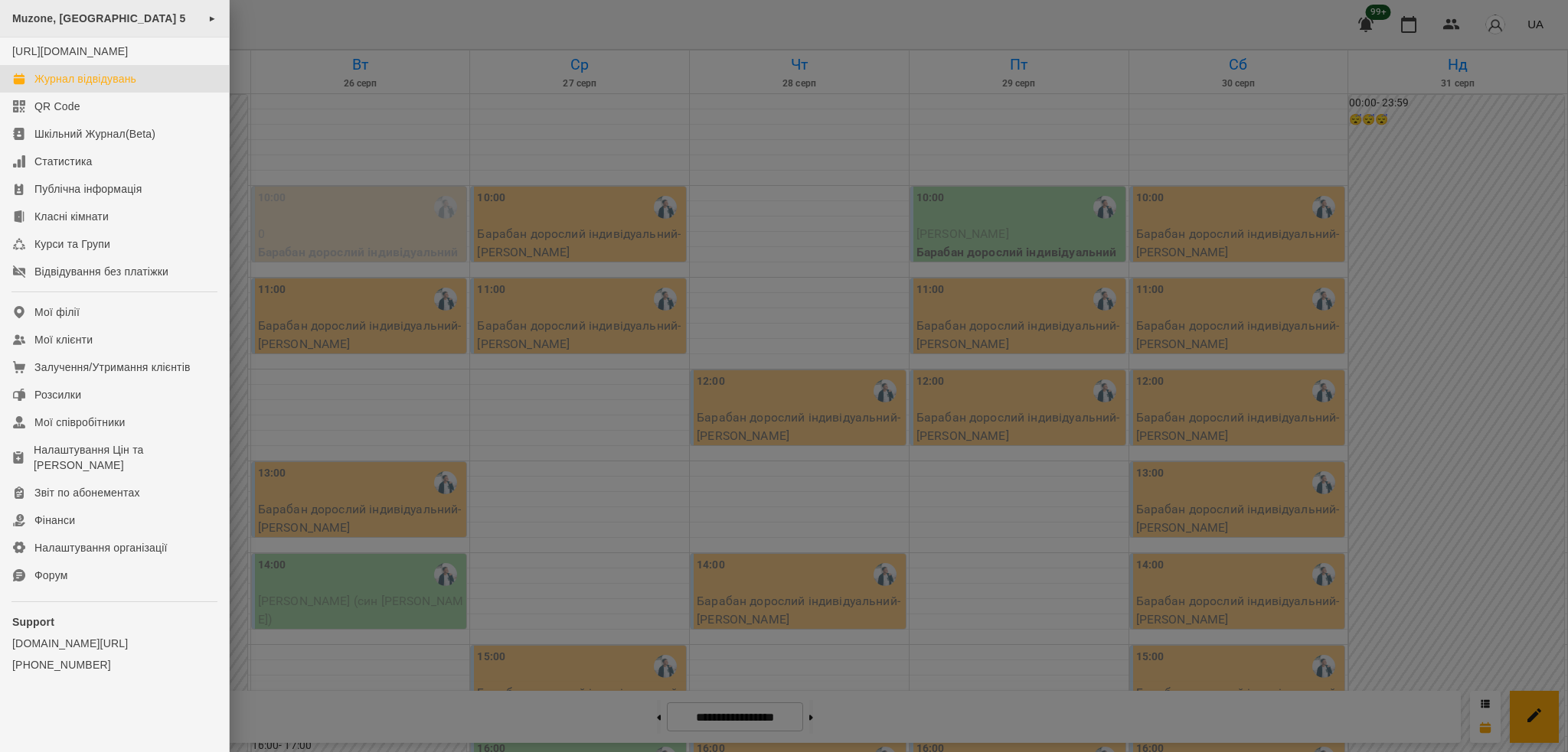
click at [79, 19] on span "Muzone, [GEOGRAPHIC_DATA] 5" at bounding box center [98, 18] width 173 height 12
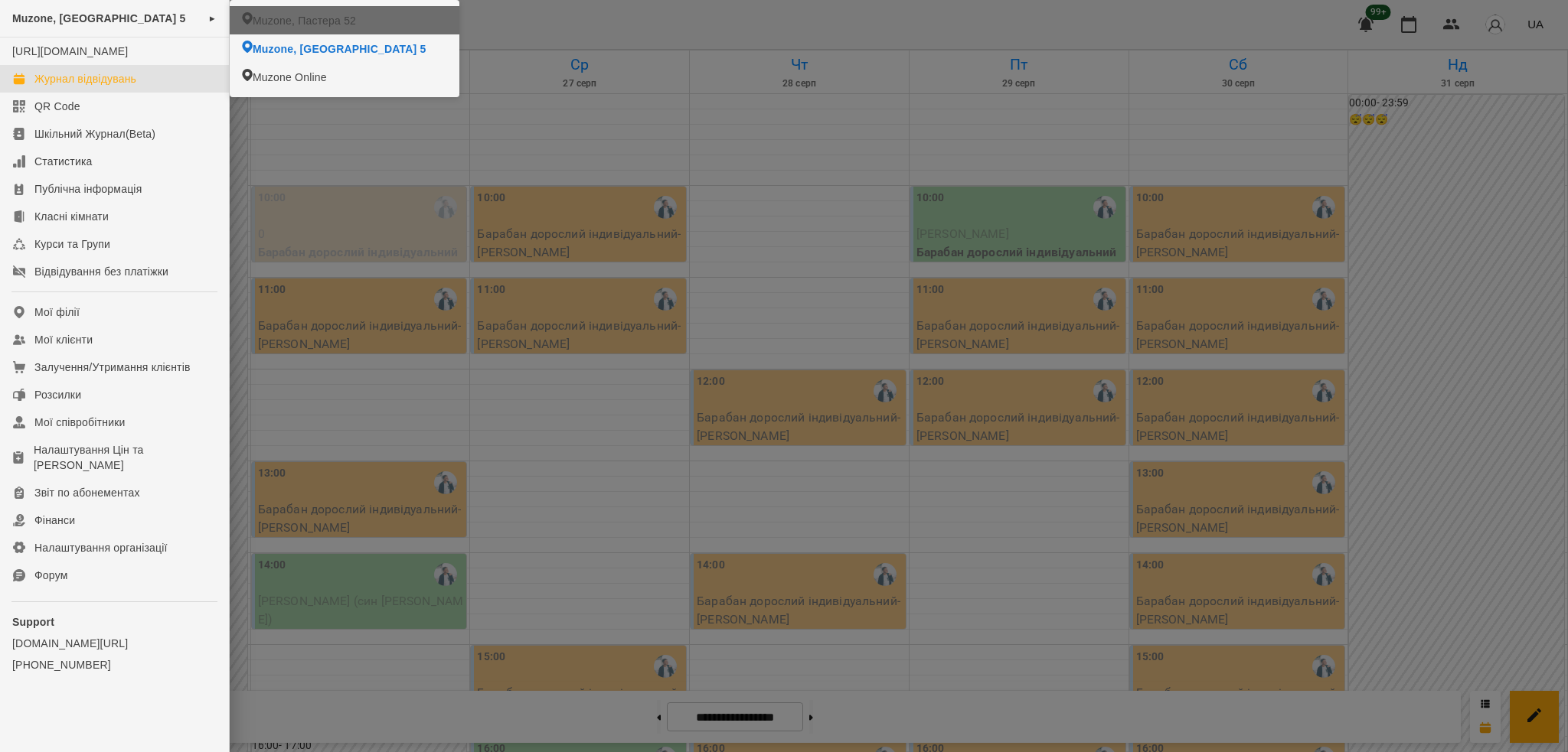
click at [273, 29] on li "Muzone, Пастера 52" at bounding box center [344, 20] width 229 height 29
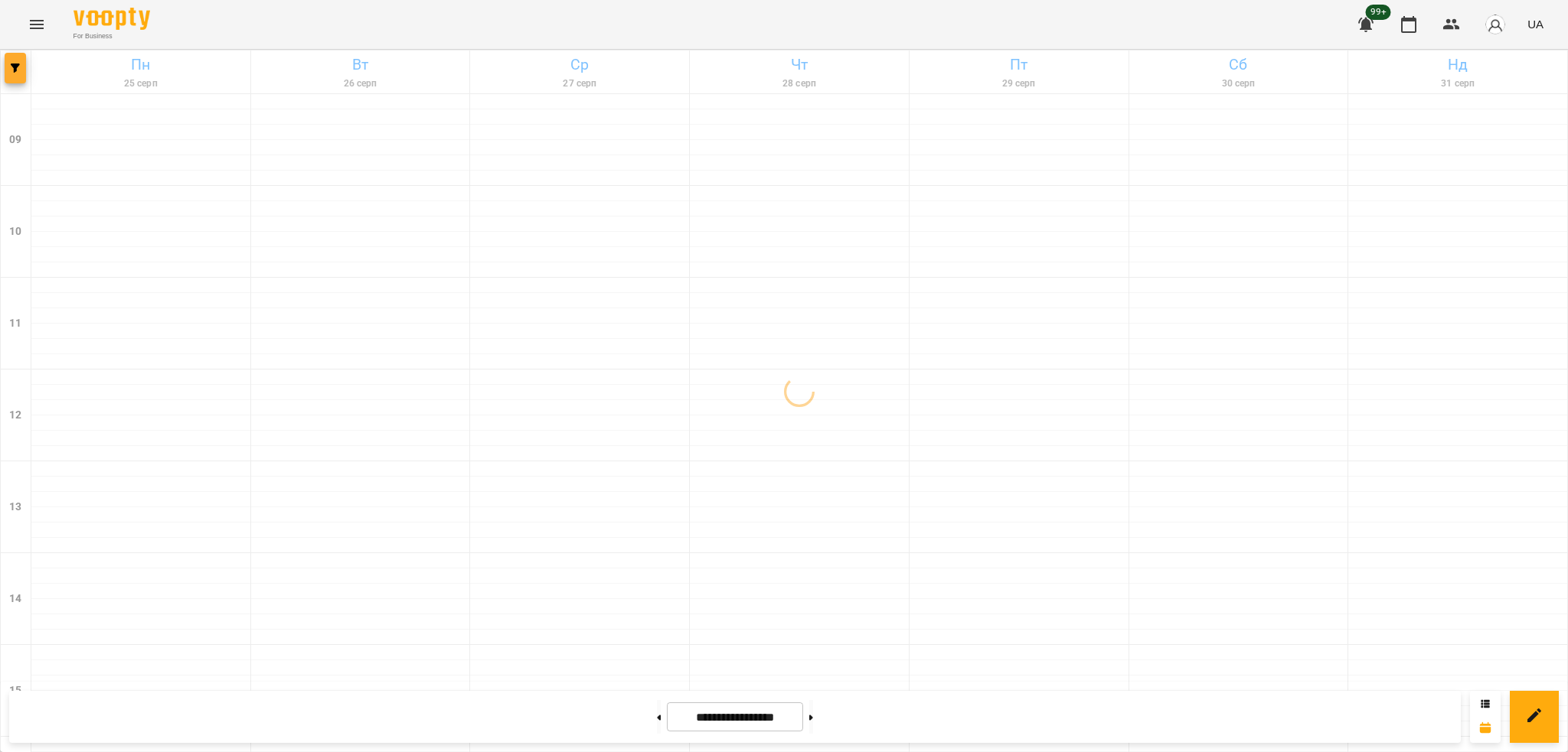
click at [18, 72] on icon "button" at bounding box center [15, 68] width 9 height 9
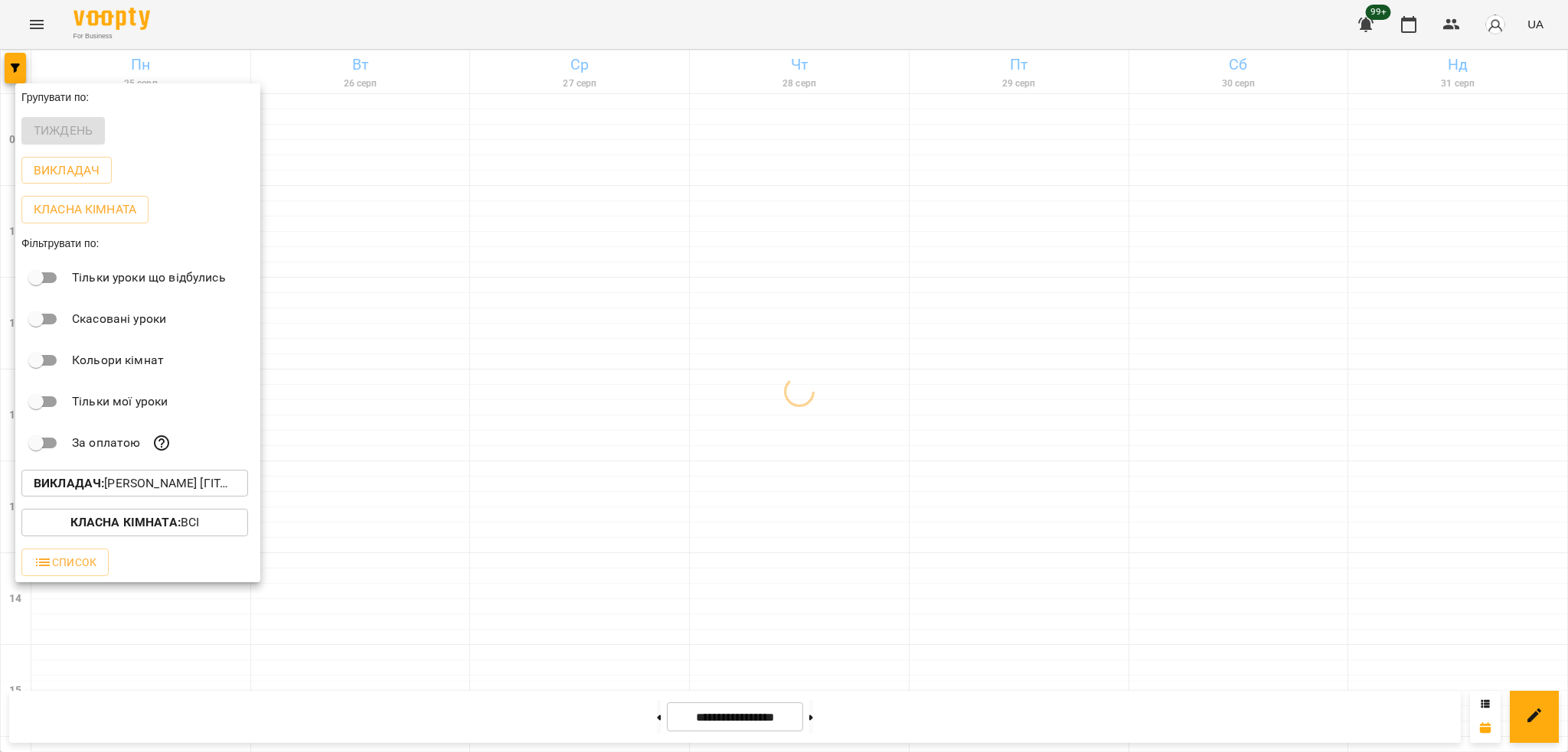
click at [138, 484] on p "Викладач : Михайло [гітара]" at bounding box center [134, 483] width 202 height 19
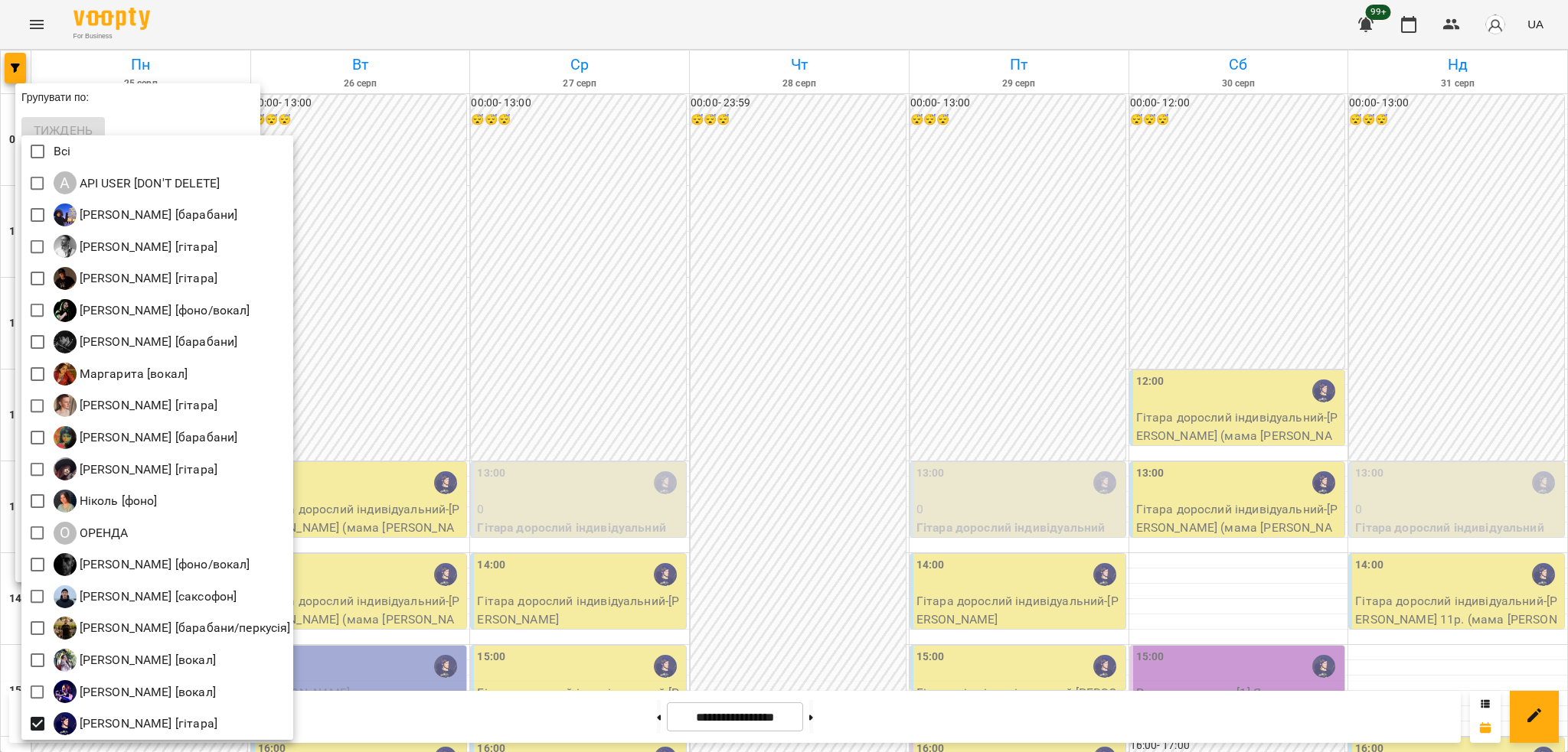
click at [790, 283] on div at bounding box center [784, 376] width 1568 height 752
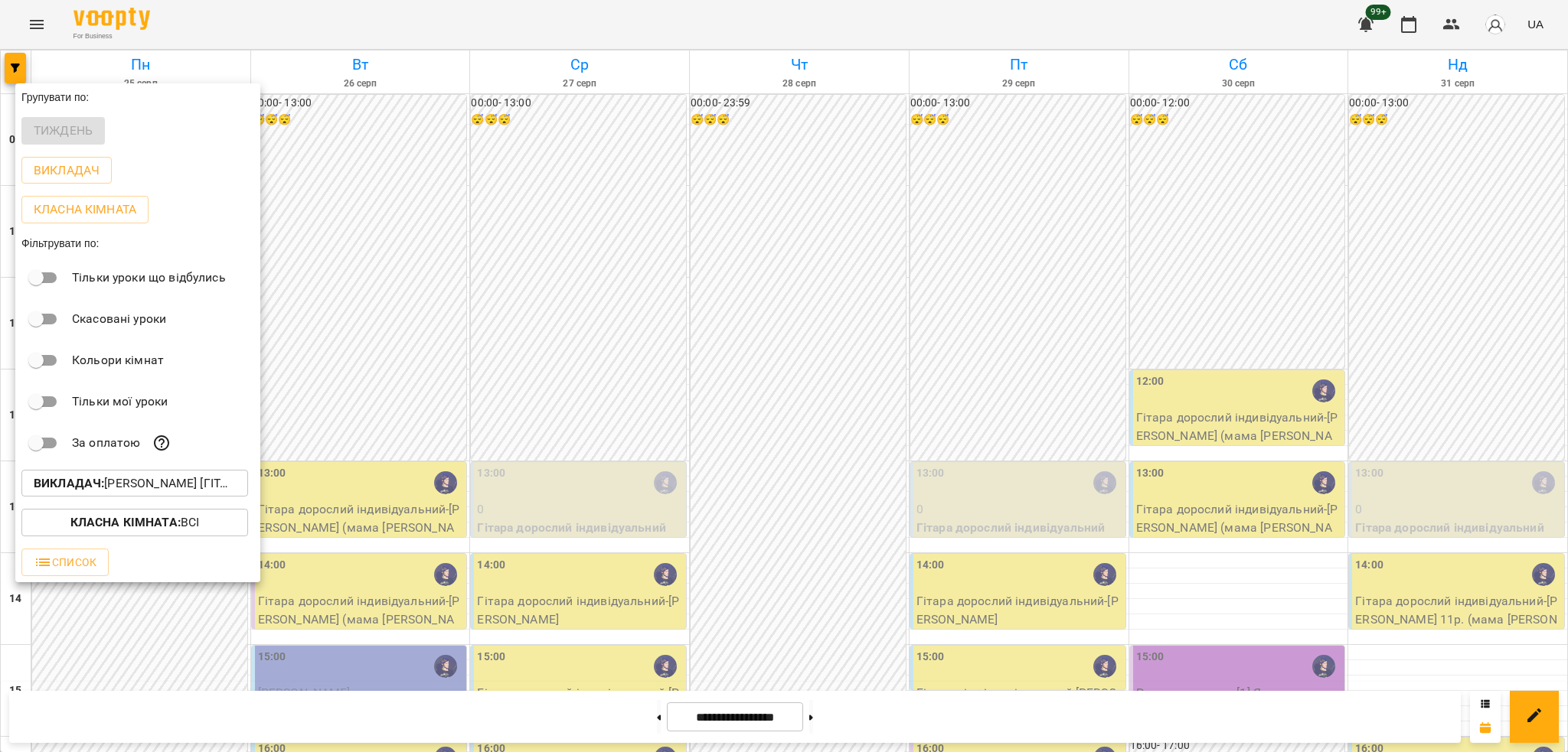
click at [831, 439] on div at bounding box center [784, 376] width 1568 height 752
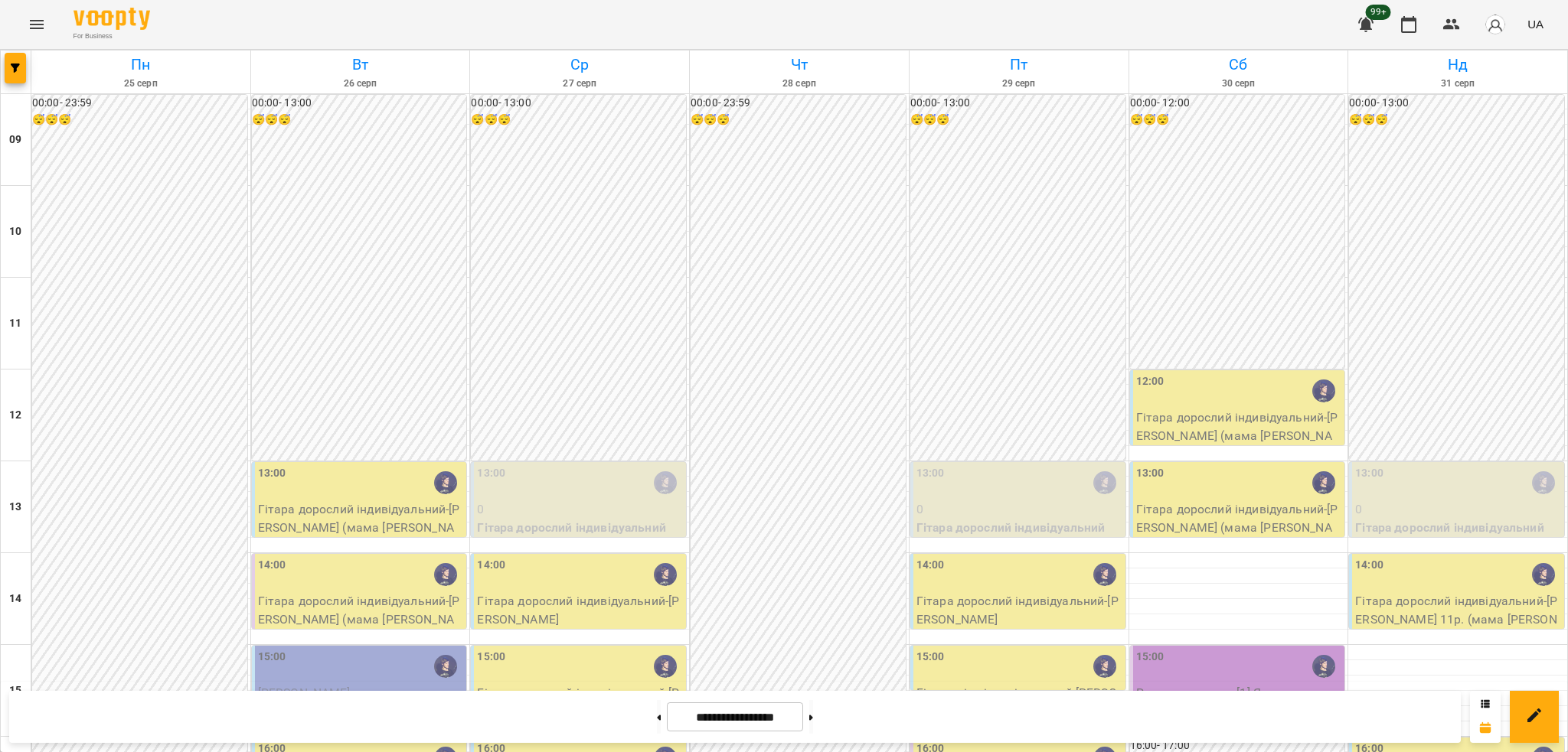
scroll to position [306, 0]
click at [657, 722] on button at bounding box center [659, 717] width 4 height 33
type input "**********"
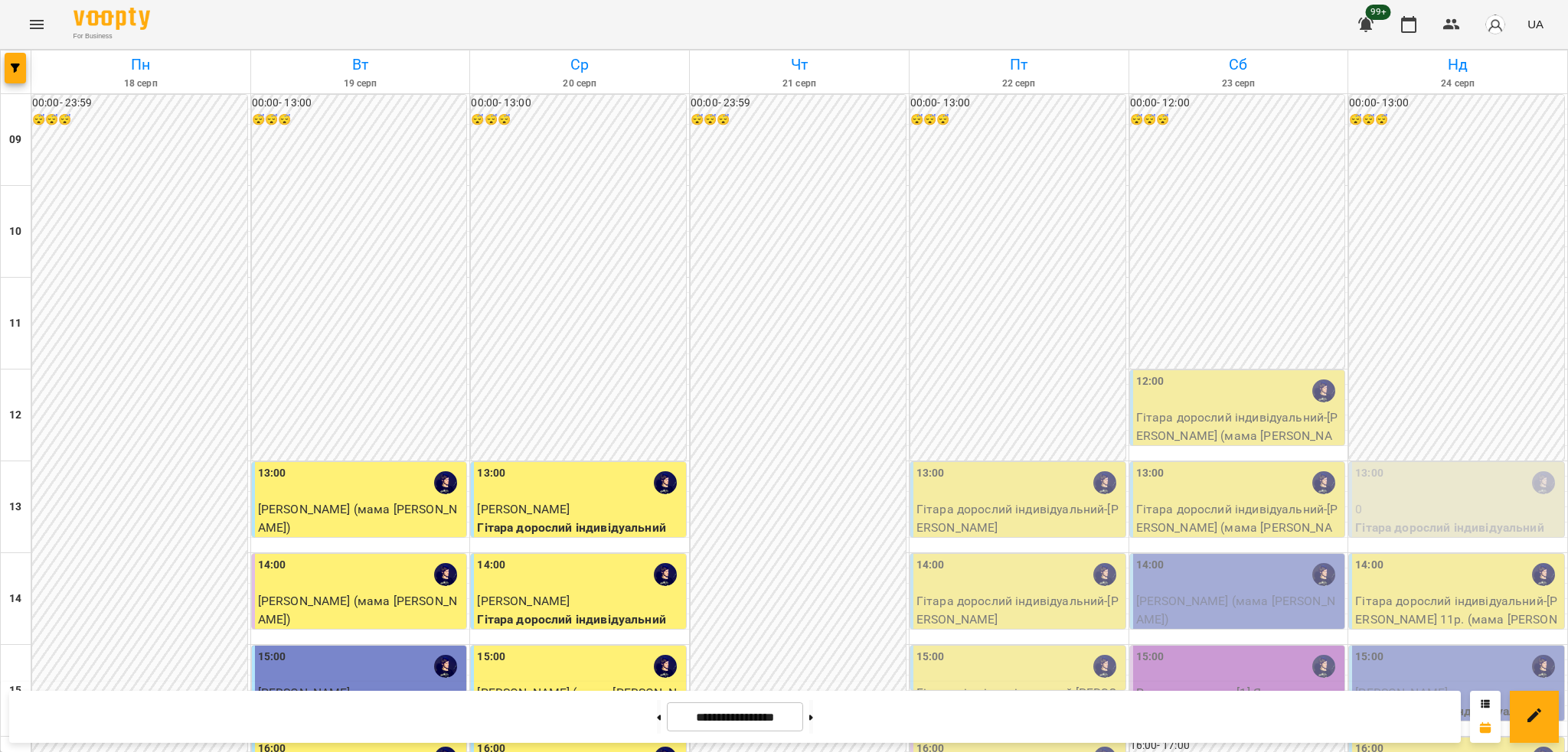
click at [950, 649] on div "15:00" at bounding box center [1018, 666] width 206 height 35
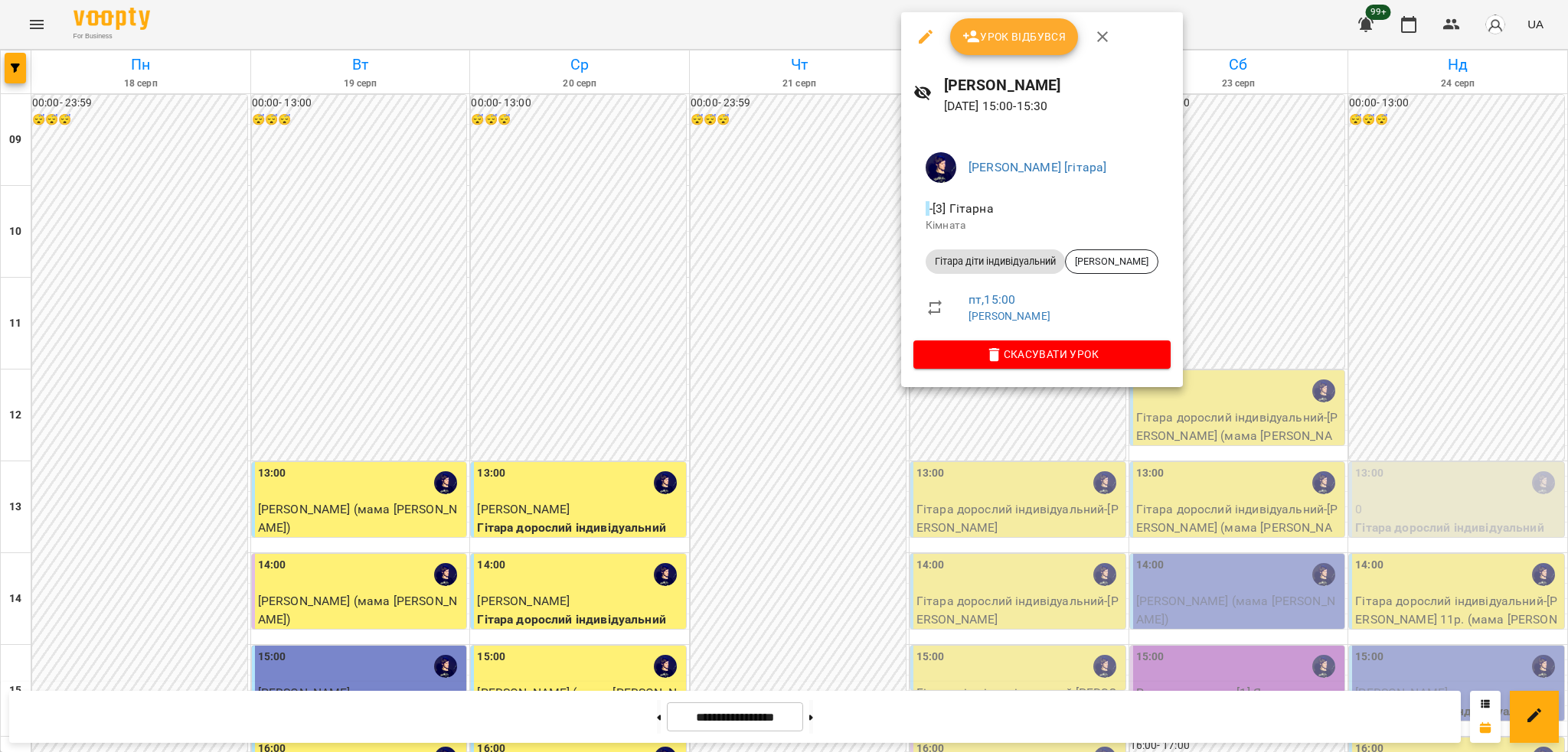
click at [836, 340] on div at bounding box center [784, 376] width 1568 height 752
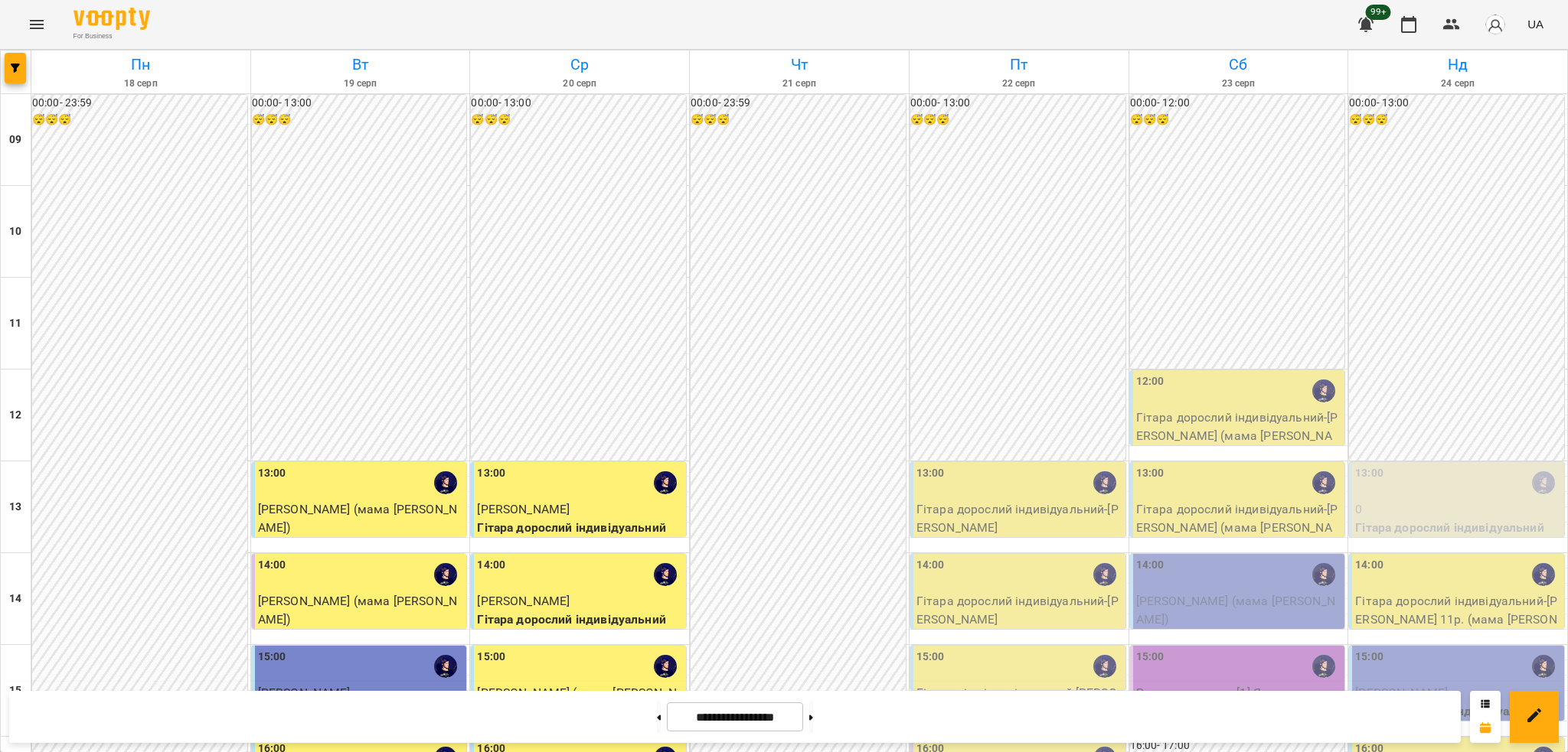
click at [995, 649] on div "15:00" at bounding box center [1018, 666] width 206 height 35
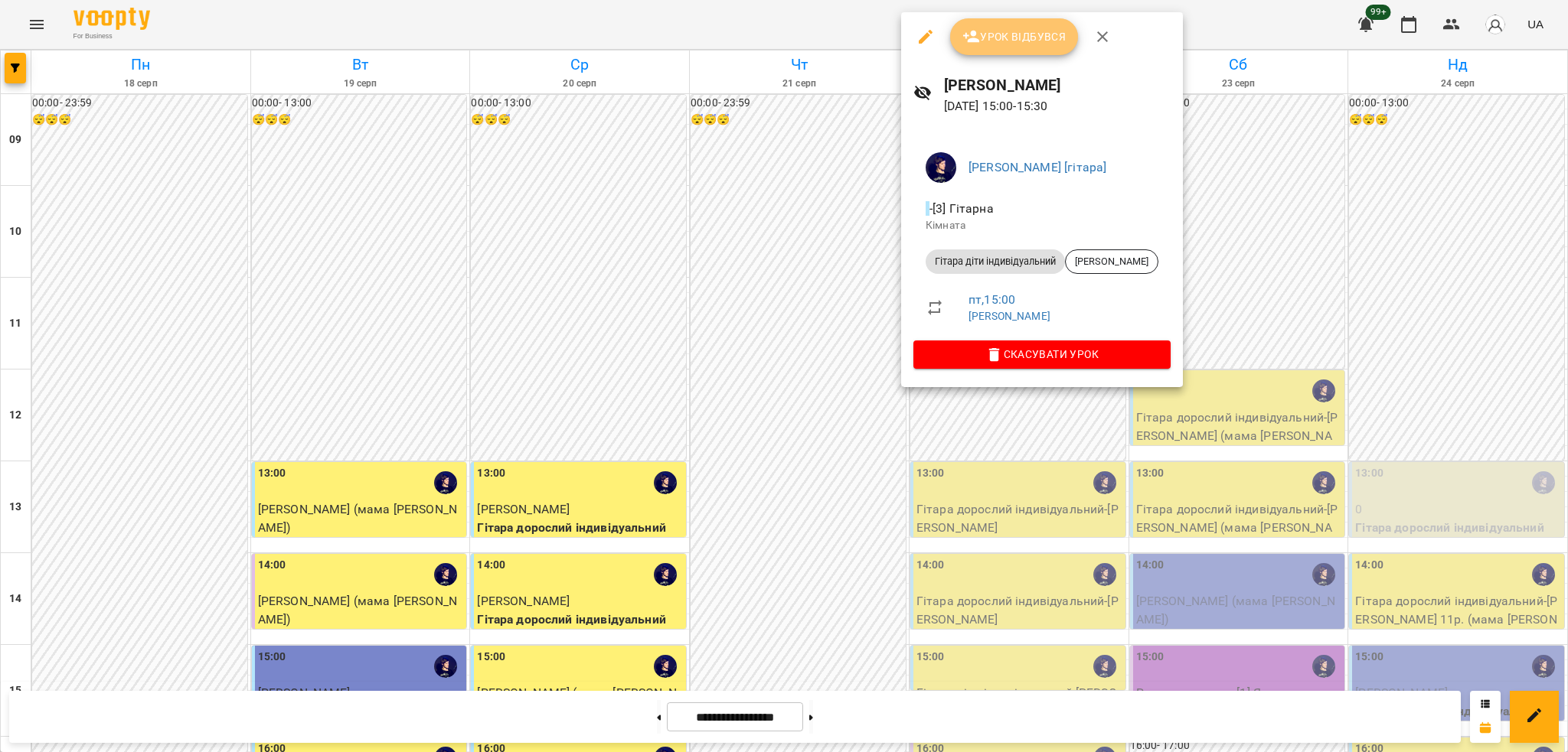
click at [962, 29] on icon "button" at bounding box center [971, 36] width 19 height 19
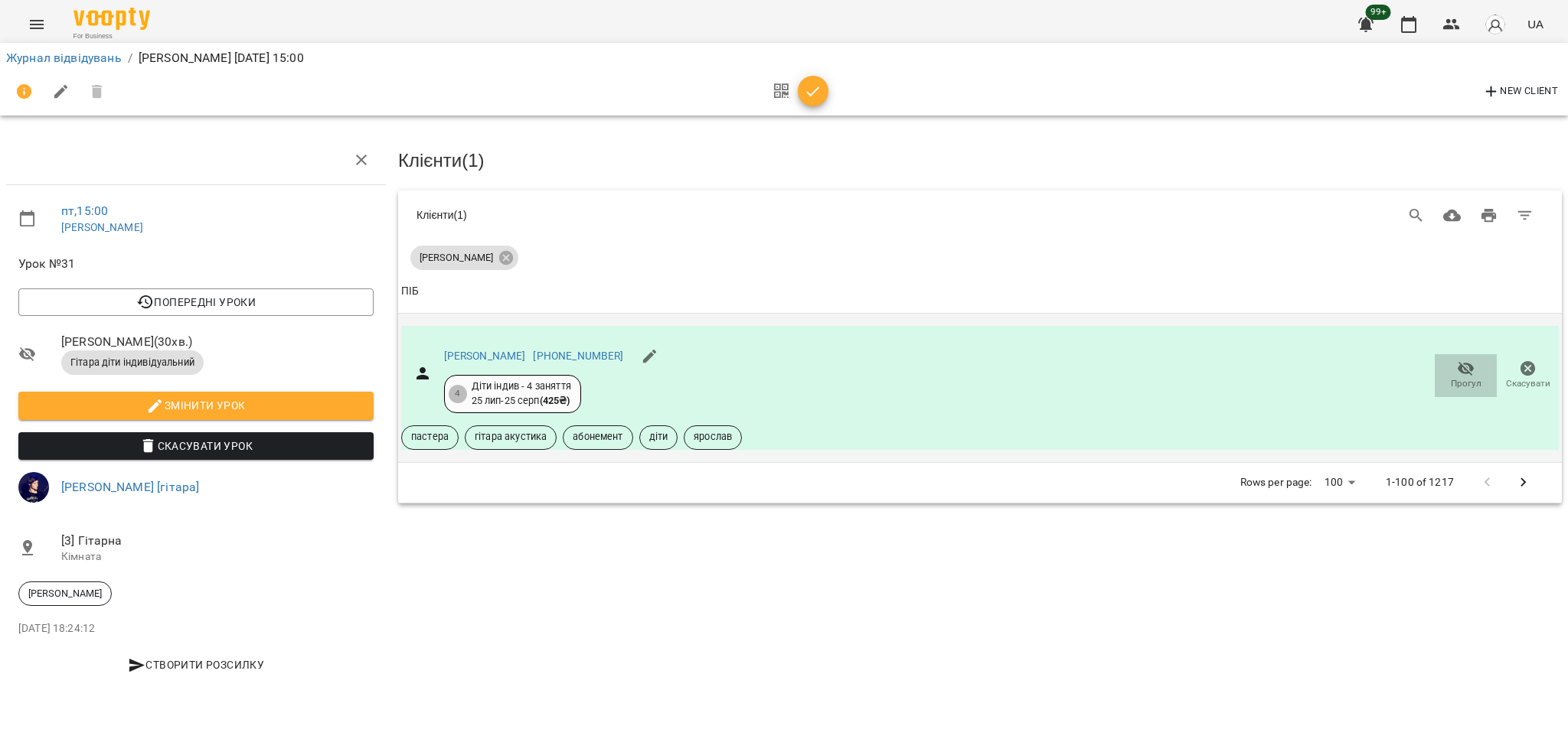
click at [1458, 359] on icon "button" at bounding box center [1466, 368] width 19 height 19
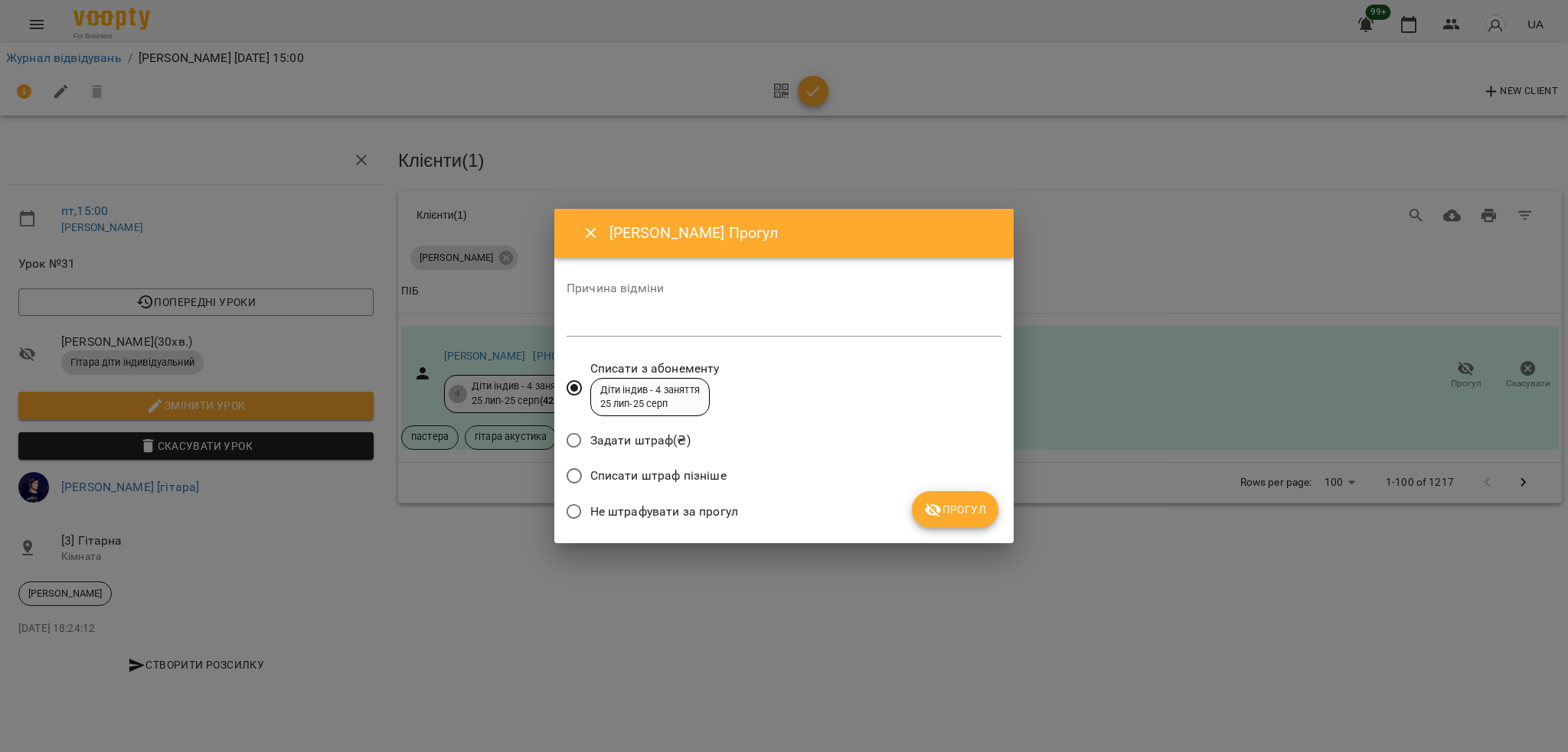
click at [599, 507] on span "Не штрафувати за прогул" at bounding box center [664, 512] width 148 height 19
click at [983, 514] on span "Прогул" at bounding box center [954, 509] width 62 height 19
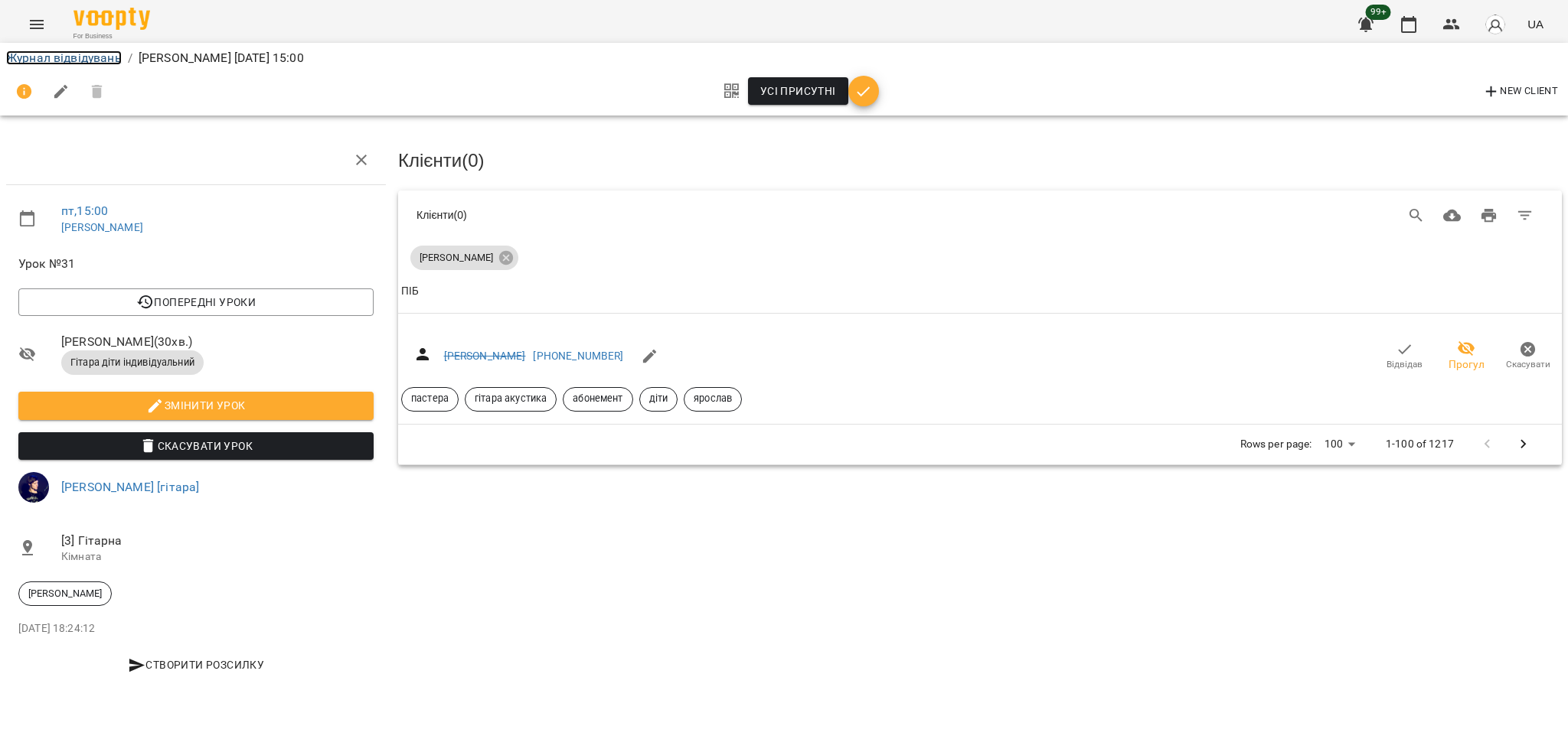
click at [30, 60] on link "Журнал відвідувань" at bounding box center [63, 57] width 115 height 15
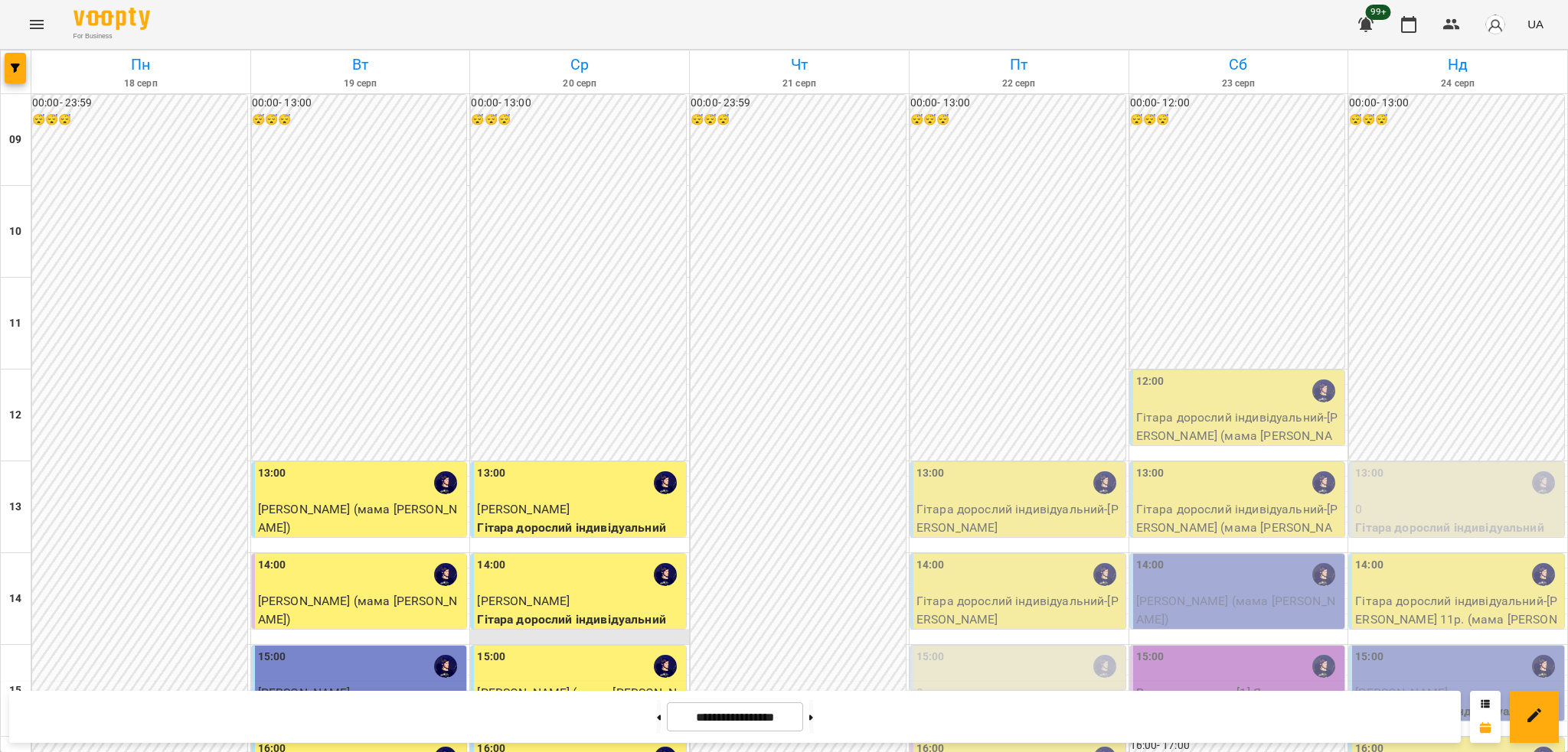
scroll to position [306, 0]
click at [948, 649] on div "15:00" at bounding box center [1018, 666] width 206 height 35
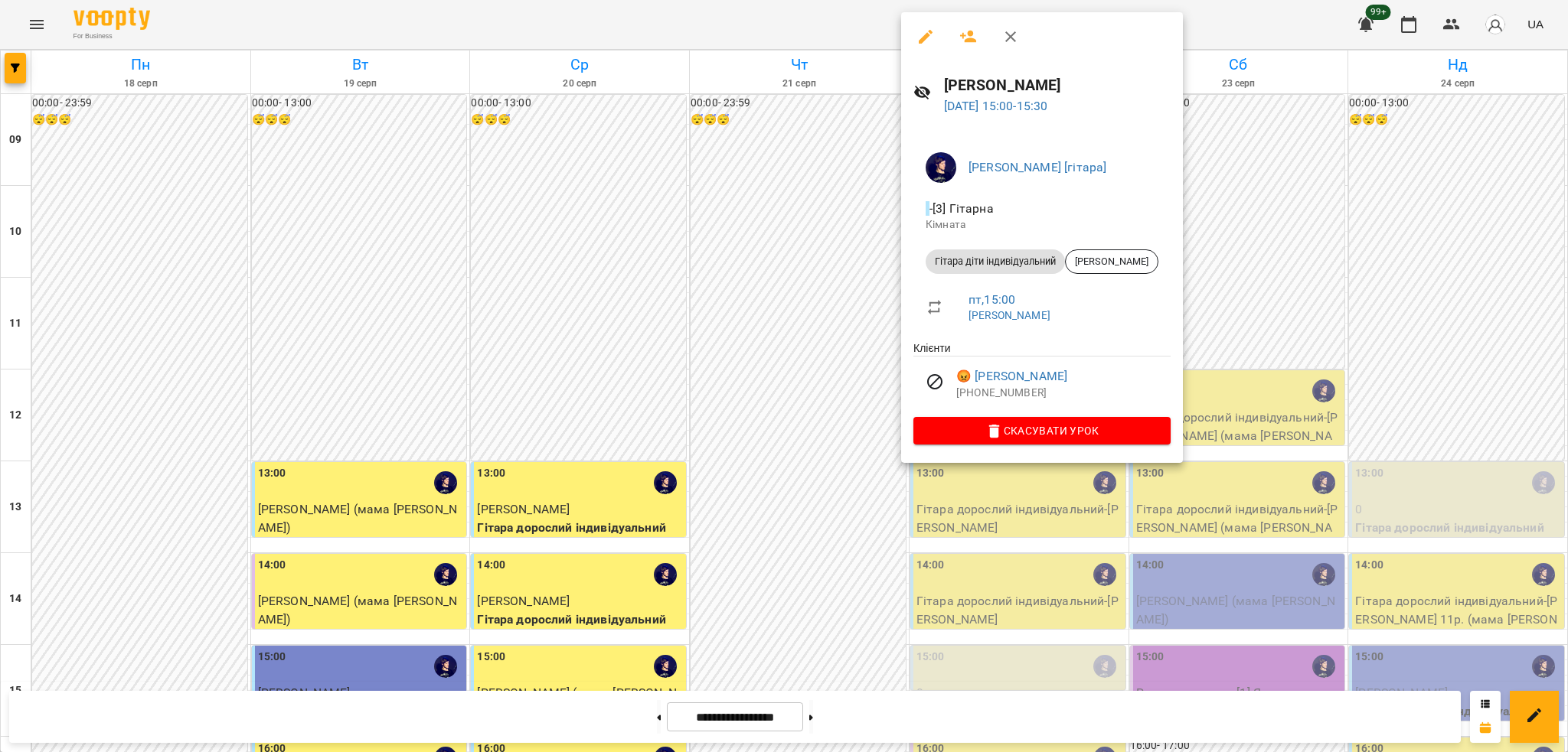
click at [1006, 531] on div at bounding box center [784, 376] width 1568 height 752
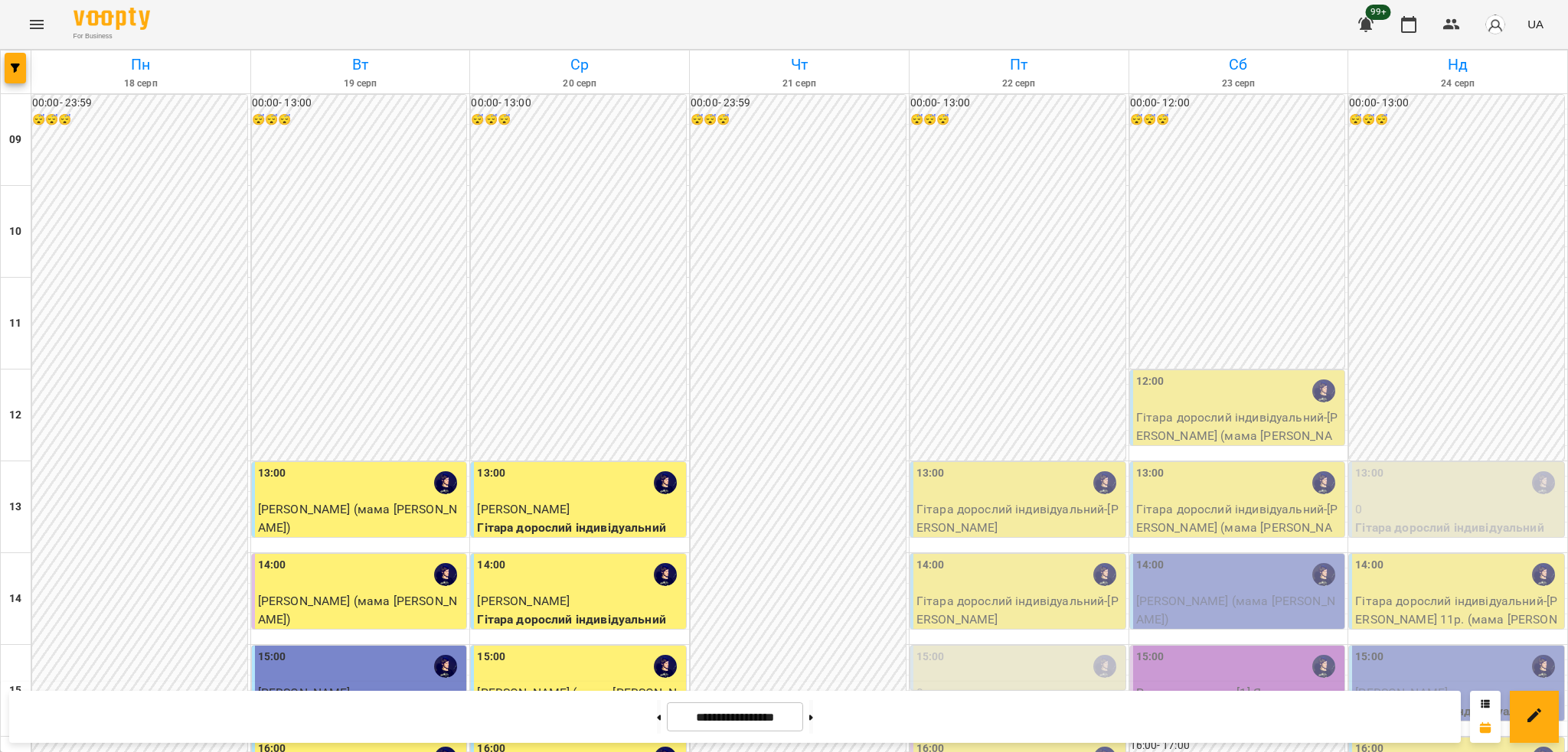
click at [59, 31] on div "For Business 99+ UA" at bounding box center [784, 25] width 1568 height 49
click at [46, 30] on button "Menu" at bounding box center [36, 24] width 36 height 36
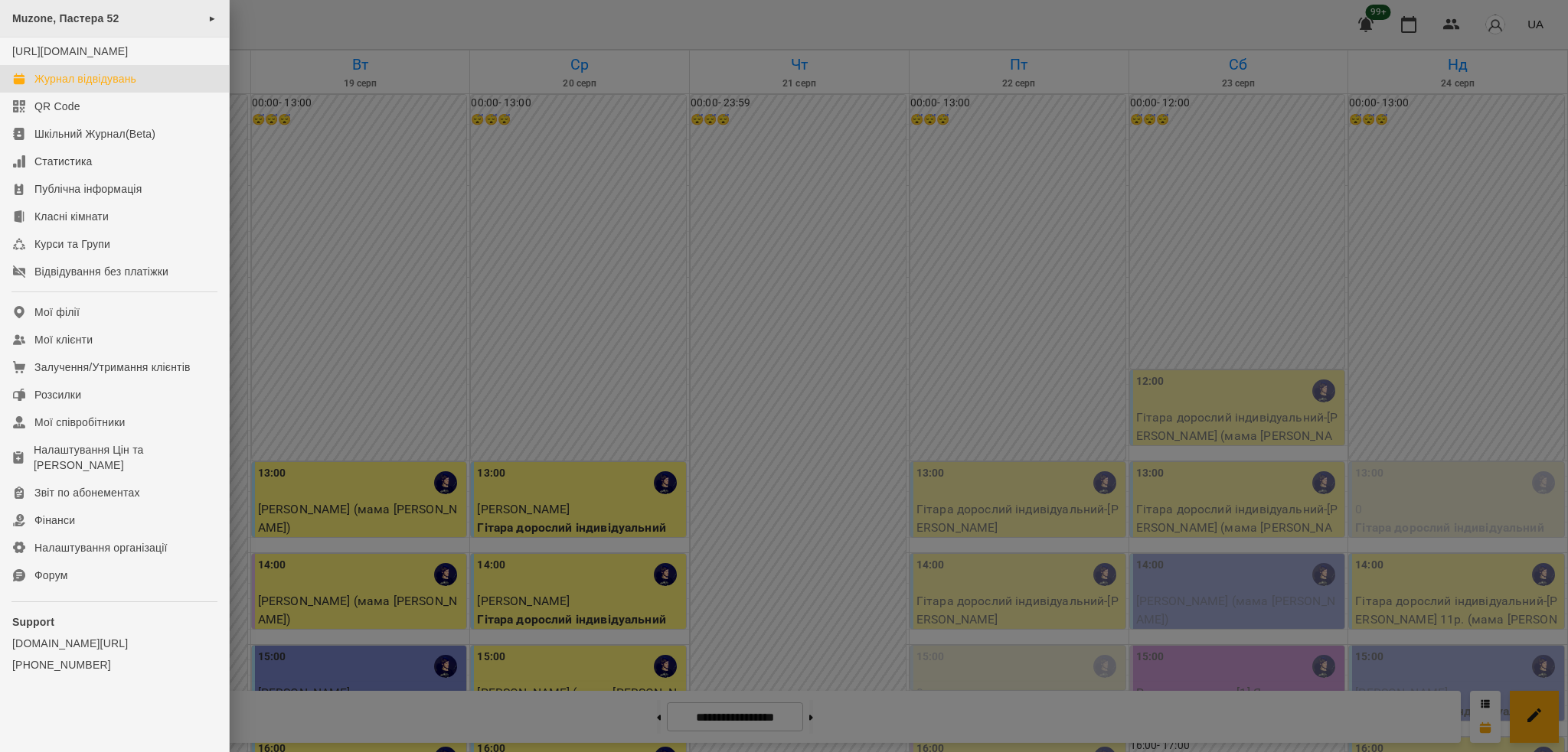
click at [165, 14] on div "Muzone, Пастера 52 ►" at bounding box center [114, 19] width 229 height 37
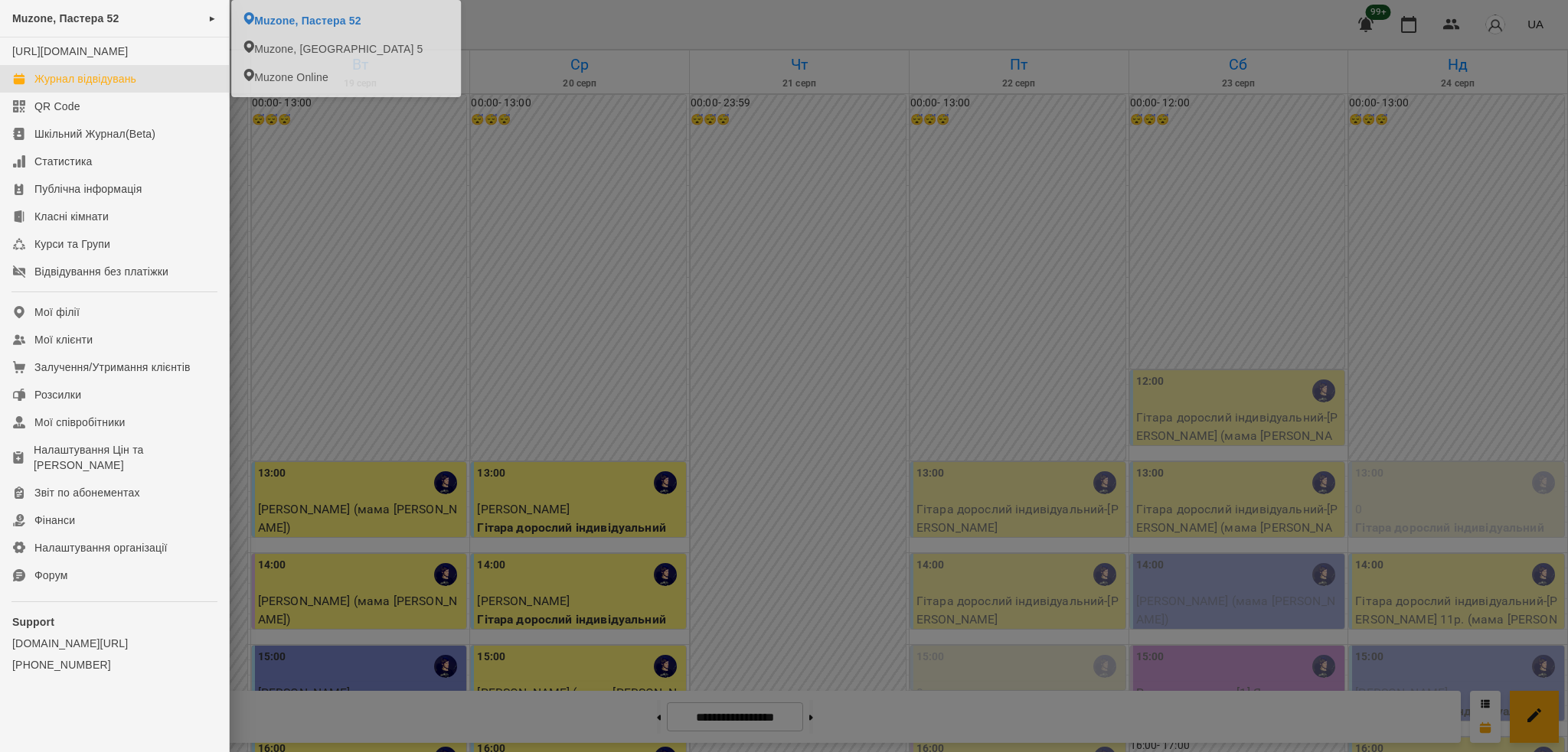
click at [1126, 683] on div at bounding box center [784, 376] width 1568 height 752
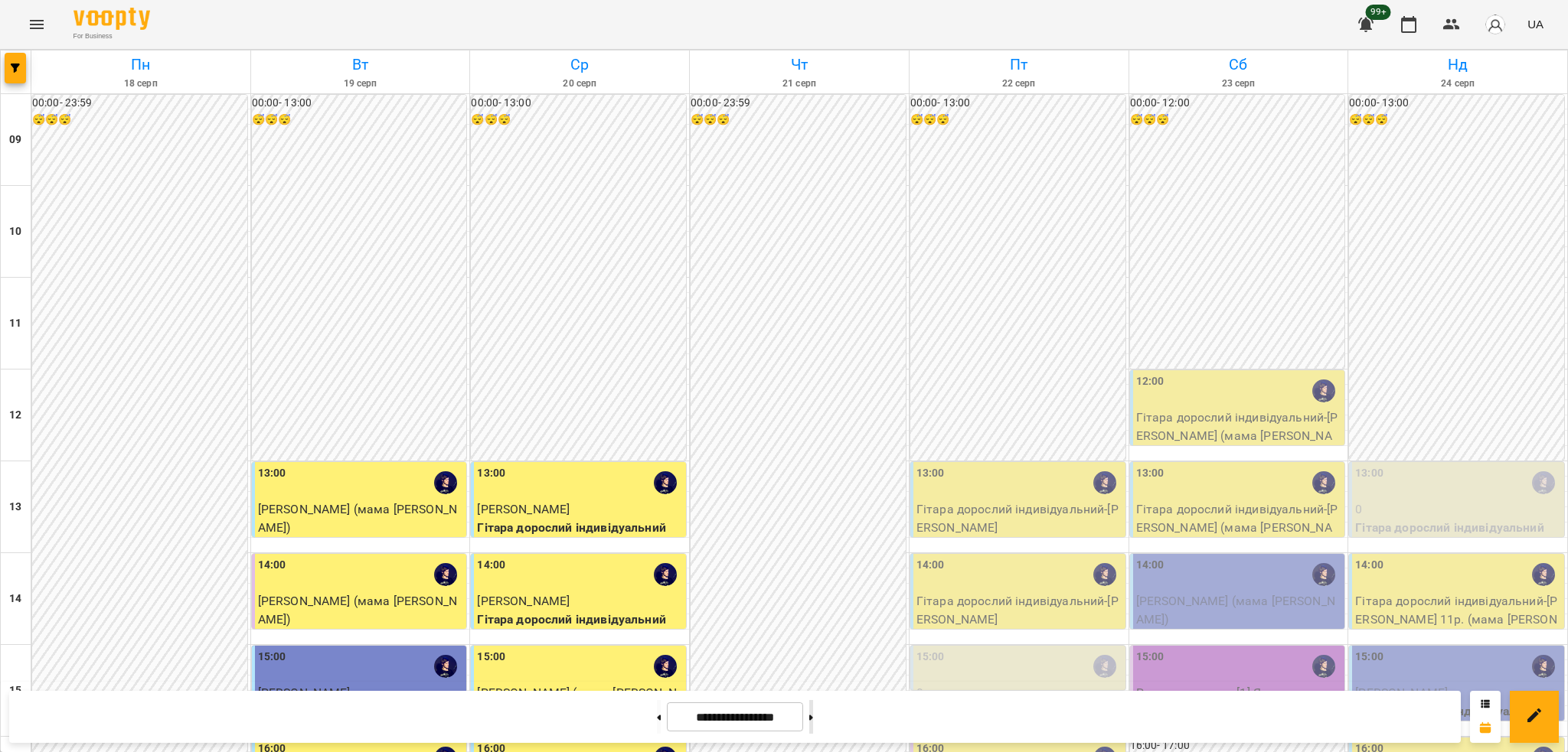
click at [813, 728] on button at bounding box center [812, 717] width 4 height 33
type input "**********"
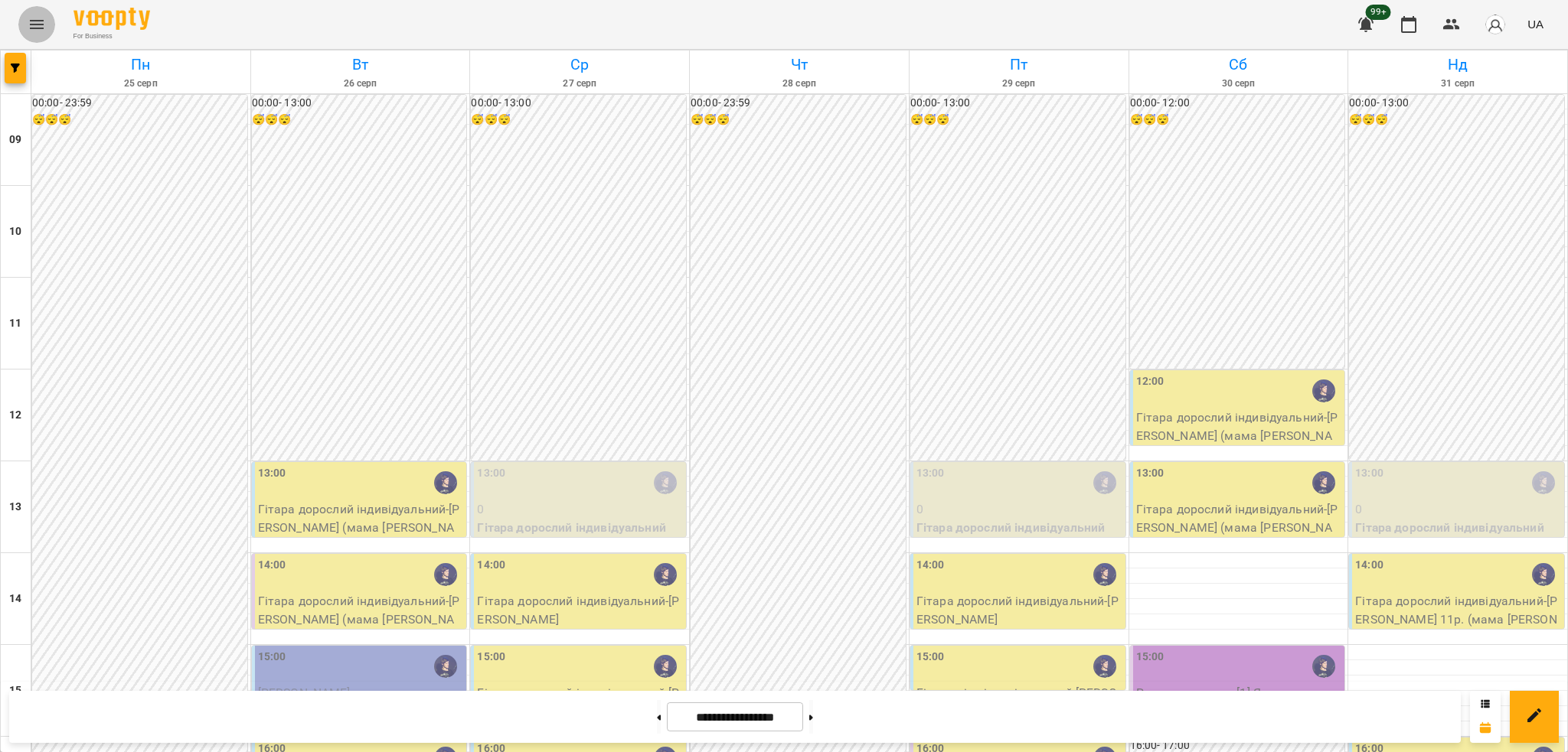
click at [38, 16] on icon "Menu" at bounding box center [36, 25] width 19 height 19
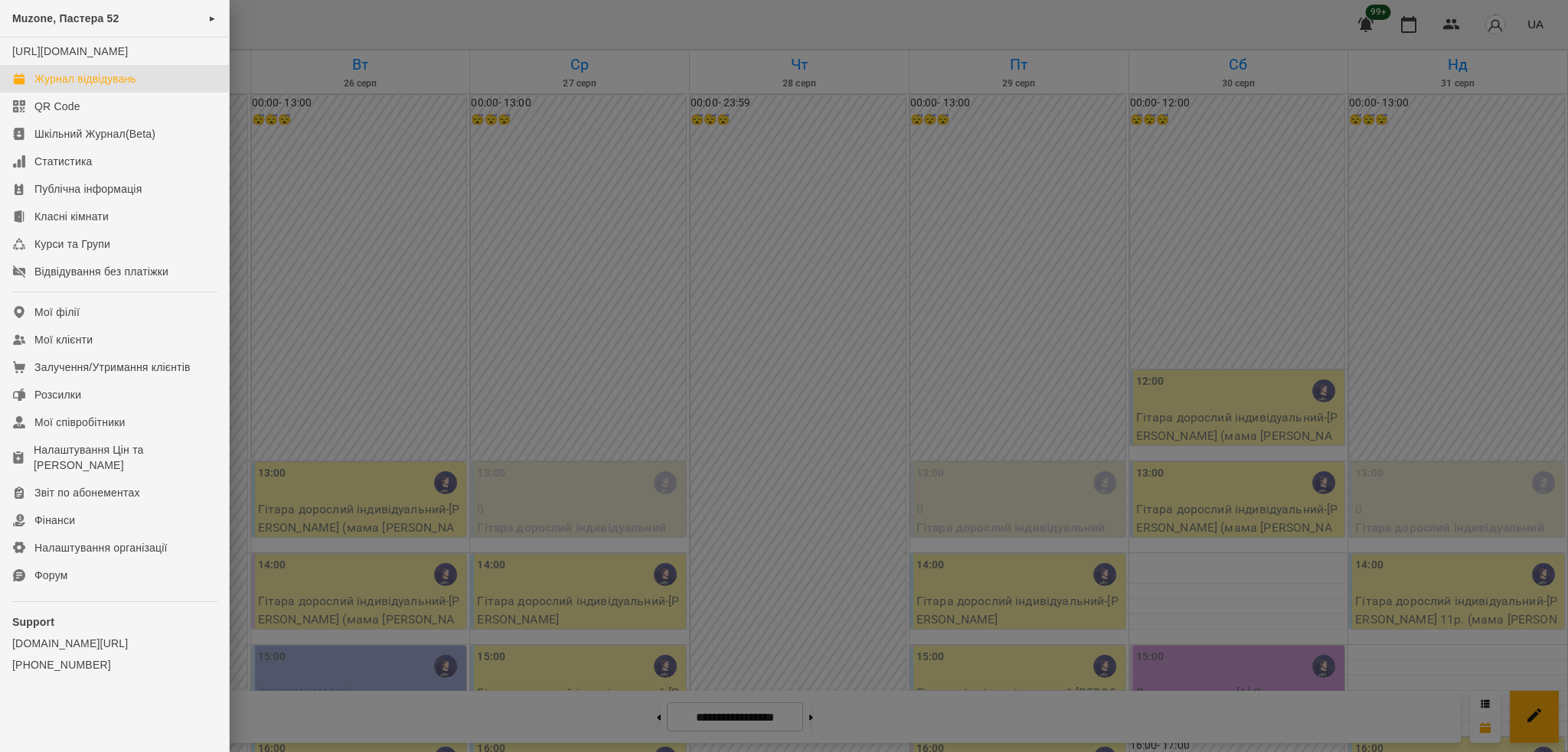
click at [271, 91] on div at bounding box center [784, 376] width 1568 height 752
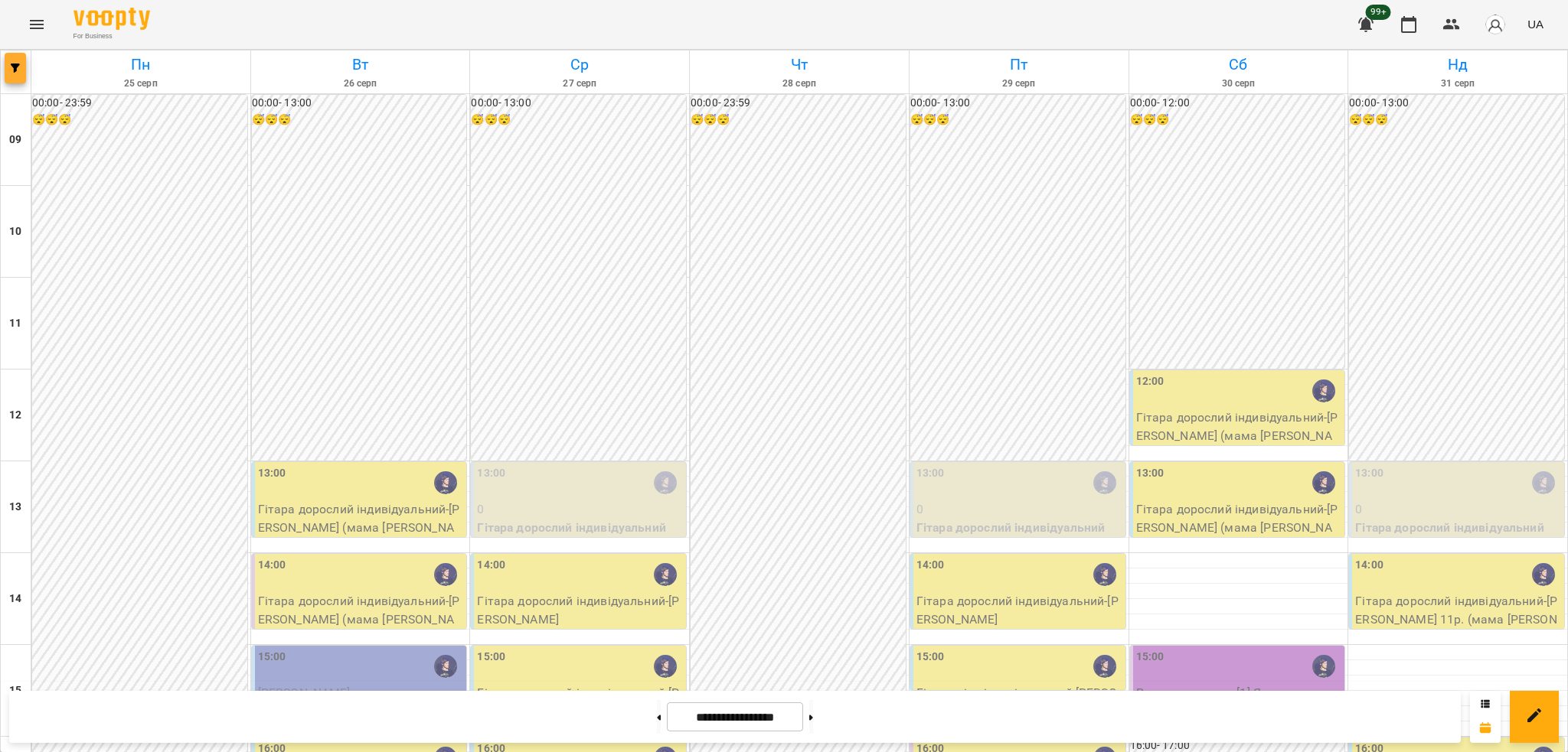
click at [7, 77] on button "button" at bounding box center [16, 68] width 22 height 31
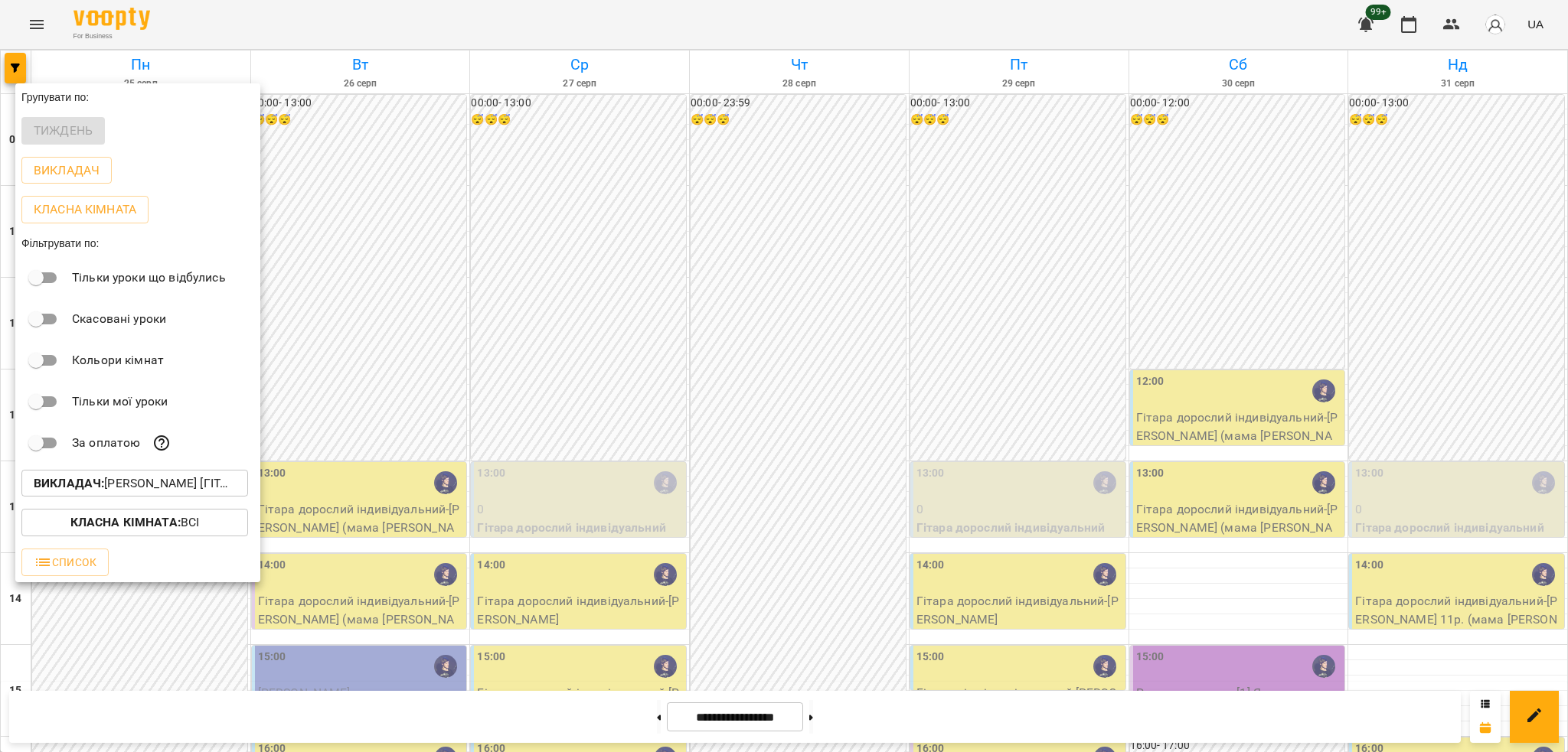
click at [172, 503] on div "Викладач : Ярослав [гітара]" at bounding box center [138, 483] width 245 height 39
click at [98, 489] on b "Викладач :" at bounding box center [69, 482] width 71 height 15
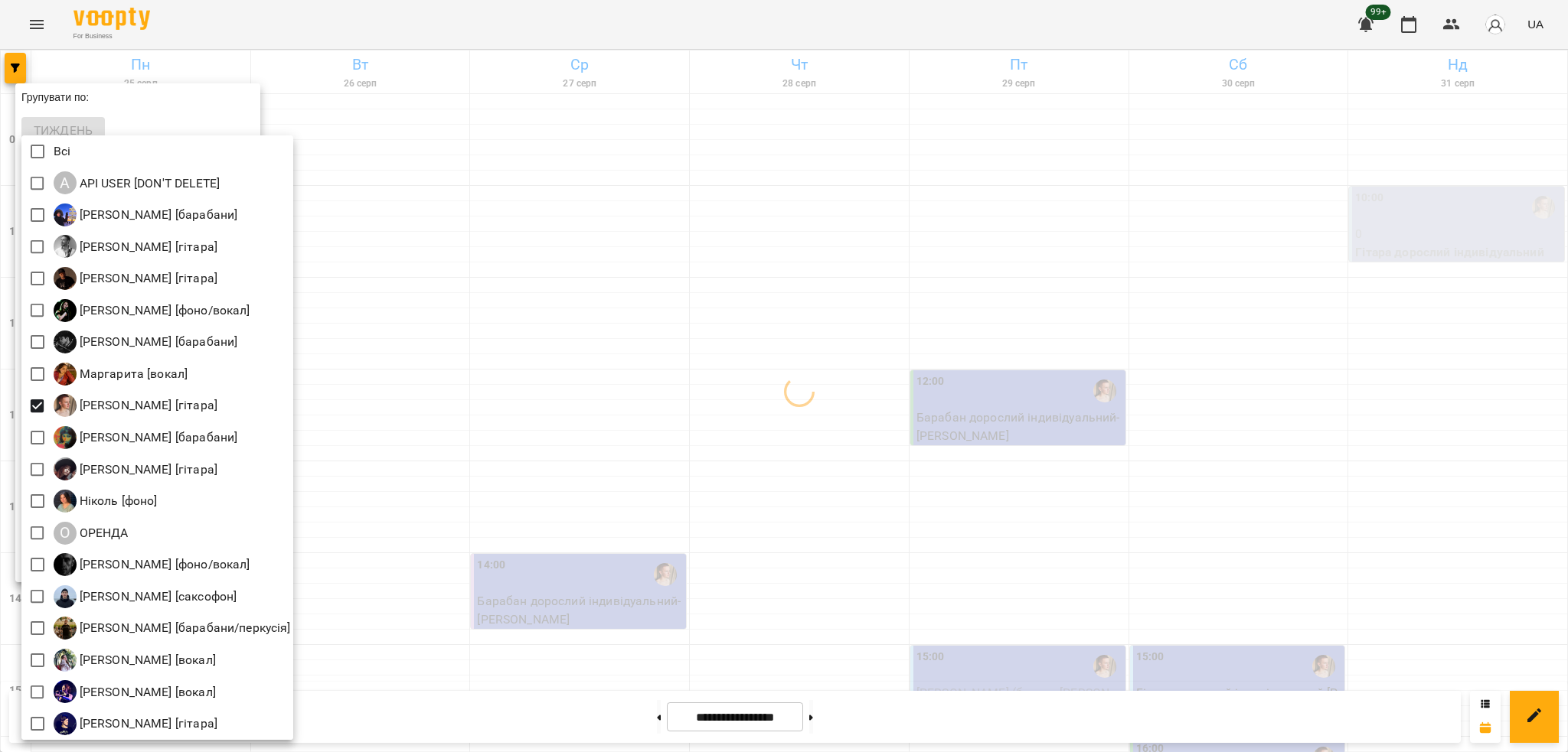
click at [560, 540] on div at bounding box center [784, 376] width 1568 height 752
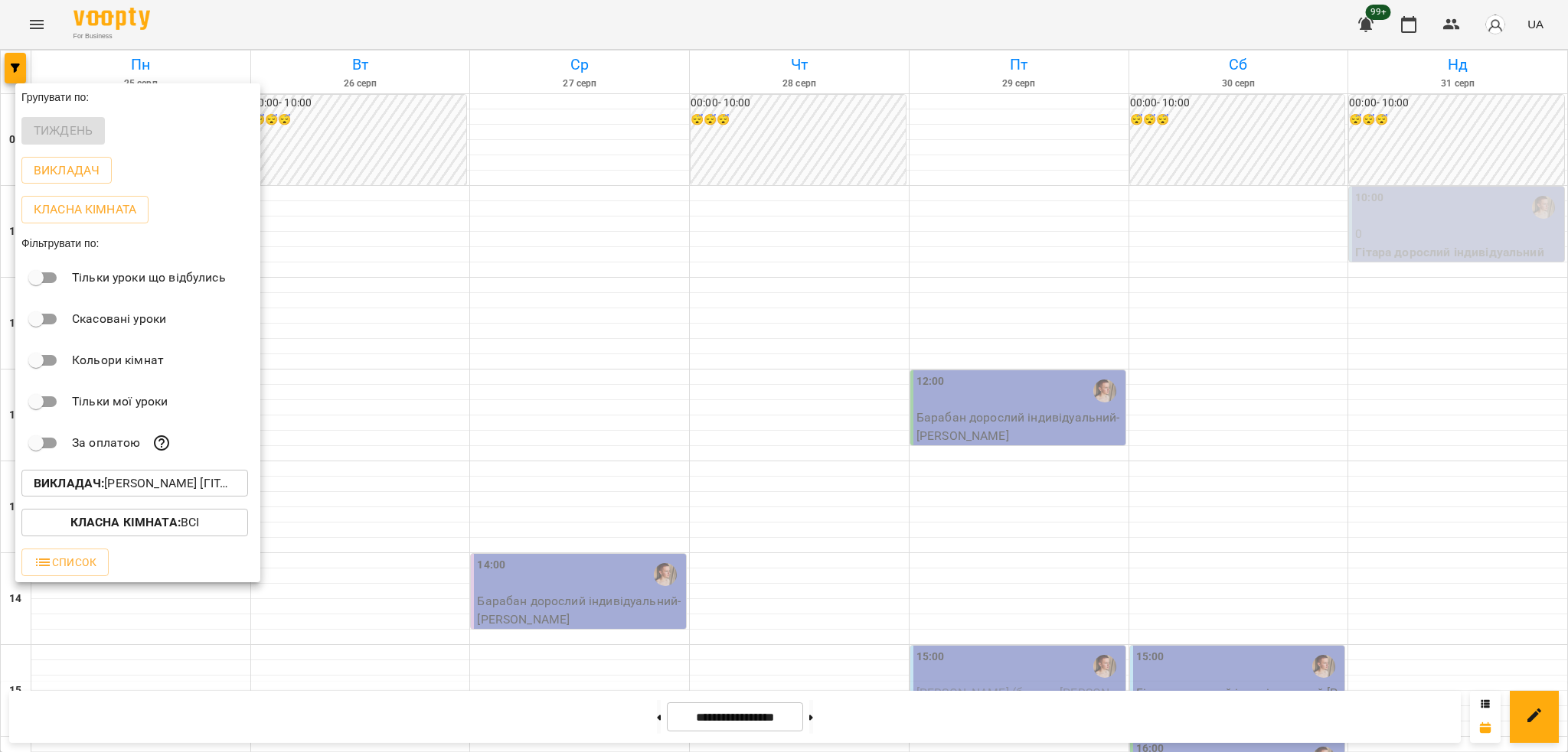
click at [560, 540] on div at bounding box center [784, 376] width 1568 height 752
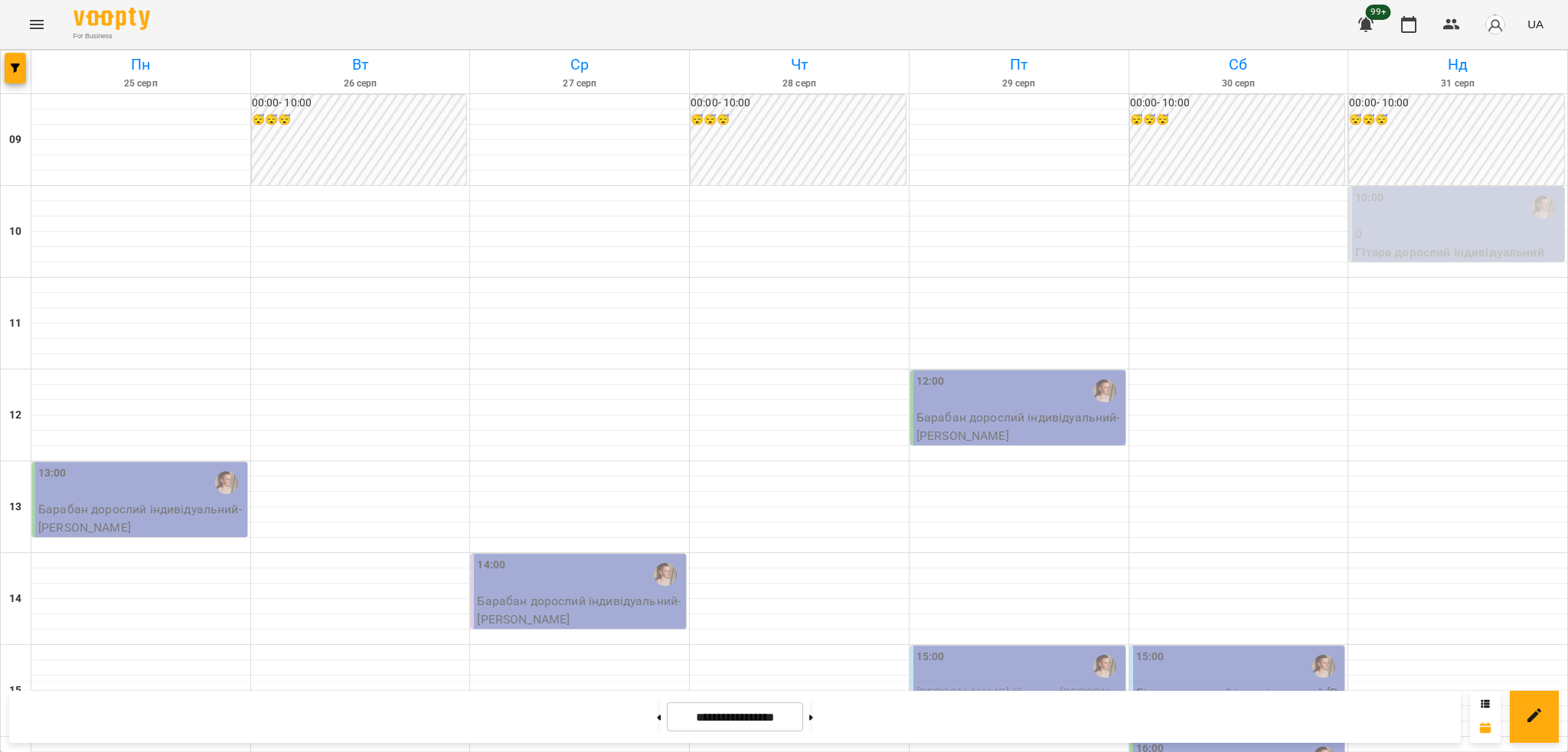
click at [1005, 649] on div "15:00" at bounding box center [1018, 666] width 206 height 35
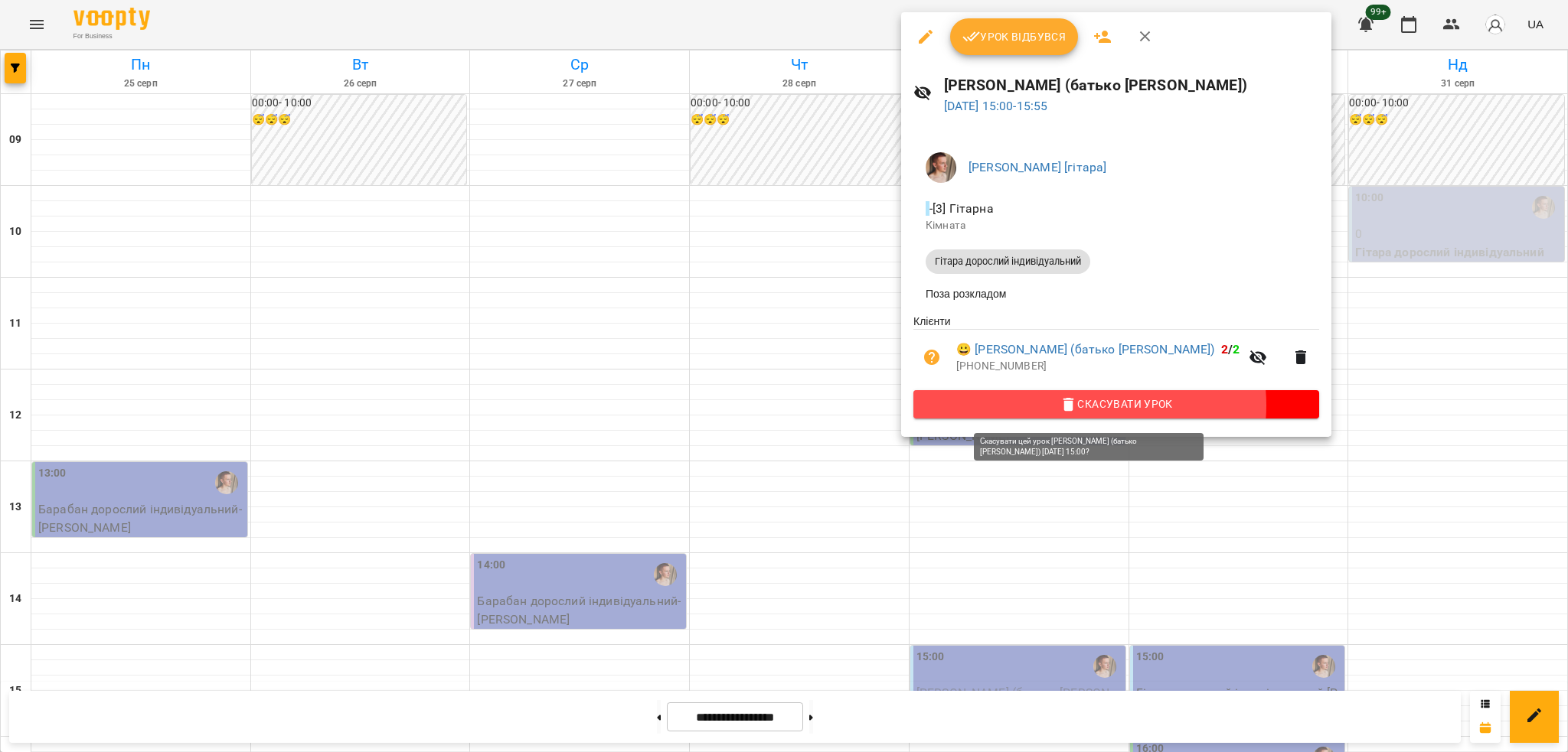
click at [1086, 409] on span "Скасувати Урок" at bounding box center [1116, 404] width 381 height 19
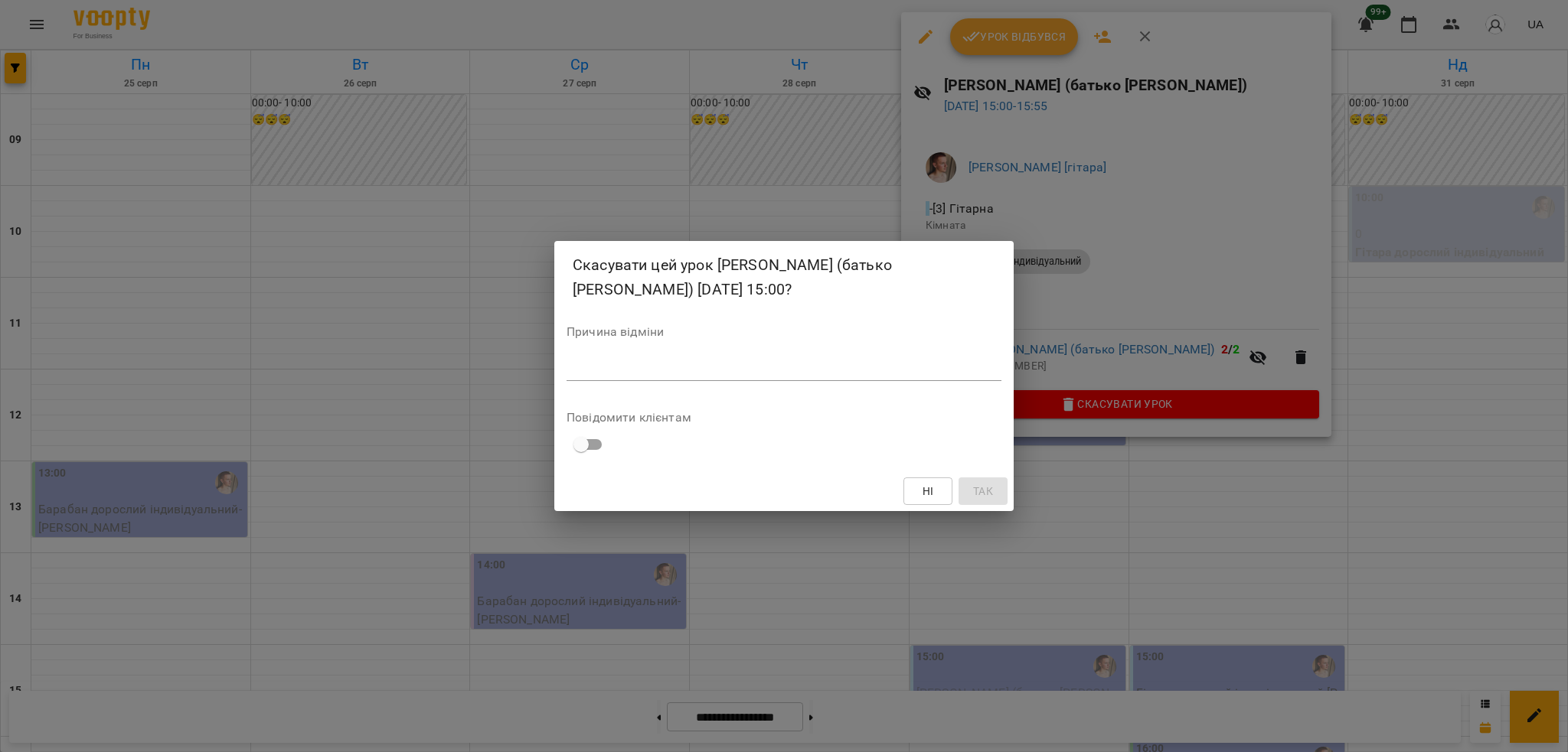
click at [806, 375] on textarea at bounding box center [783, 368] width 434 height 15
type textarea "*"
click at [964, 488] on button "Так" at bounding box center [983, 491] width 49 height 28
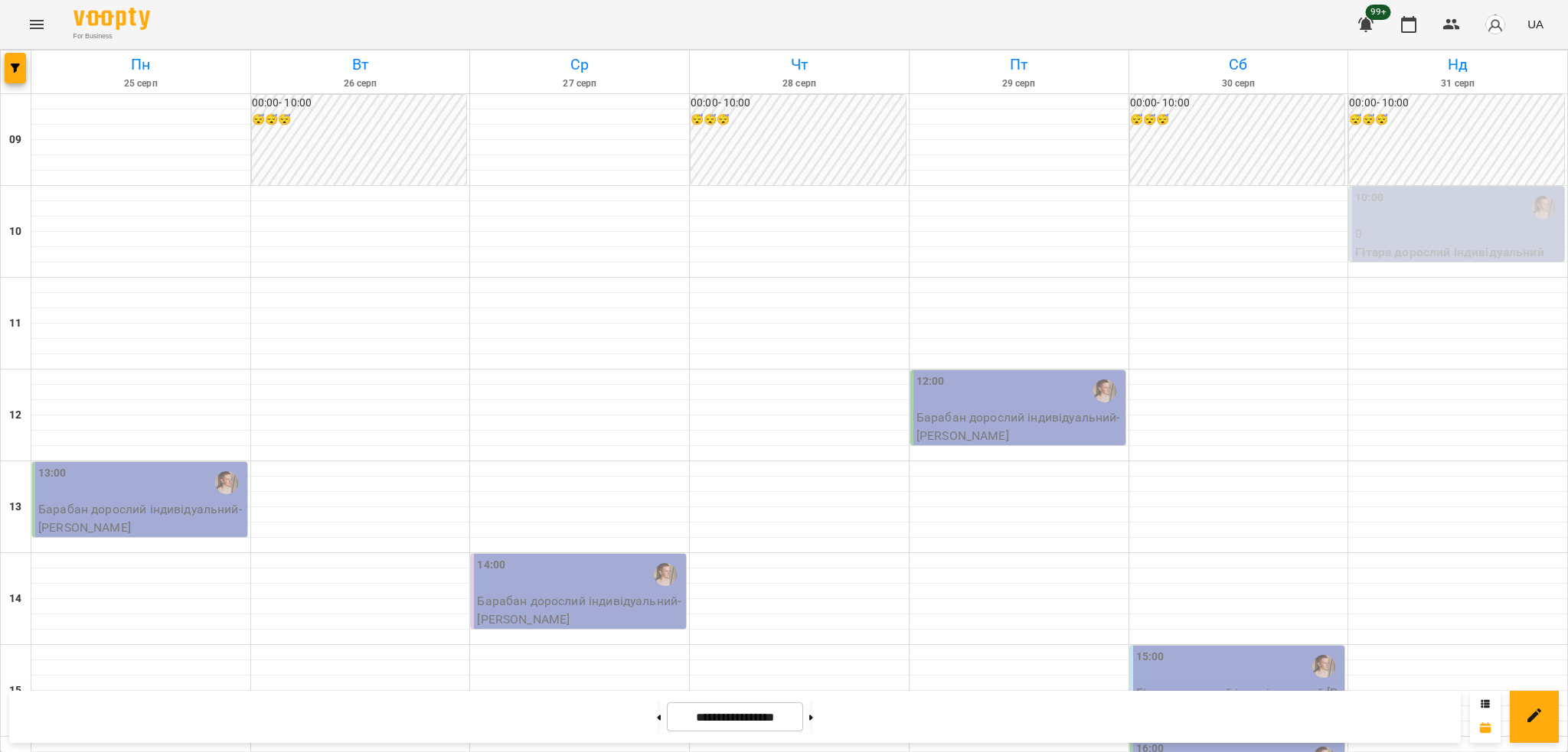
click at [1233, 649] on div "15:00" at bounding box center [1238, 666] width 206 height 35
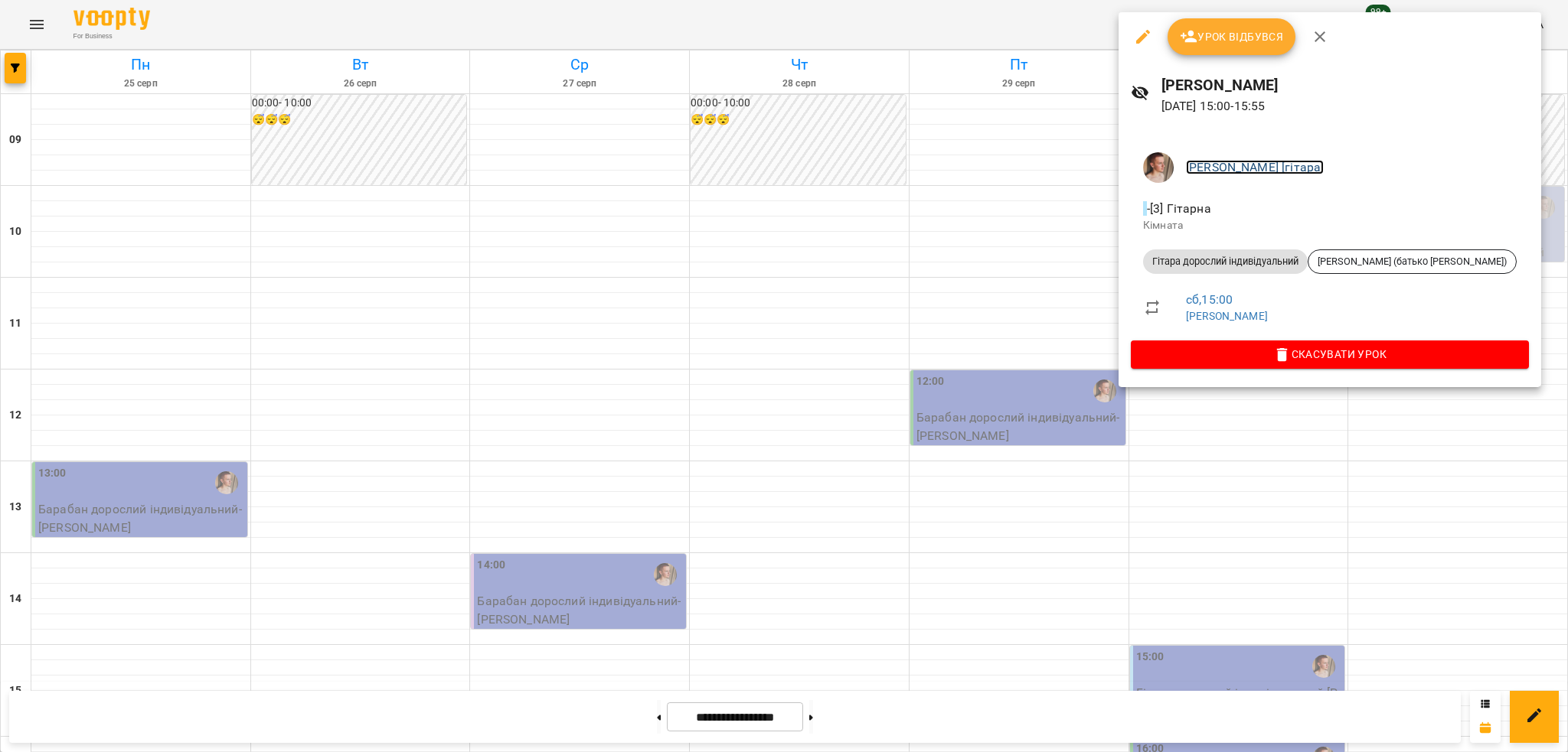
click at [1218, 159] on link "[PERSON_NAME] [гітара]" at bounding box center [1255, 166] width 138 height 15
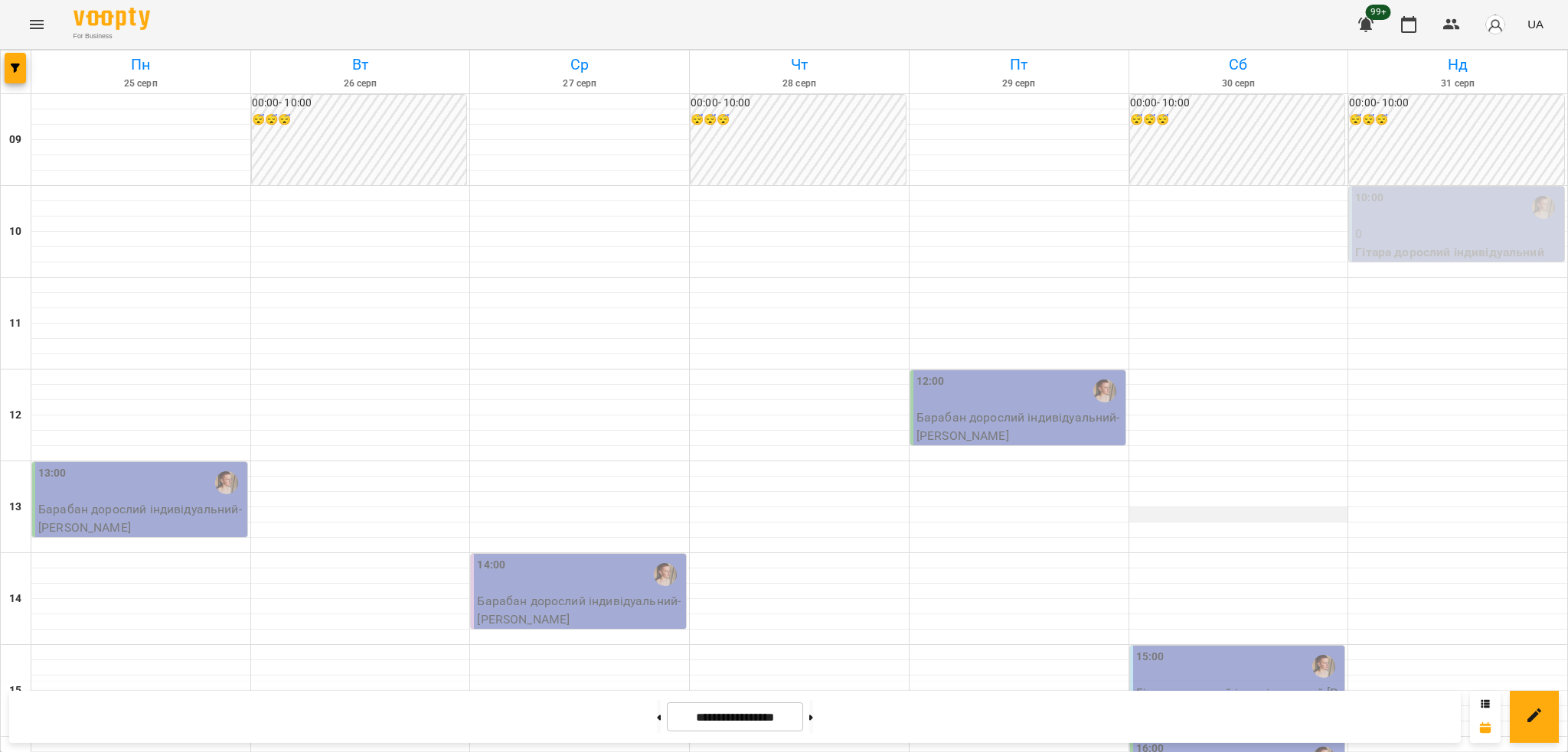
scroll to position [306, 0]
click at [1196, 684] on p "Гітара дорослий індивідуальний - Гумінська Марія (батько Денис)" at bounding box center [1238, 711] width 206 height 54
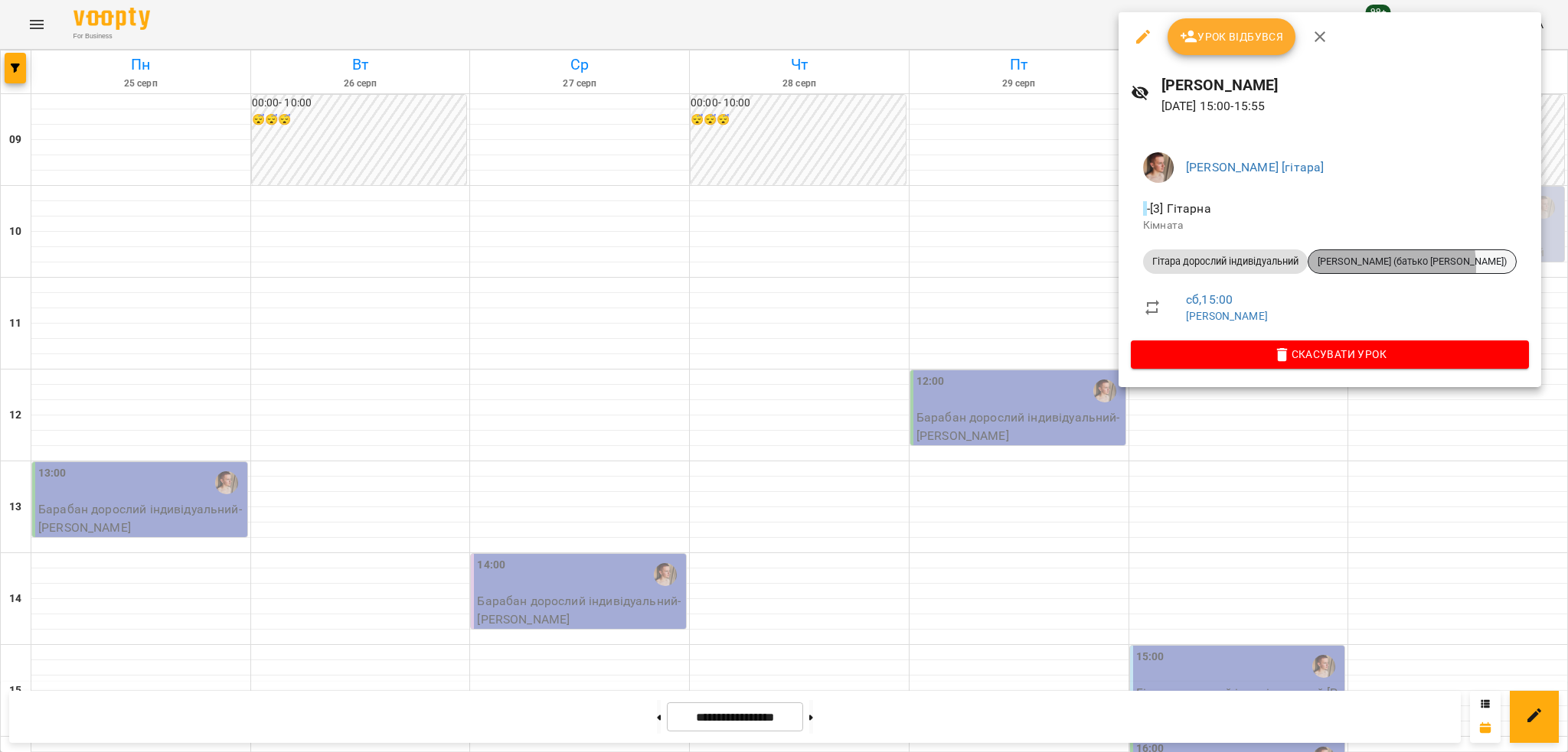
click at [1351, 267] on span "[PERSON_NAME] (батько [PERSON_NAME])" at bounding box center [1411, 262] width 208 height 14
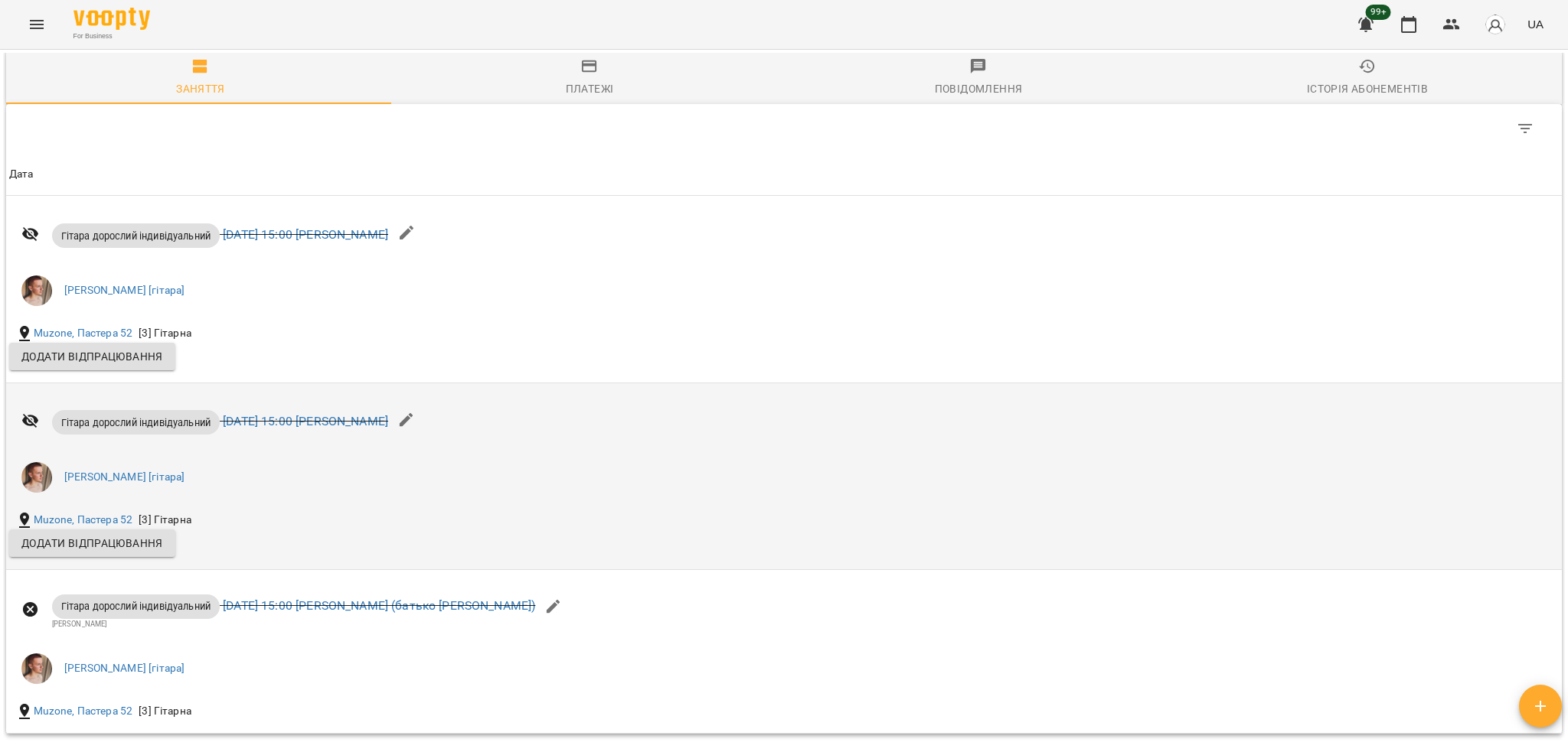
scroll to position [1440, 0]
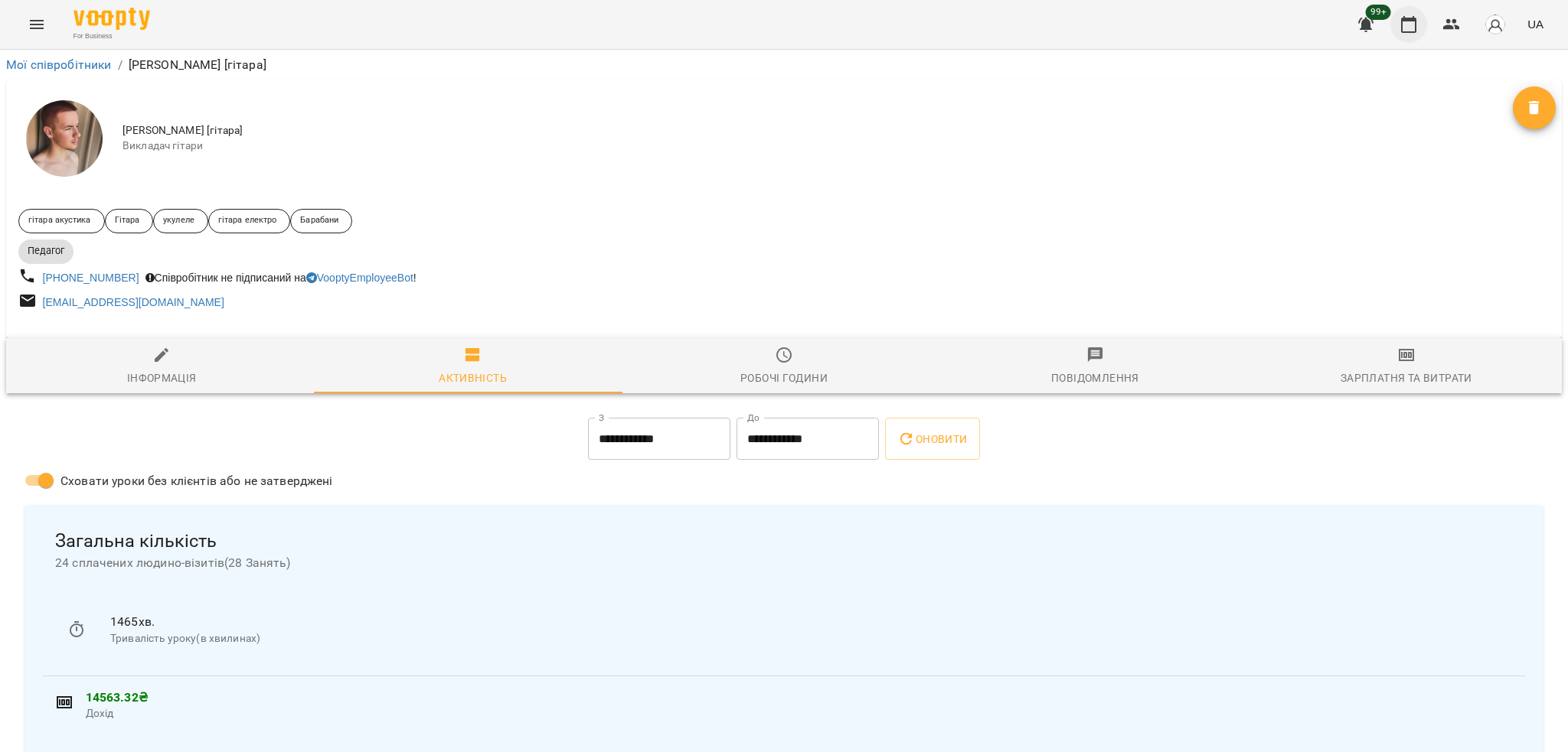
click at [1415, 23] on icon "button" at bounding box center [1408, 24] width 16 height 17
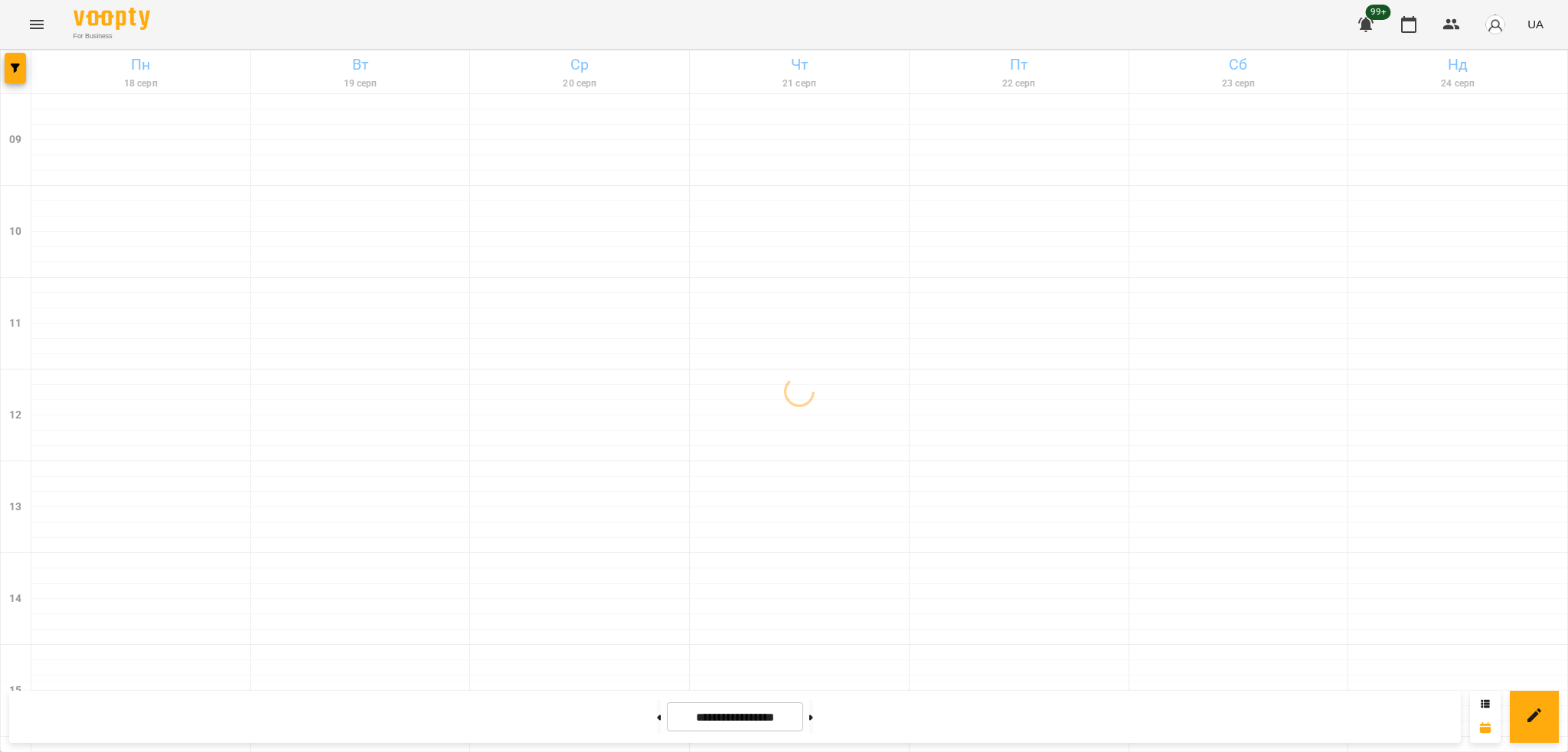
click at [44, 26] on button "Menu" at bounding box center [36, 24] width 36 height 36
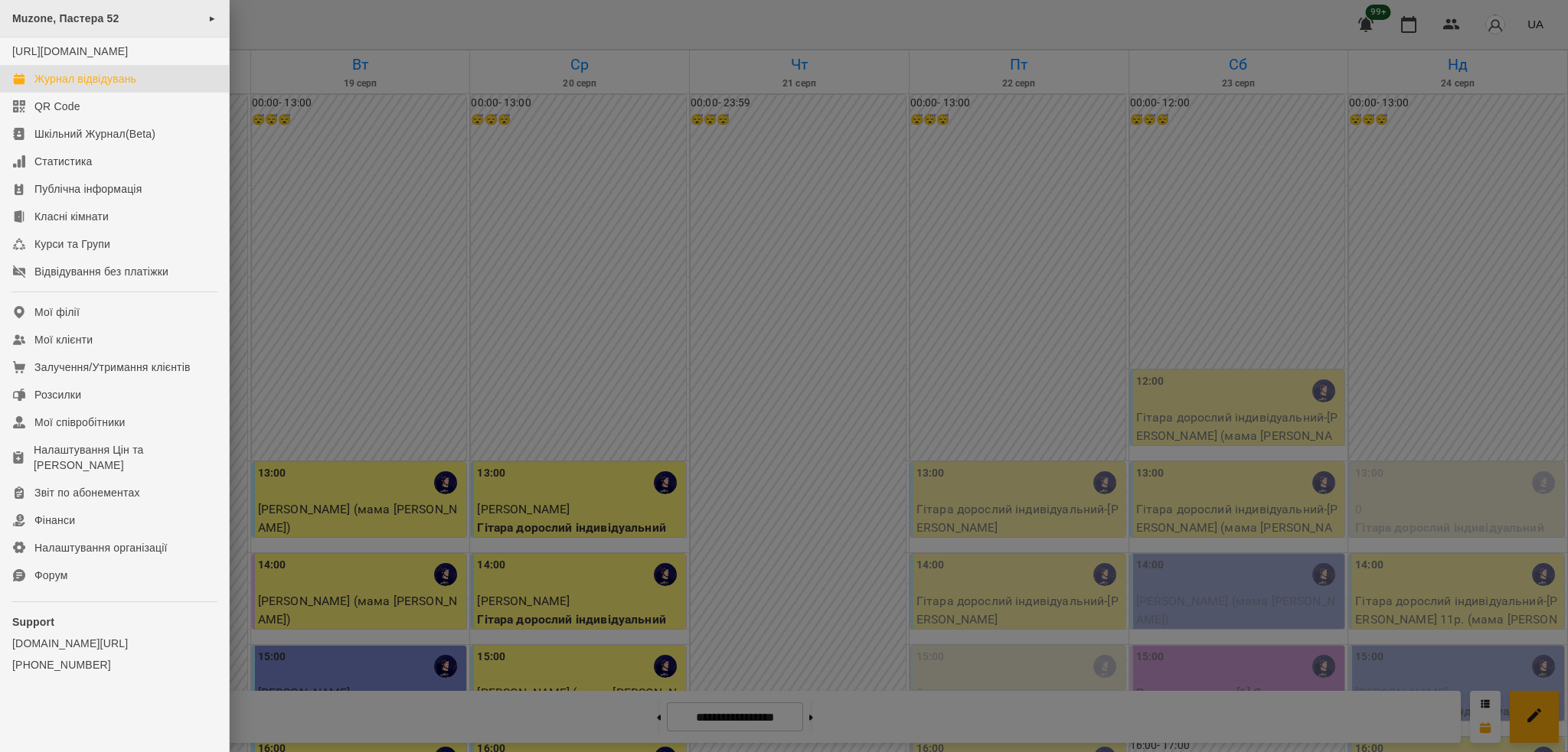
click at [91, 25] on span "Muzone, Пастера 52" at bounding box center [65, 18] width 107 height 12
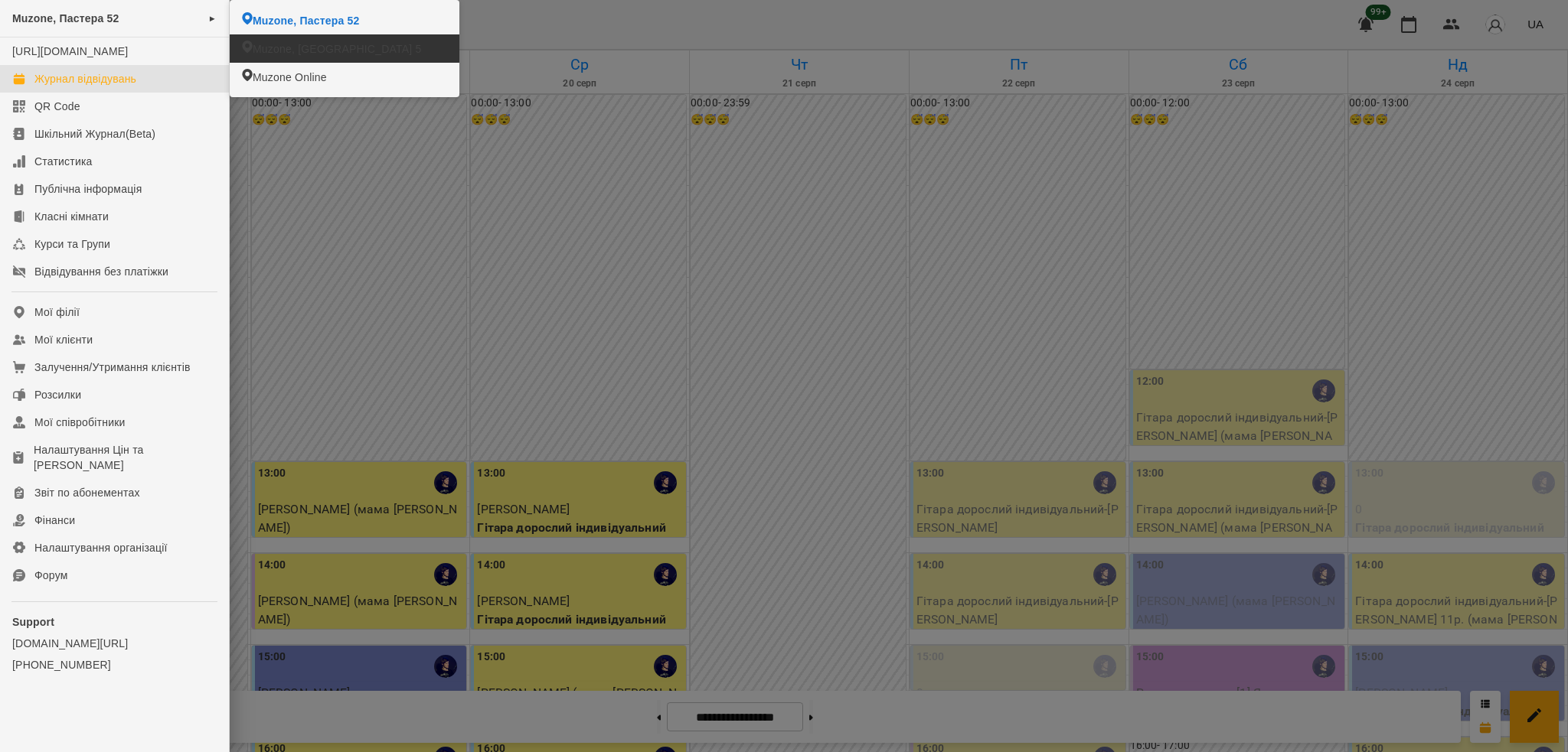
click at [312, 39] on li "Muzone, [GEOGRAPHIC_DATA] 5" at bounding box center [344, 48] width 229 height 29
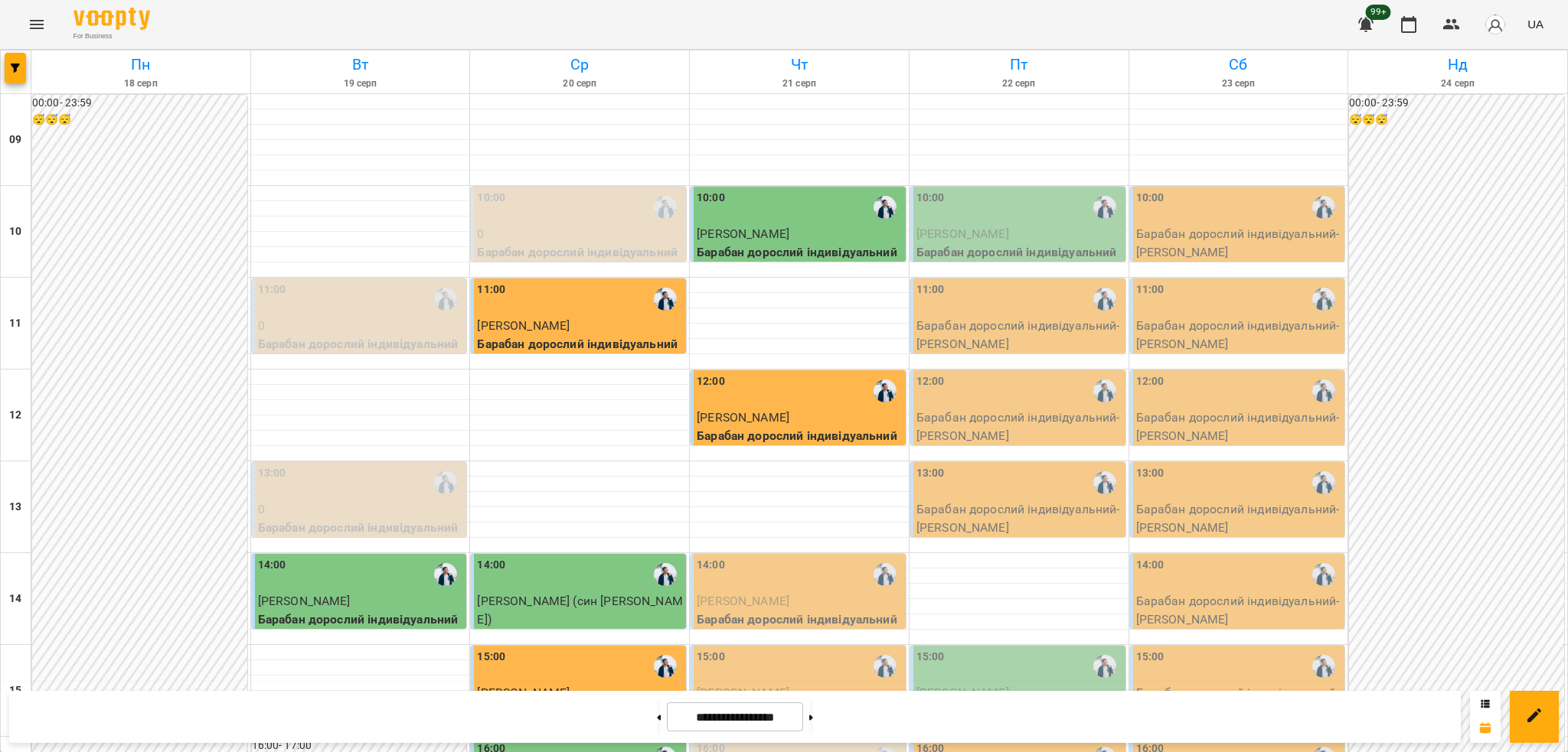
scroll to position [101, 0]
click at [17, 67] on icon "button" at bounding box center [15, 68] width 9 height 9
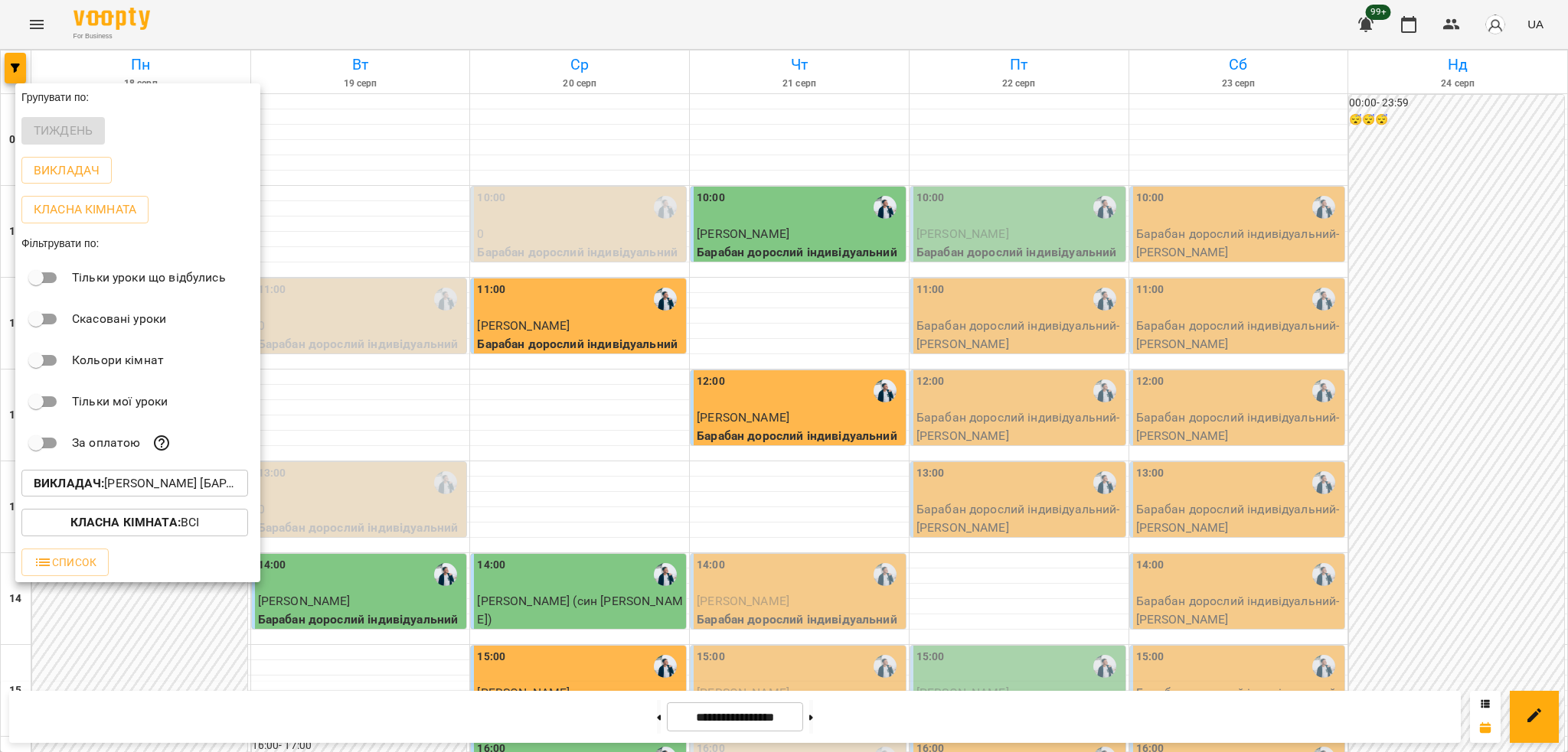
click at [166, 489] on p "Викладач : [PERSON_NAME] [барабани]" at bounding box center [134, 483] width 202 height 19
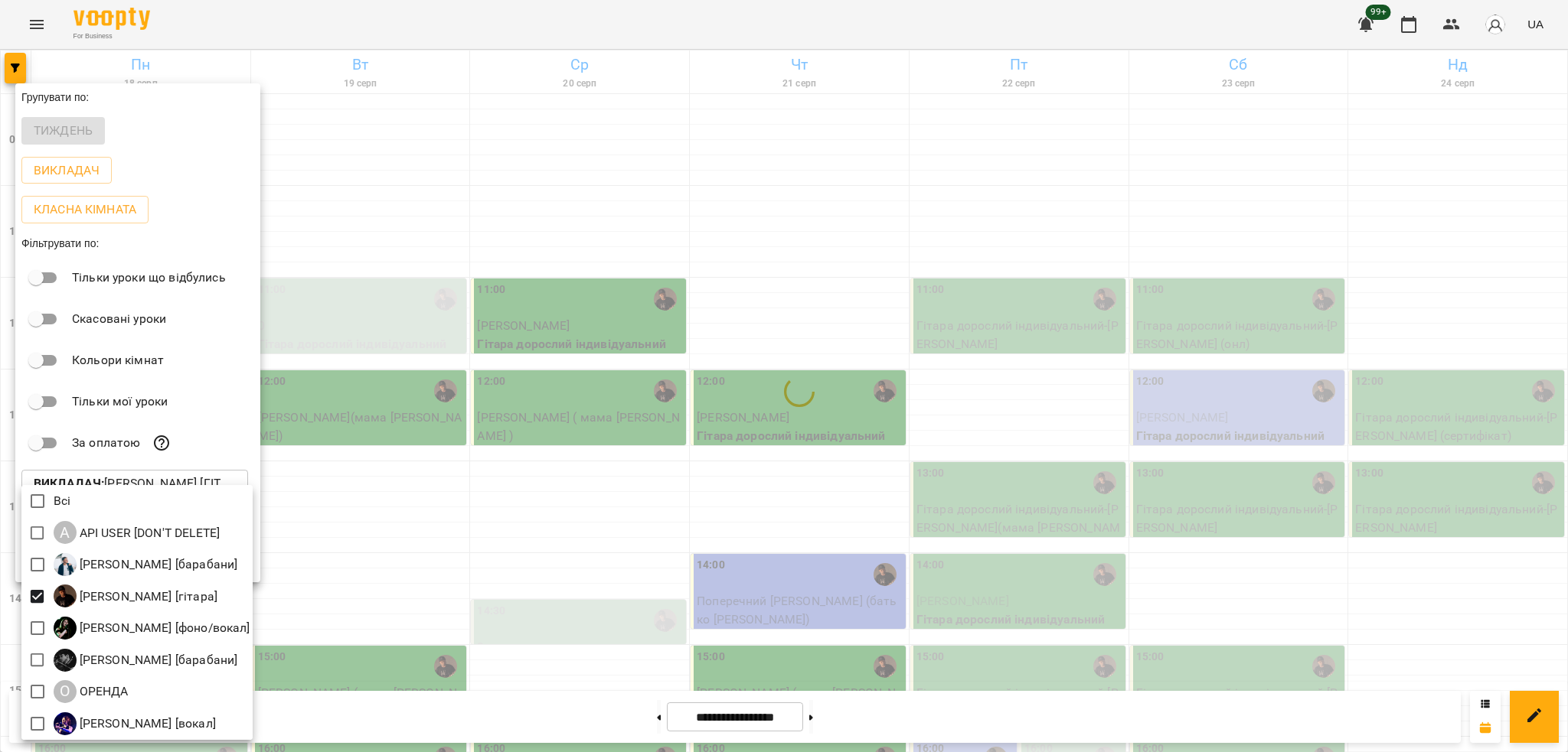
click at [635, 373] on div at bounding box center [784, 376] width 1568 height 752
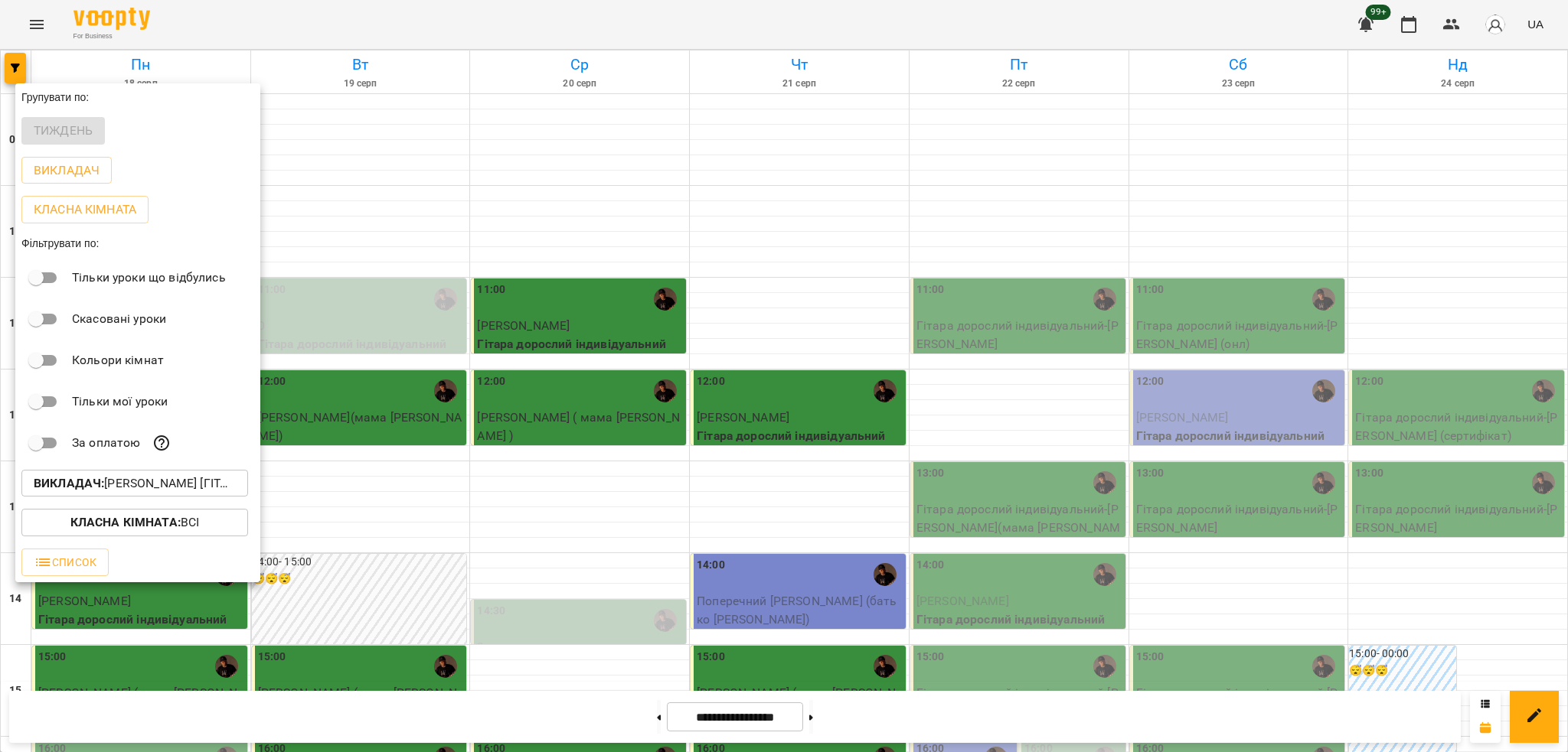
click at [1361, 455] on div at bounding box center [784, 376] width 1568 height 752
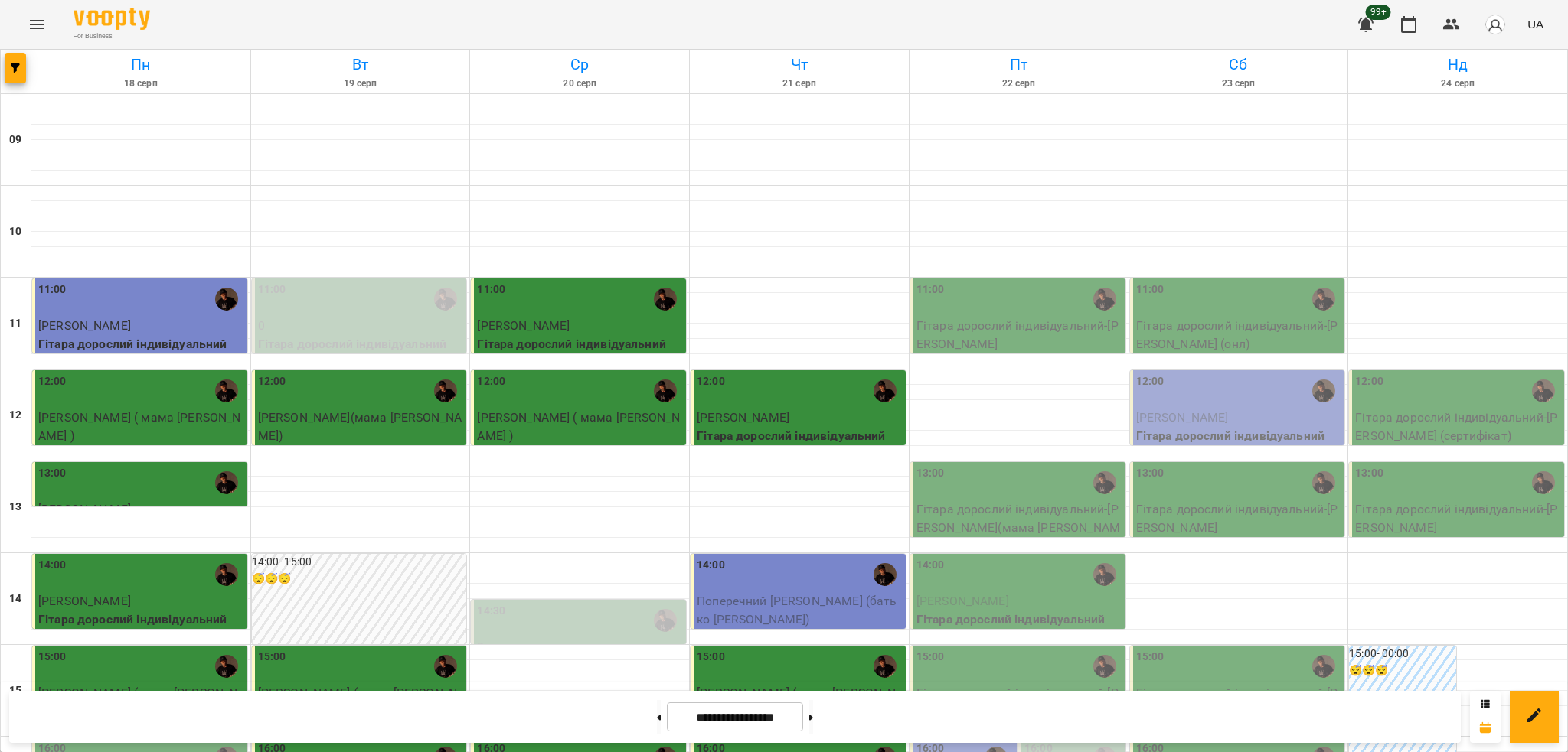
click at [1361, 553] on div at bounding box center [1458, 561] width 219 height 16
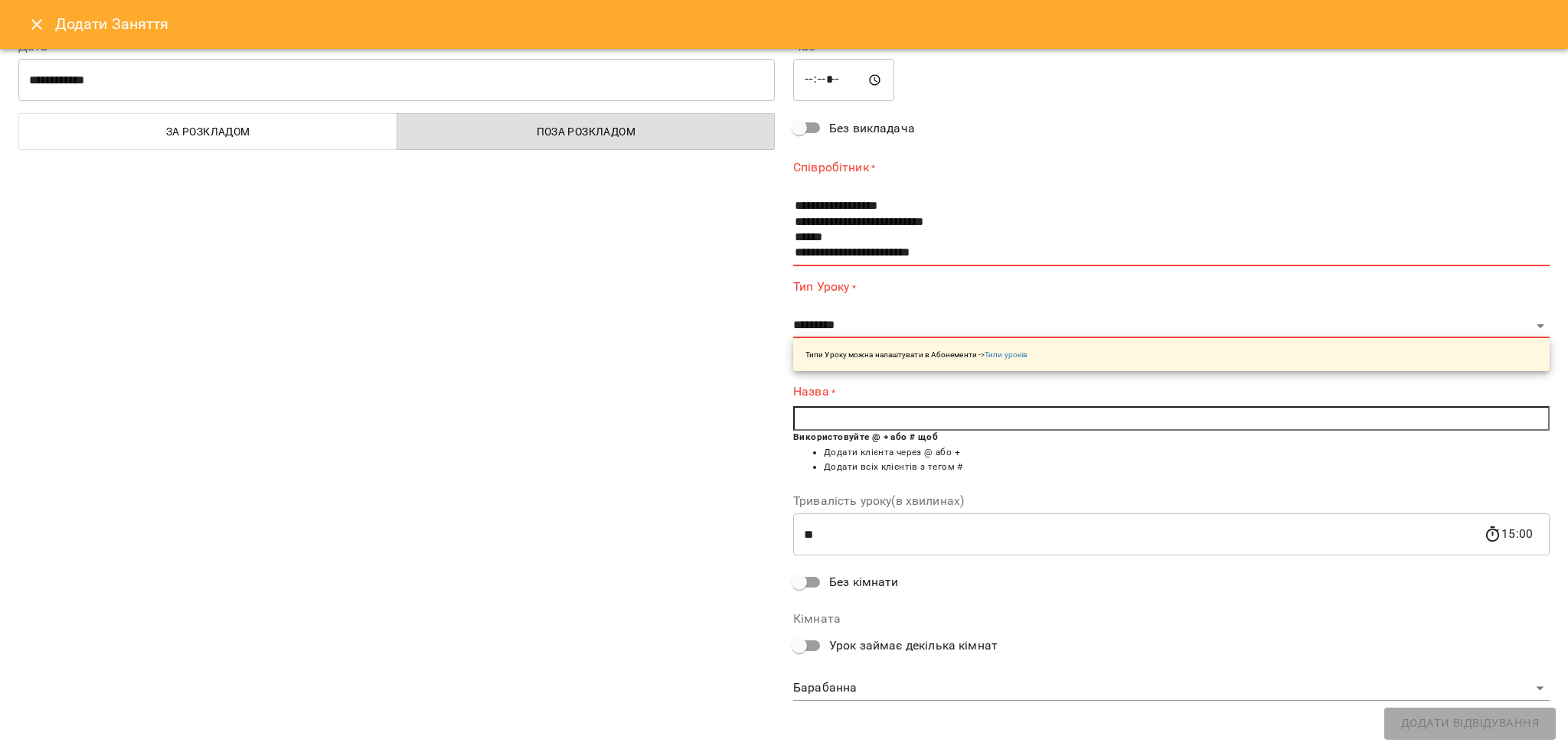
scroll to position [0, 0]
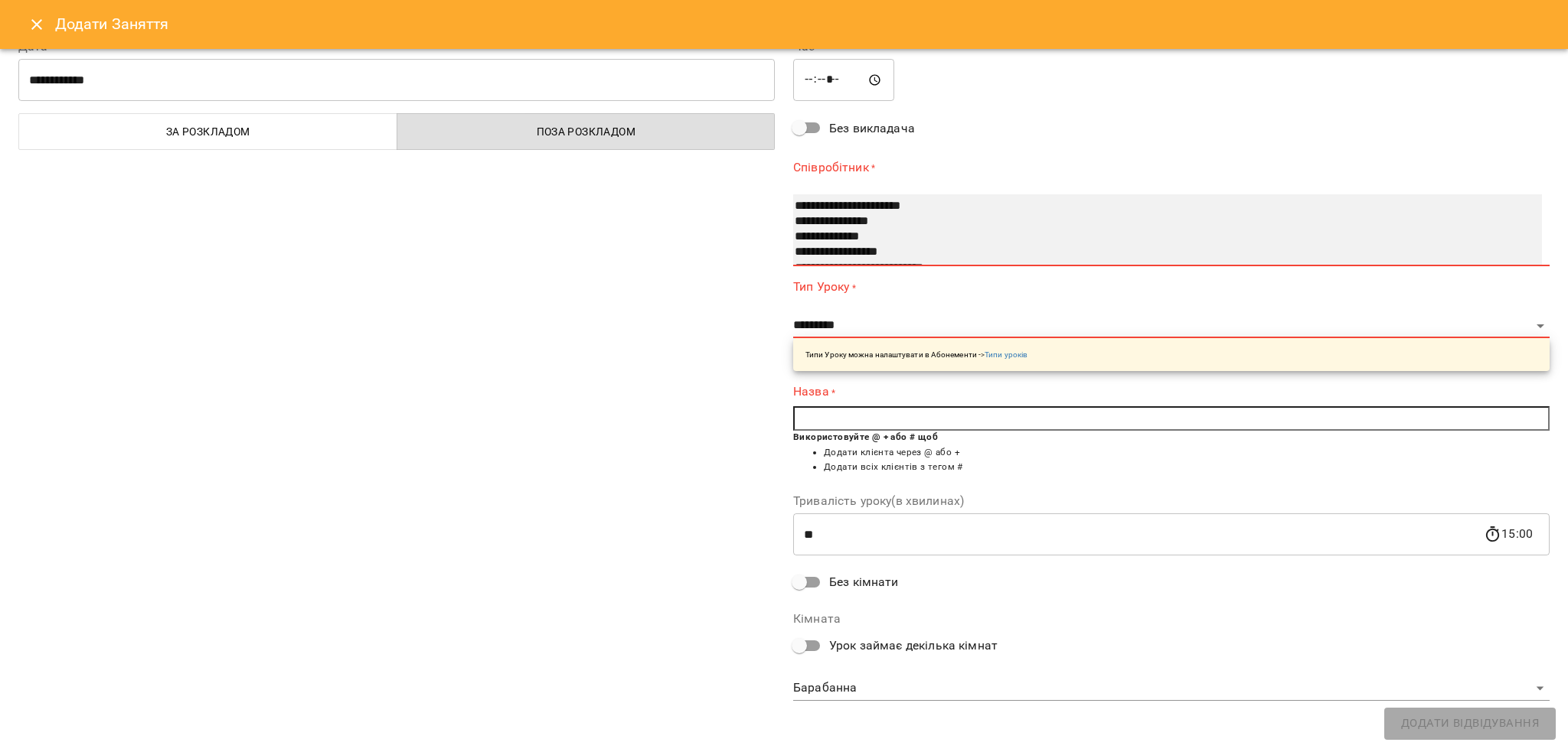
select select "**********"
click at [823, 238] on option "**********" at bounding box center [1150, 237] width 715 height 16
select select "**********"
type input "**"
type input "**********"
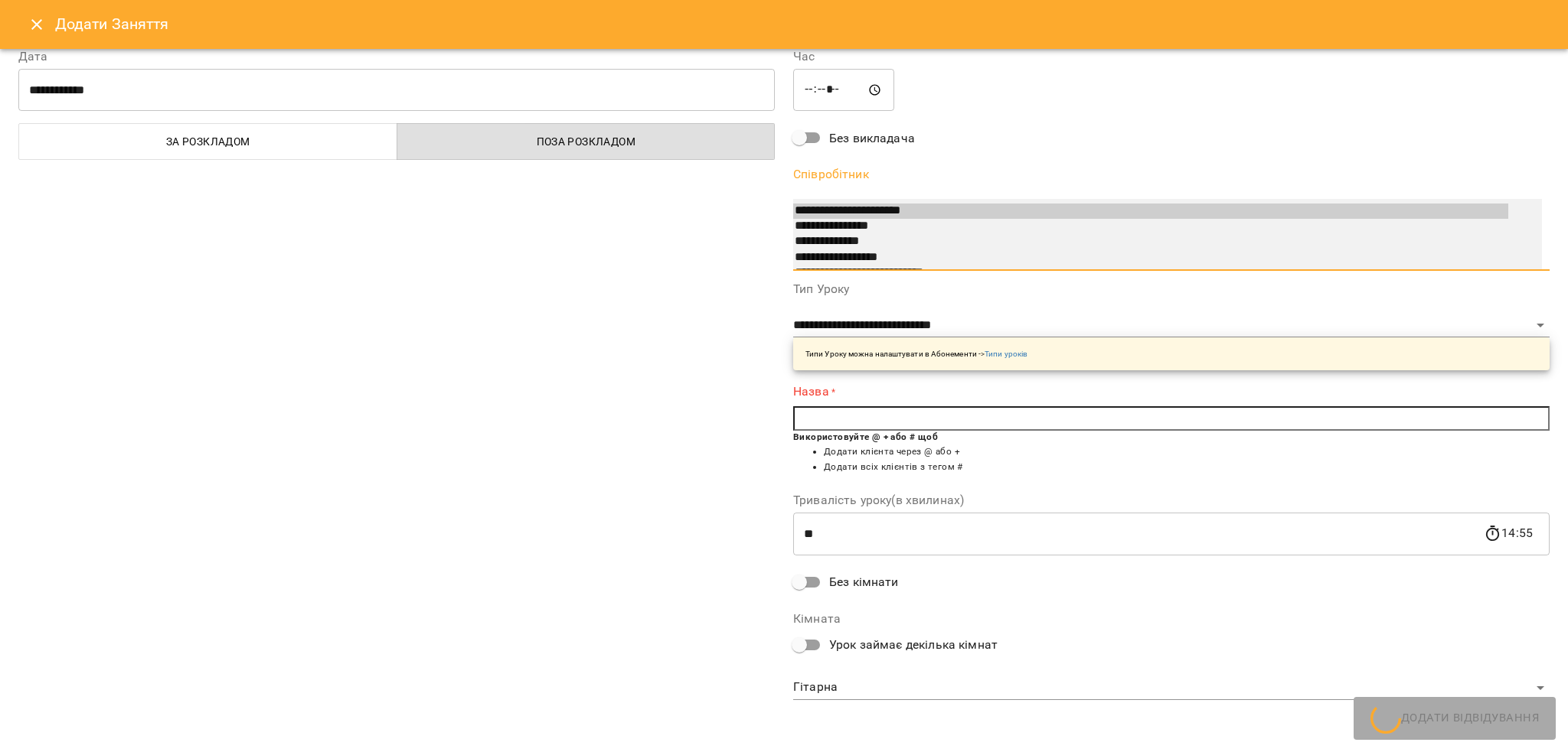
scroll to position [16, 0]
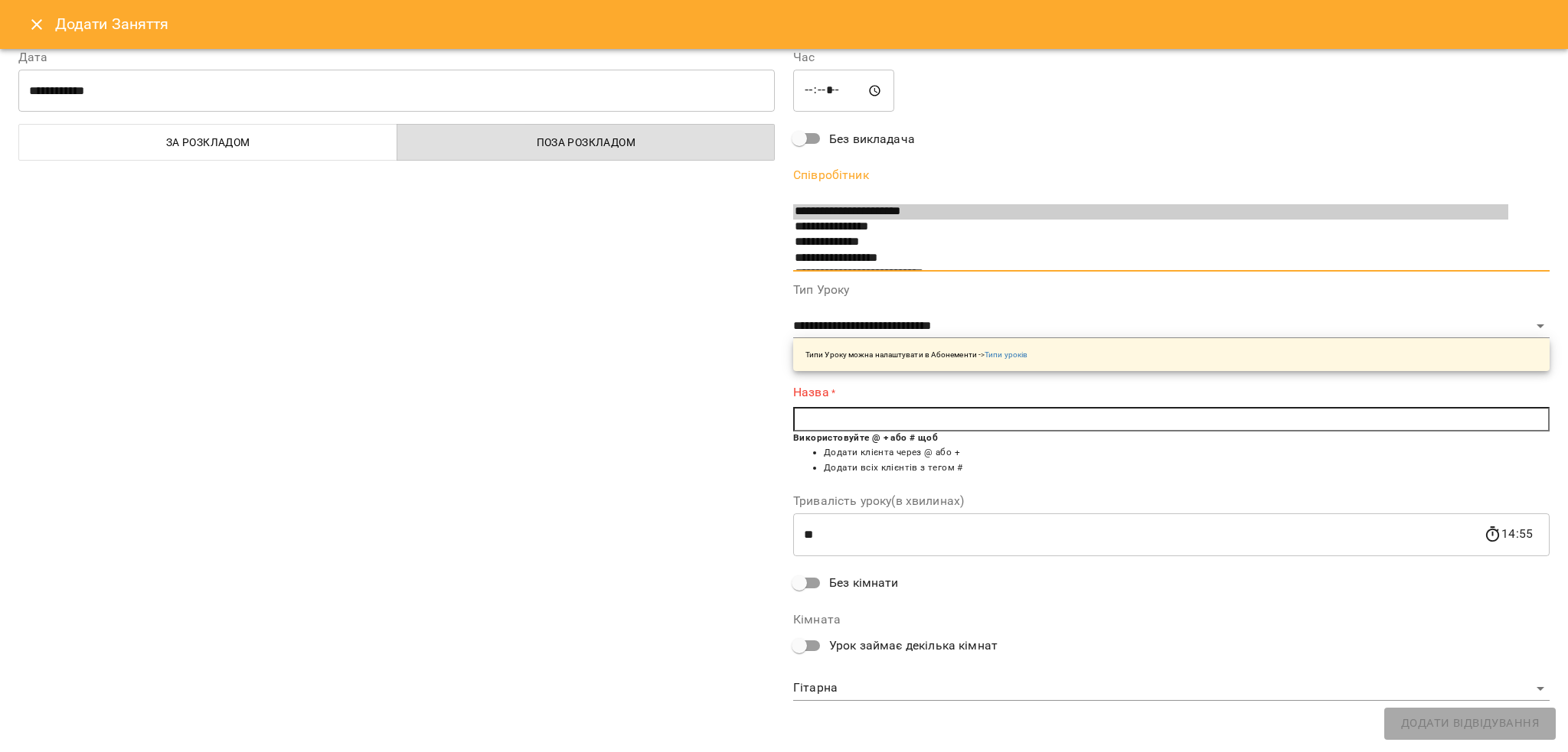
click at [871, 411] on input "text" at bounding box center [1171, 418] width 756 height 25
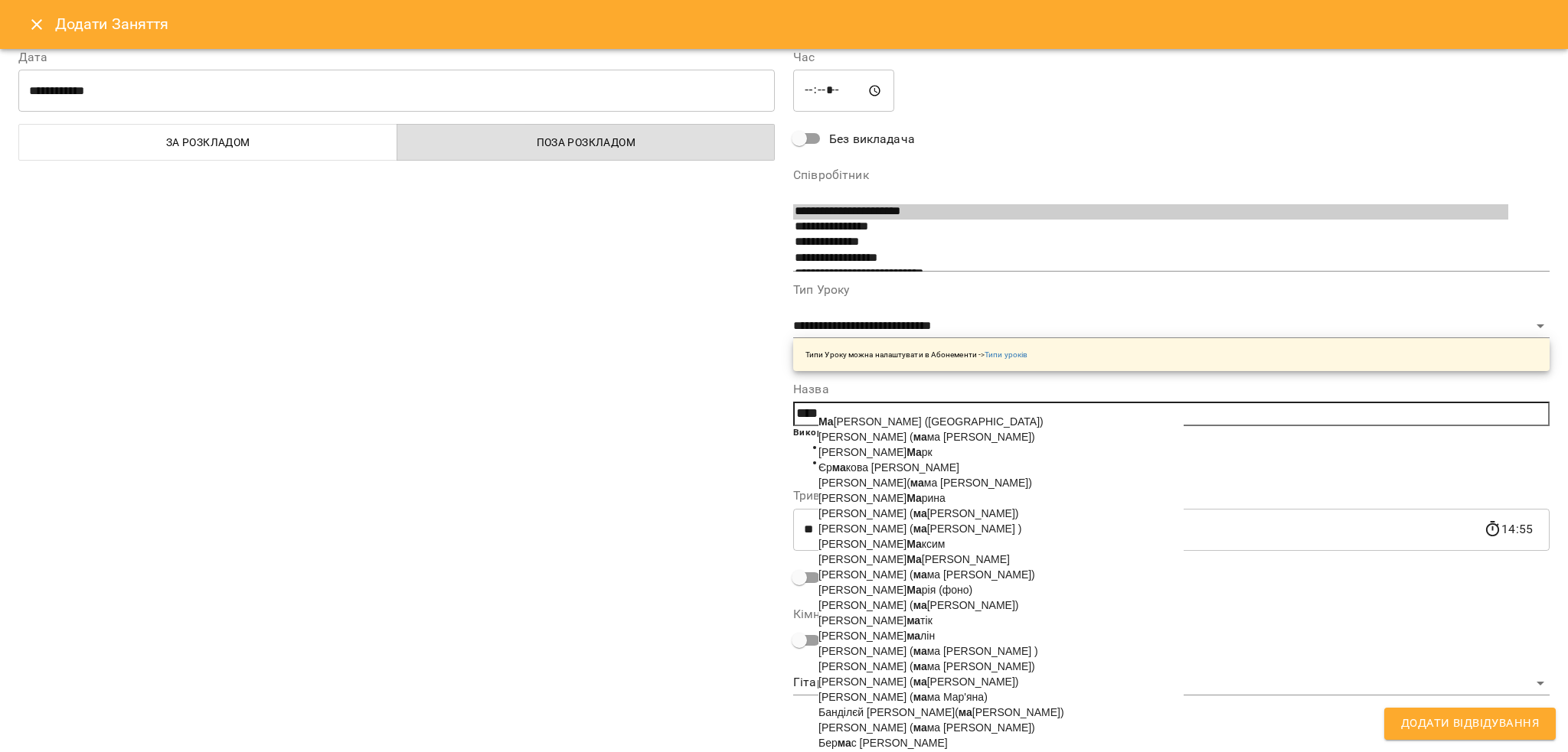
scroll to position [11, 0]
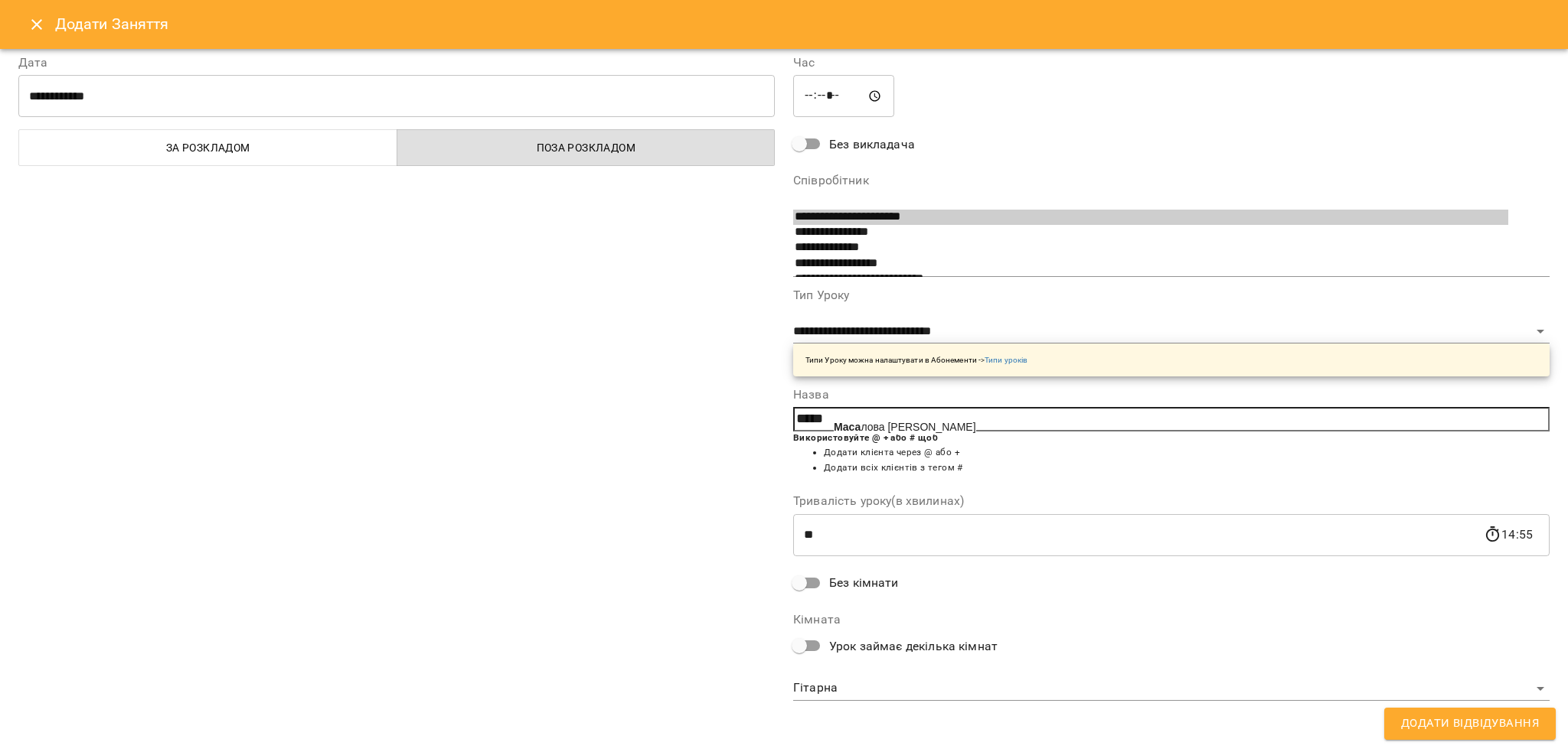
click at [853, 427] on b "Маса" at bounding box center [846, 426] width 27 height 12
type input "**********"
click at [1417, 721] on span "Додати Відвідування" at bounding box center [1470, 723] width 138 height 20
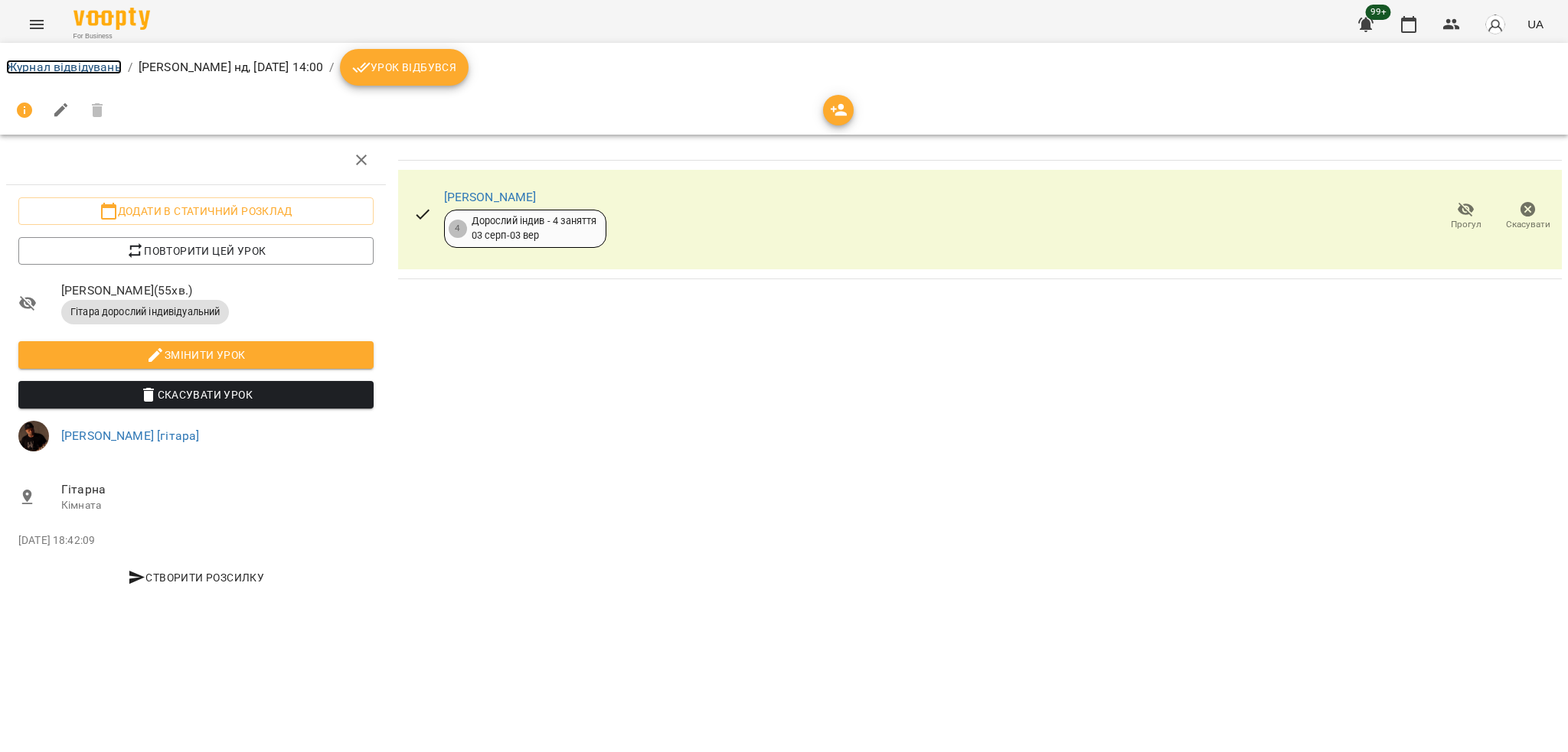
click at [108, 71] on link "Журнал відвідувань" at bounding box center [63, 67] width 115 height 15
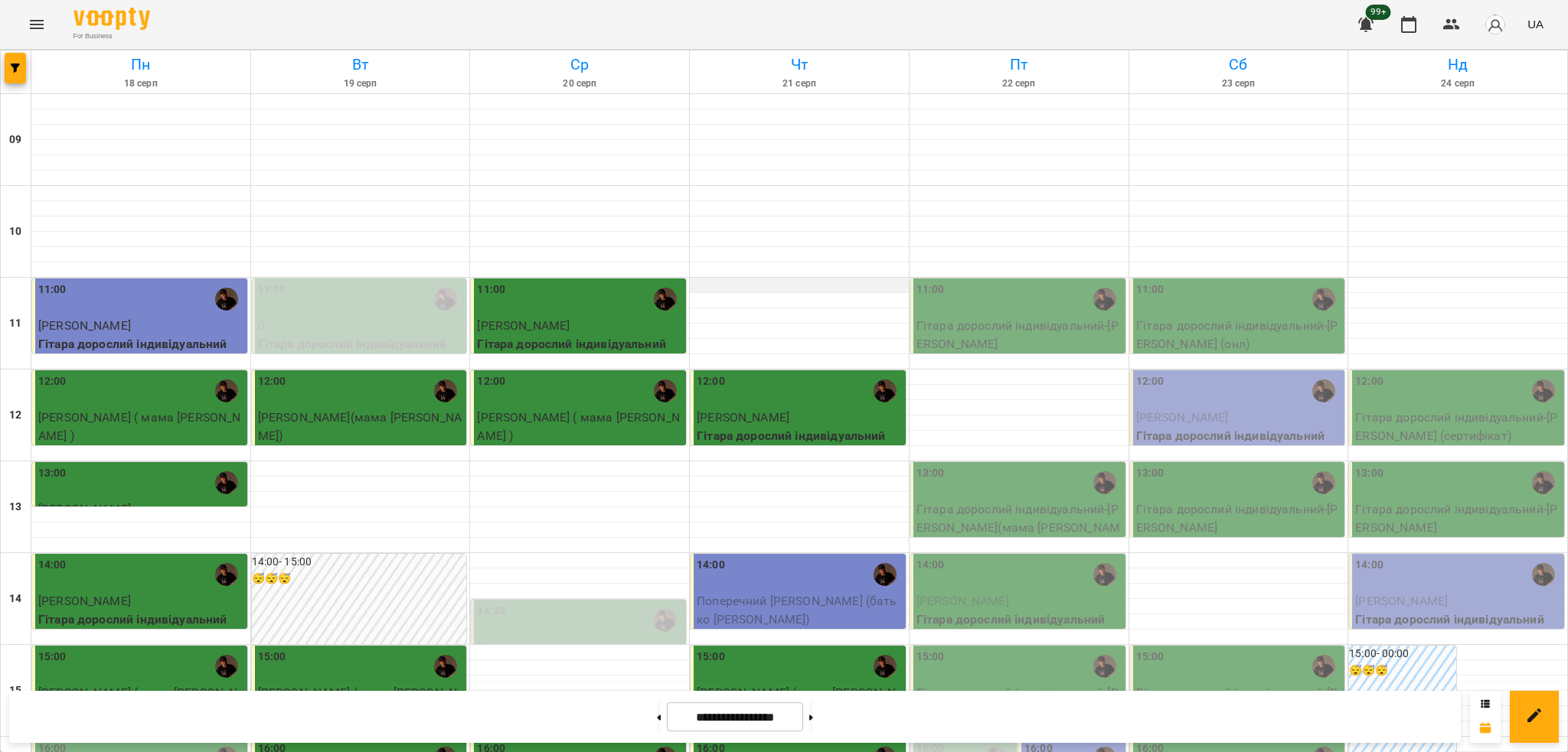
scroll to position [101, 0]
click at [657, 721] on button at bounding box center [659, 717] width 4 height 33
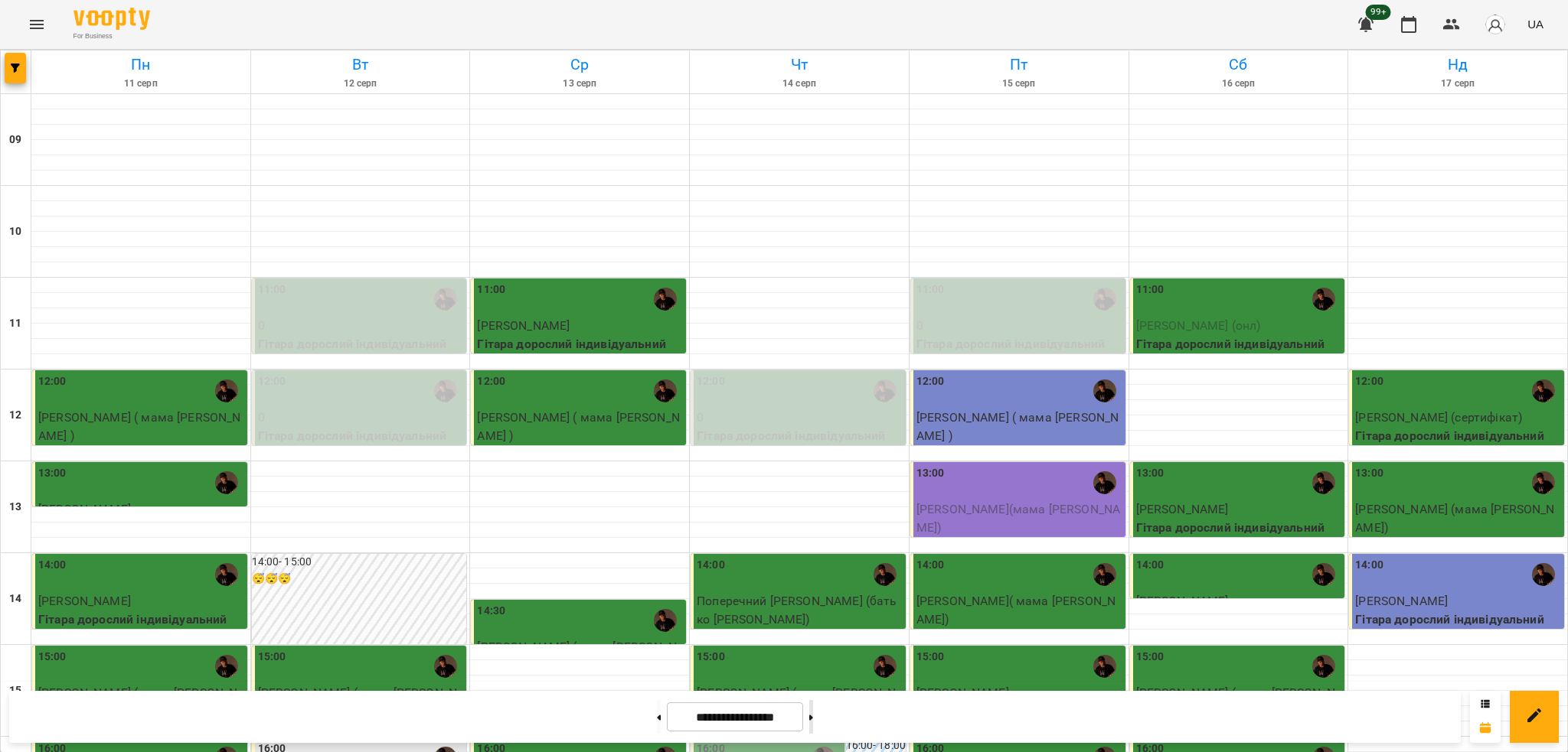
click at [813, 714] on button at bounding box center [812, 717] width 4 height 33
type input "**********"
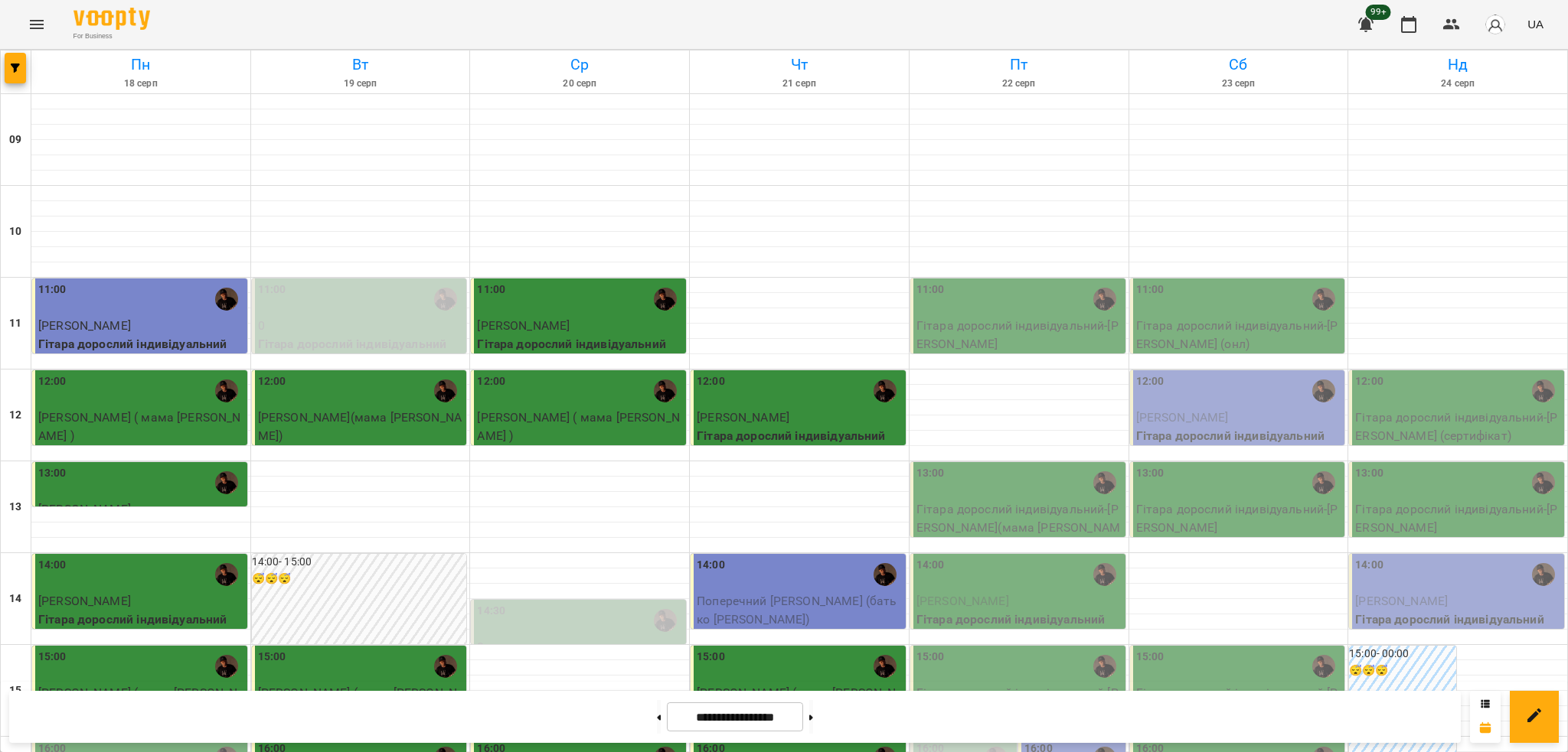
scroll to position [306, 0]
